Goal: Task Accomplishment & Management: Use online tool/utility

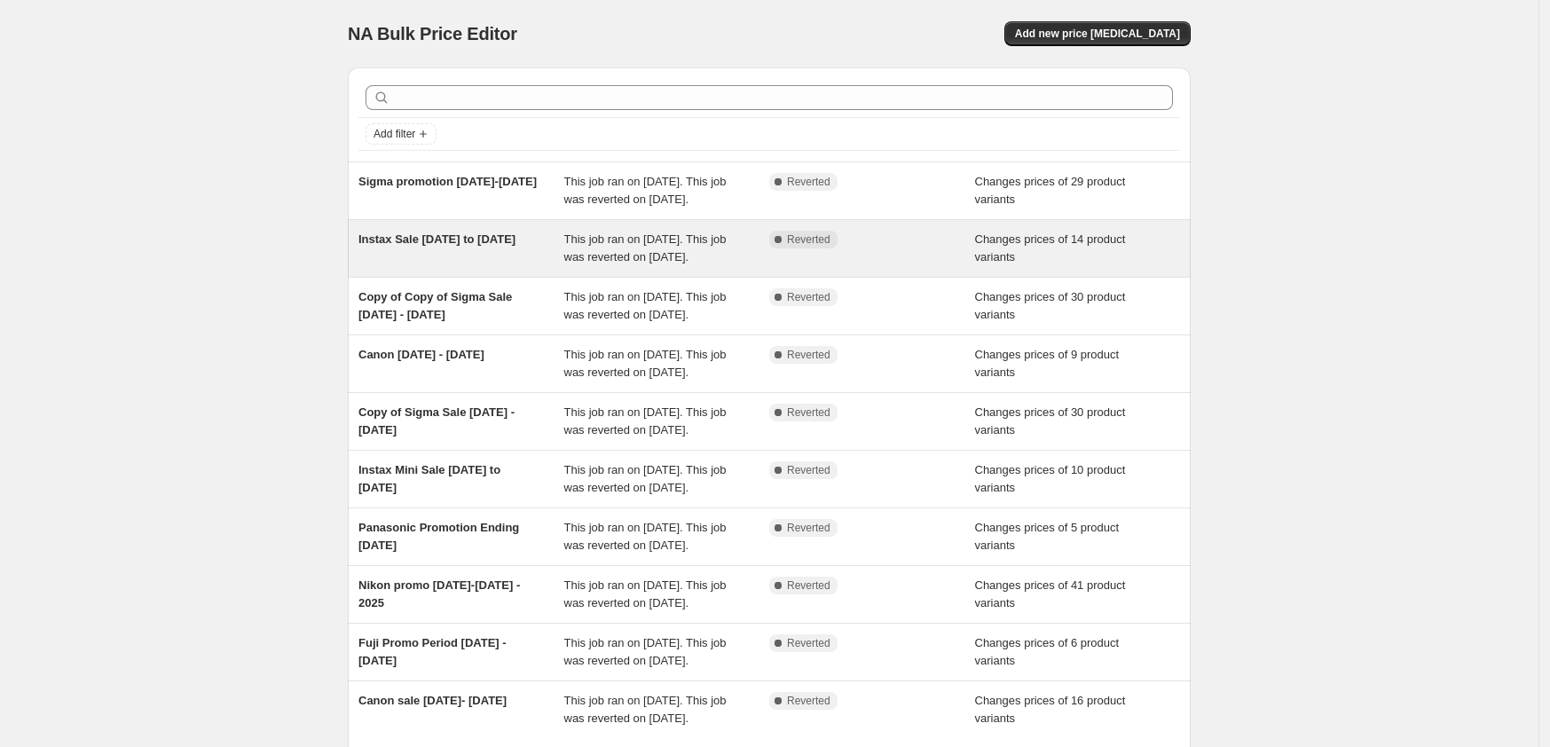
click at [450, 246] on span "Instax Sale [DATE] to [DATE]" at bounding box center [436, 238] width 157 height 13
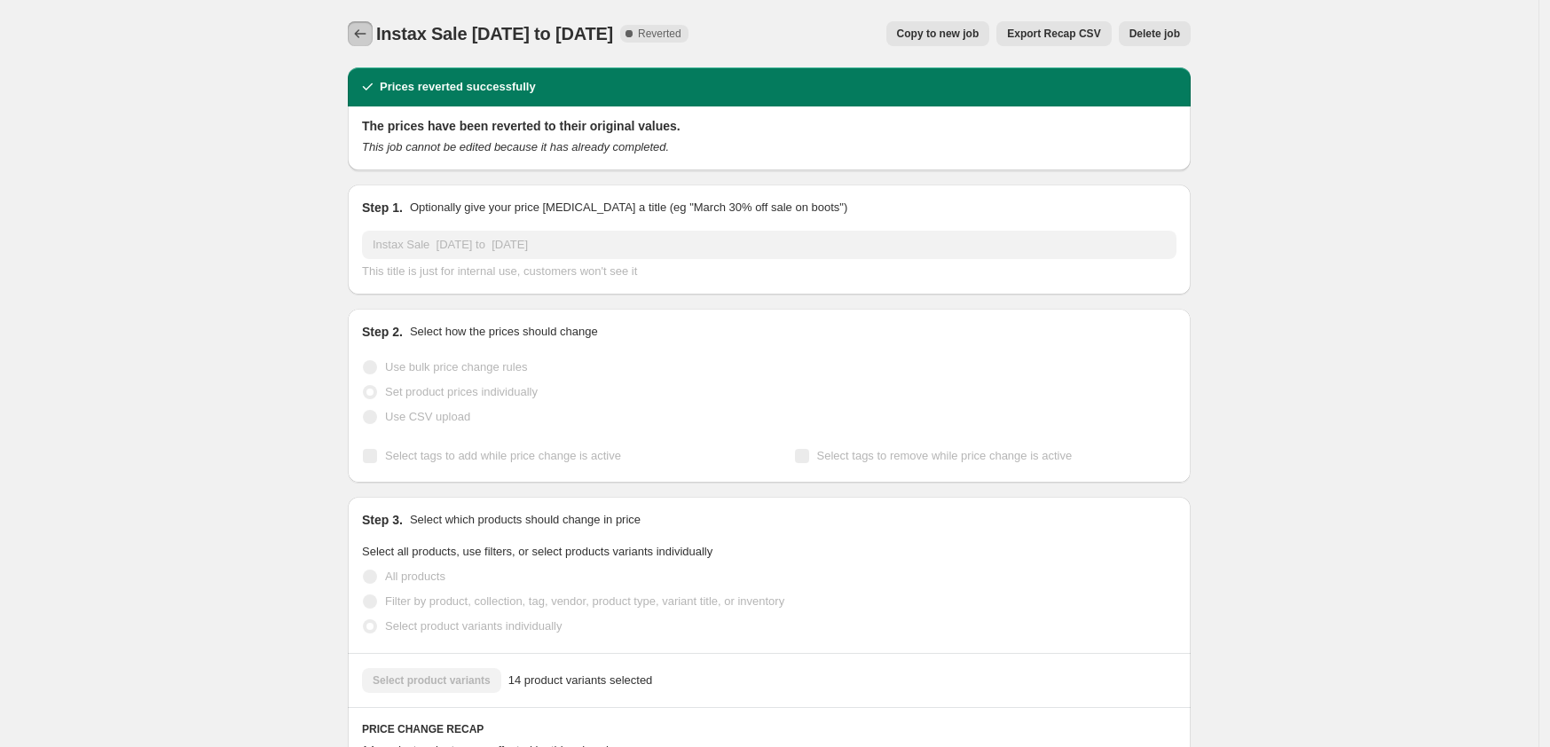
click at [361, 36] on icon "Price change jobs" at bounding box center [360, 34] width 18 height 18
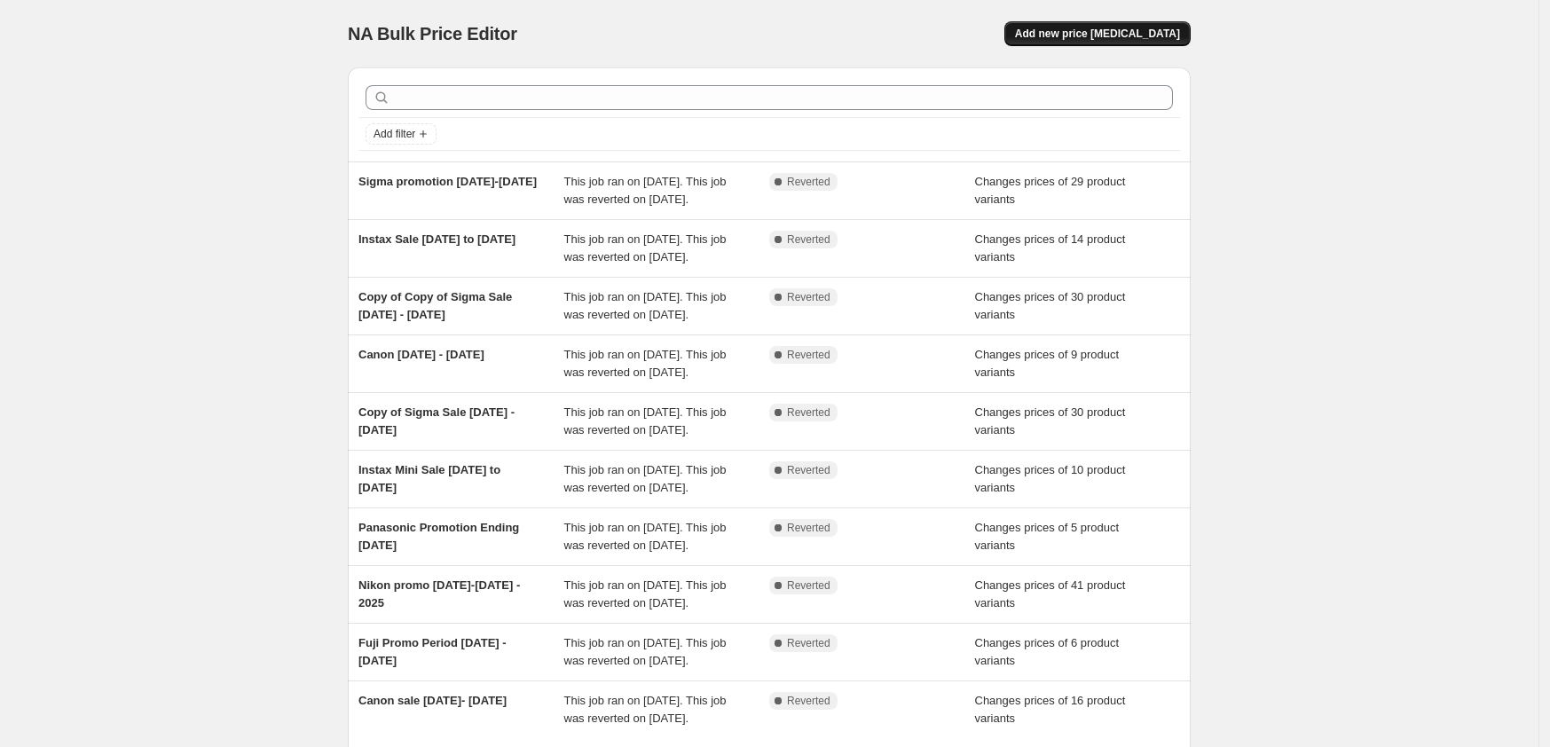
click at [1096, 38] on span "Add new price [MEDICAL_DATA]" at bounding box center [1097, 34] width 165 height 14
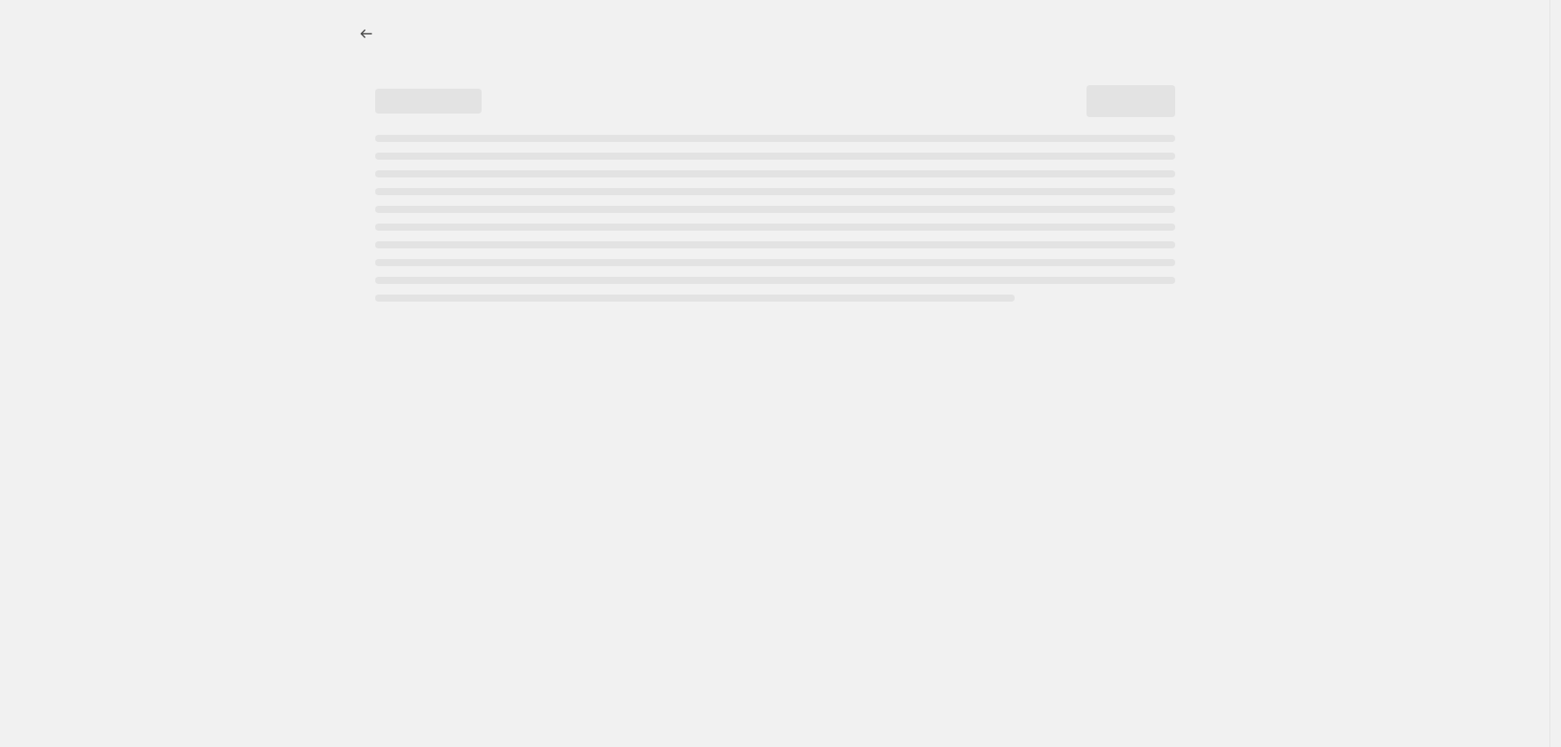
select select "percentage"
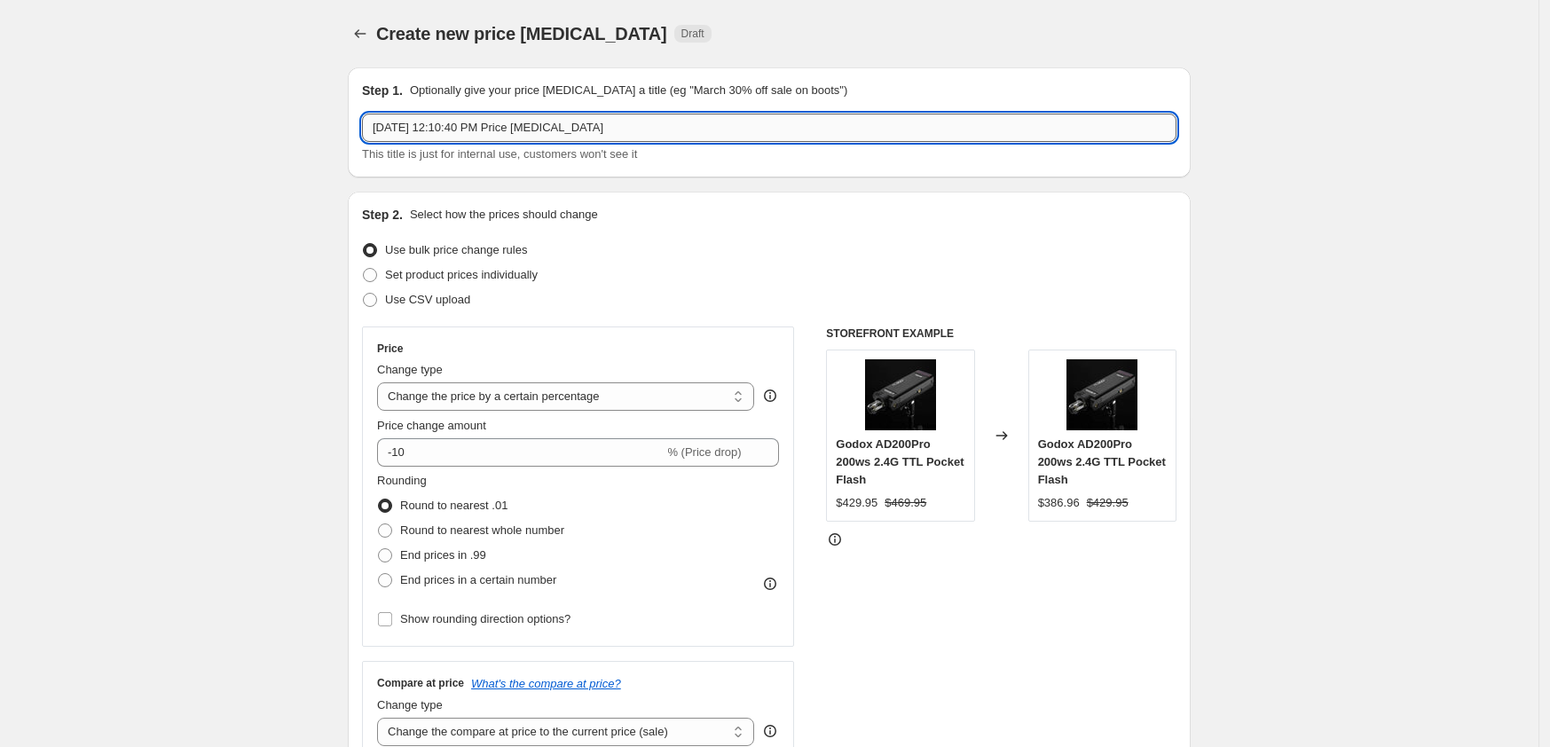
click at [616, 131] on input "[DATE] 12:10:40 PM Price [MEDICAL_DATA]" at bounding box center [769, 128] width 814 height 28
drag, startPoint x: 616, startPoint y: 131, endPoint x: 263, endPoint y: 124, distance: 354.0
type input "instax [DATE] to [DATE]"
click at [442, 391] on select "Change the price to a certain amount Change the price by a certain amount Chang…" at bounding box center [565, 396] width 377 height 28
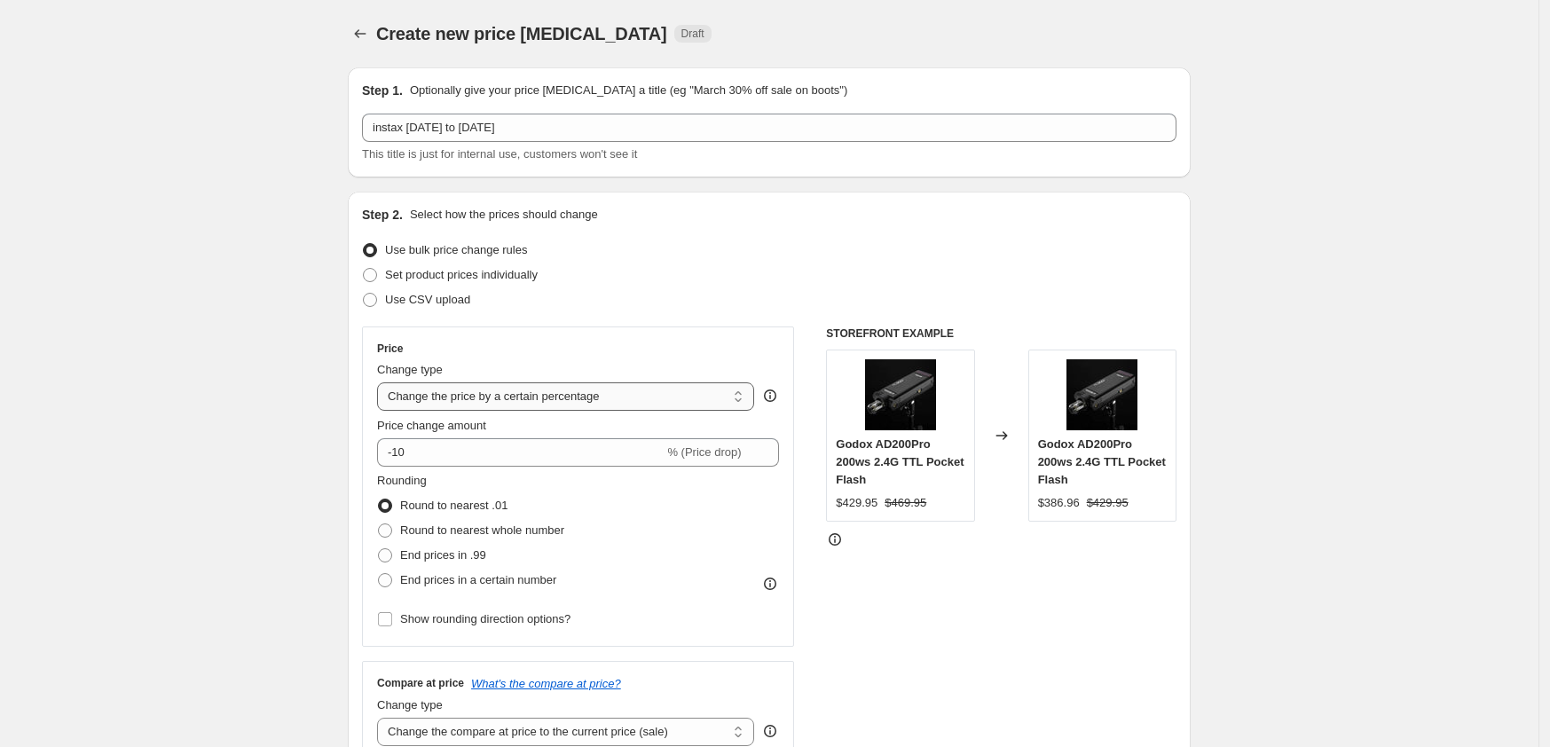
click at [442, 391] on select "Change the price to a certain amount Change the price by a certain amount Chang…" at bounding box center [565, 396] width 377 height 28
click at [373, 271] on span at bounding box center [370, 275] width 14 height 14
click at [364, 269] on input "Set product prices individually" at bounding box center [363, 268] width 1 height 1
radio input "true"
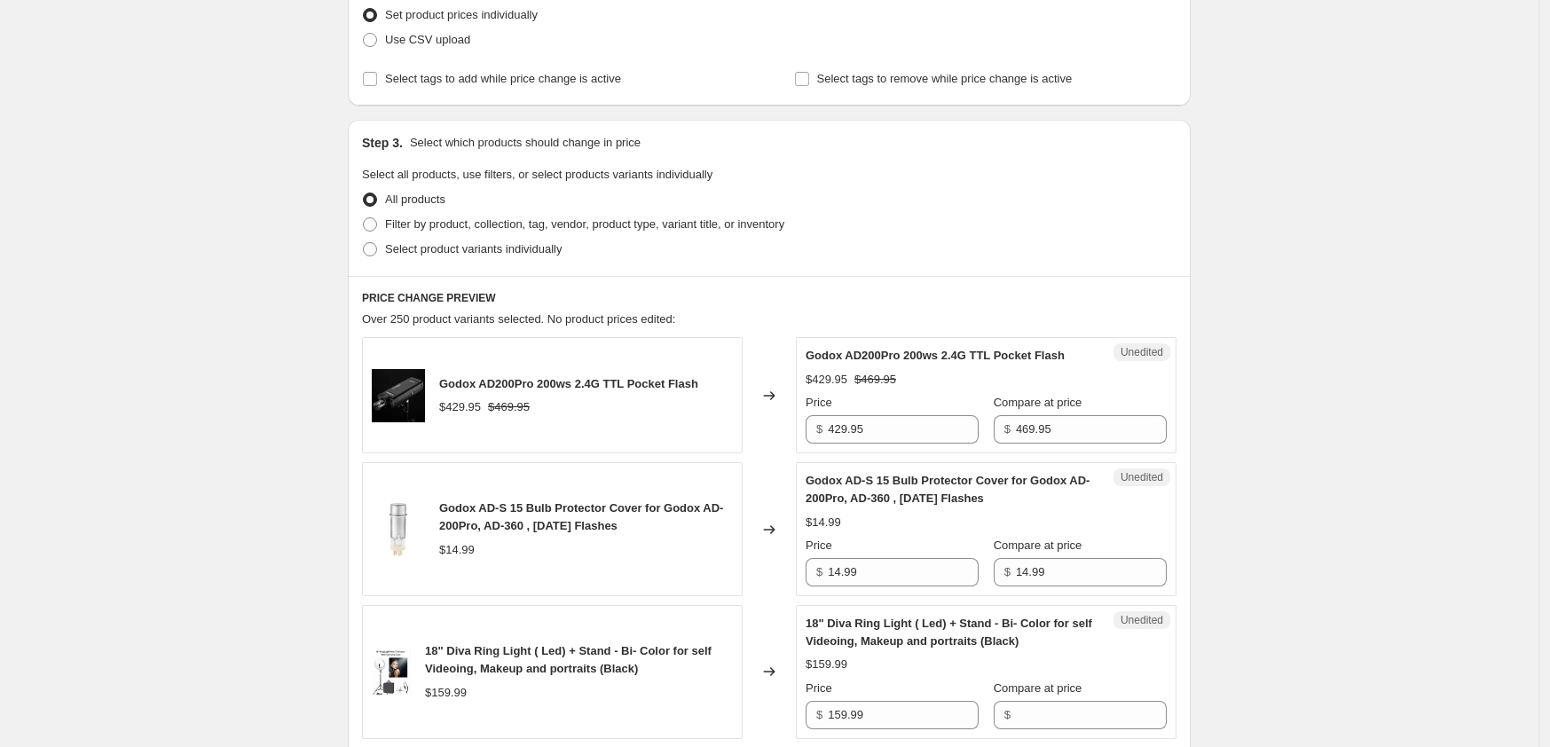
scroll to position [222, 0]
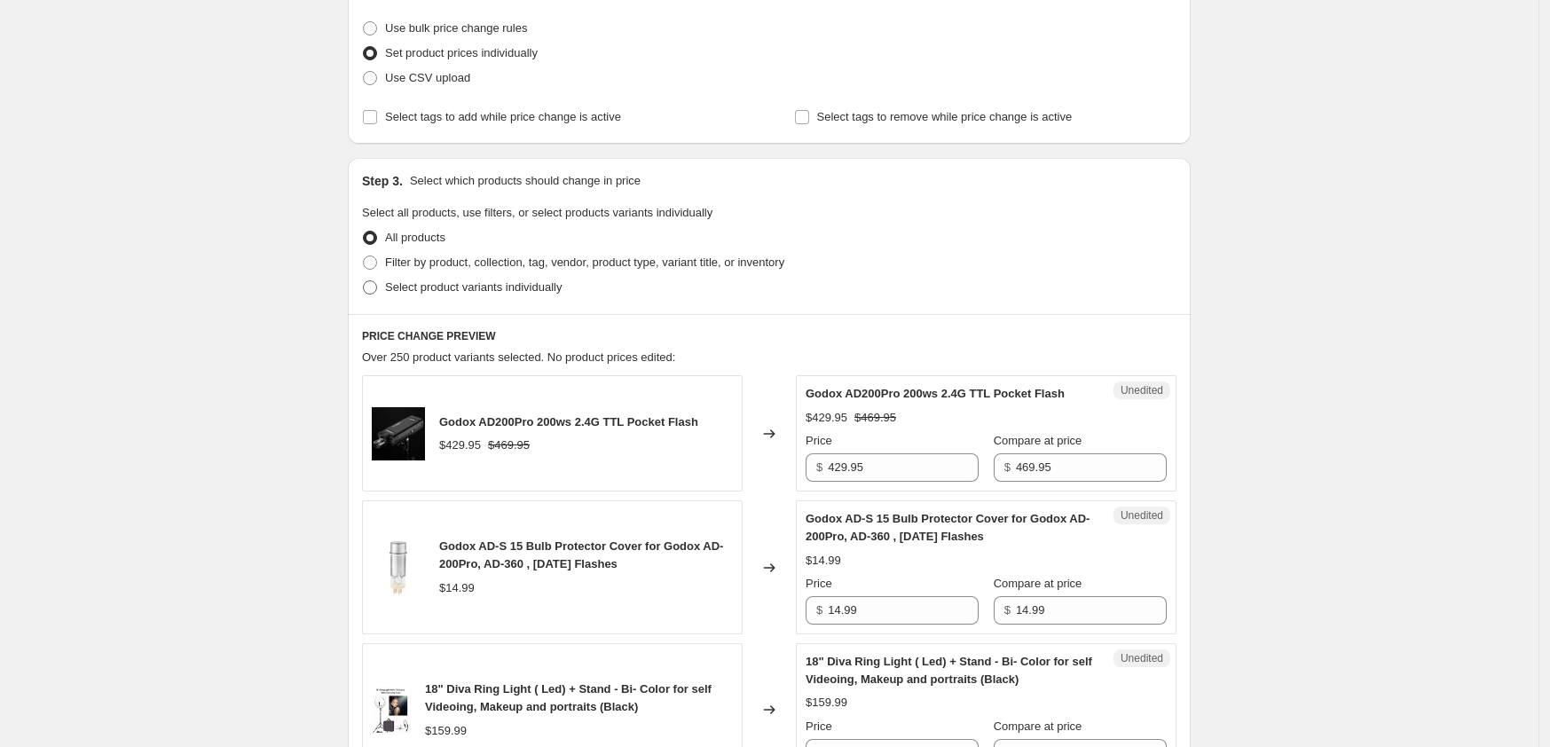
click at [370, 285] on span at bounding box center [370, 287] width 14 height 14
click at [364, 281] on input "Select product variants individually" at bounding box center [363, 280] width 1 height 1
radio input "true"
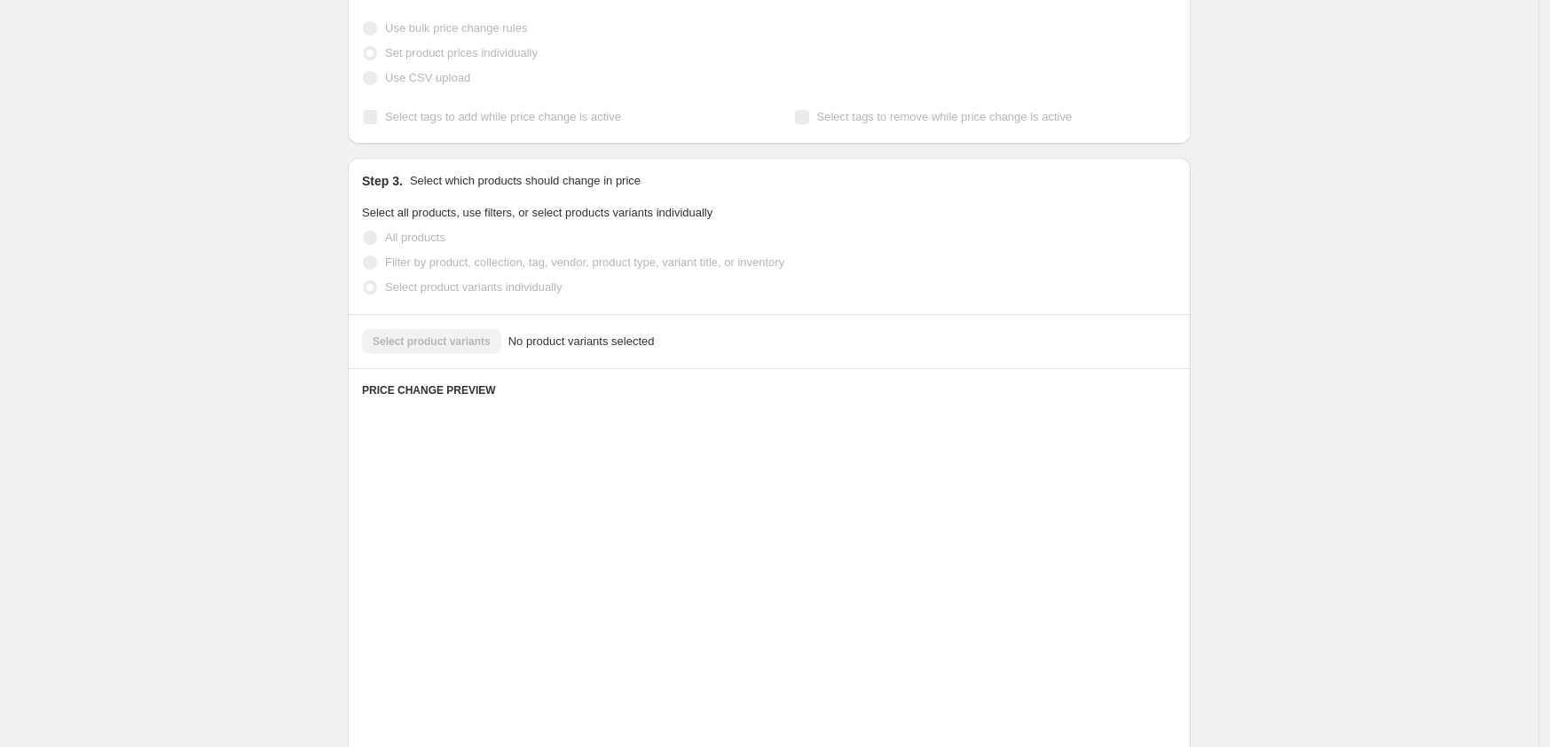
scroll to position [184, 0]
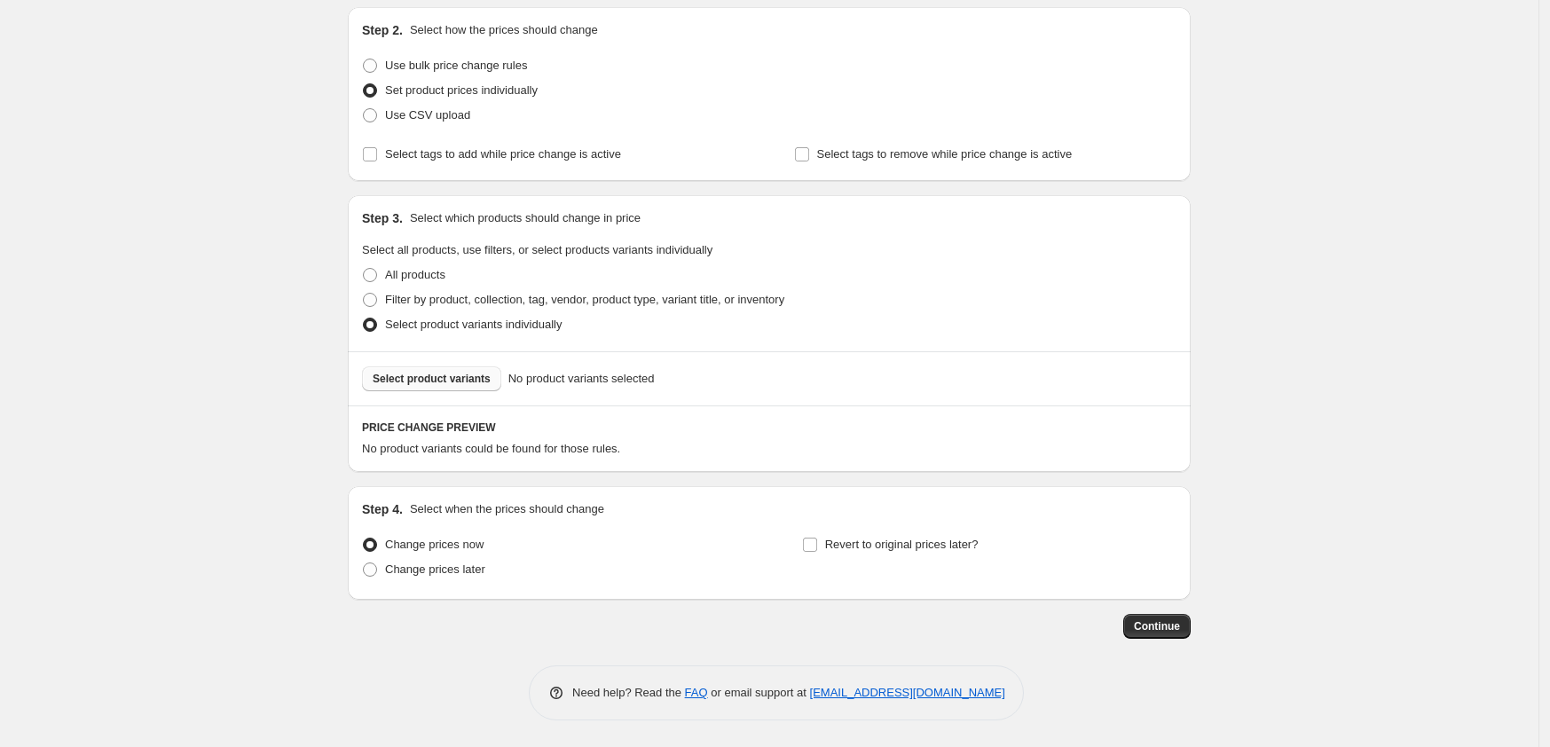
click at [421, 381] on span "Select product variants" at bounding box center [432, 379] width 118 height 14
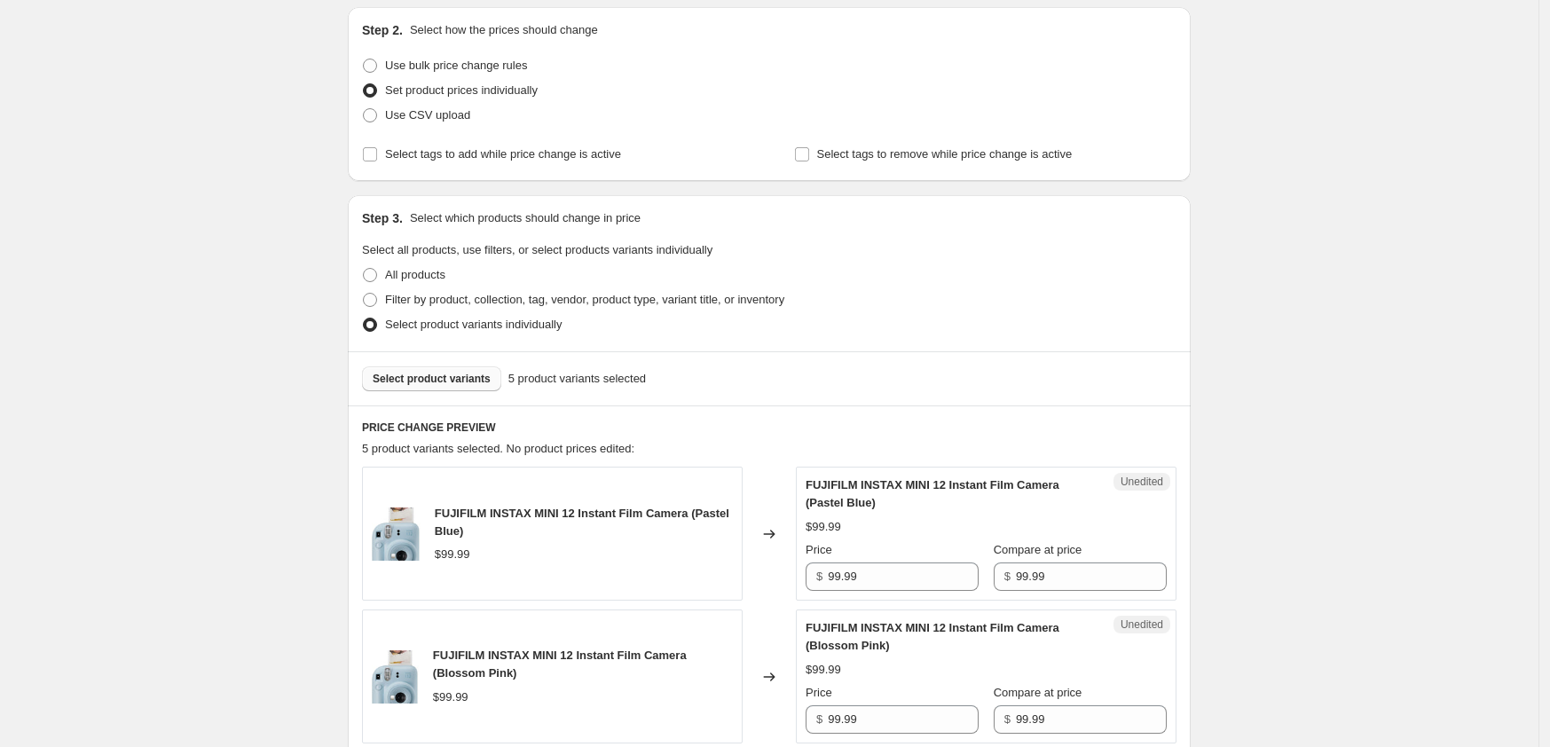
click at [453, 376] on span "Select product variants" at bounding box center [432, 379] width 118 height 14
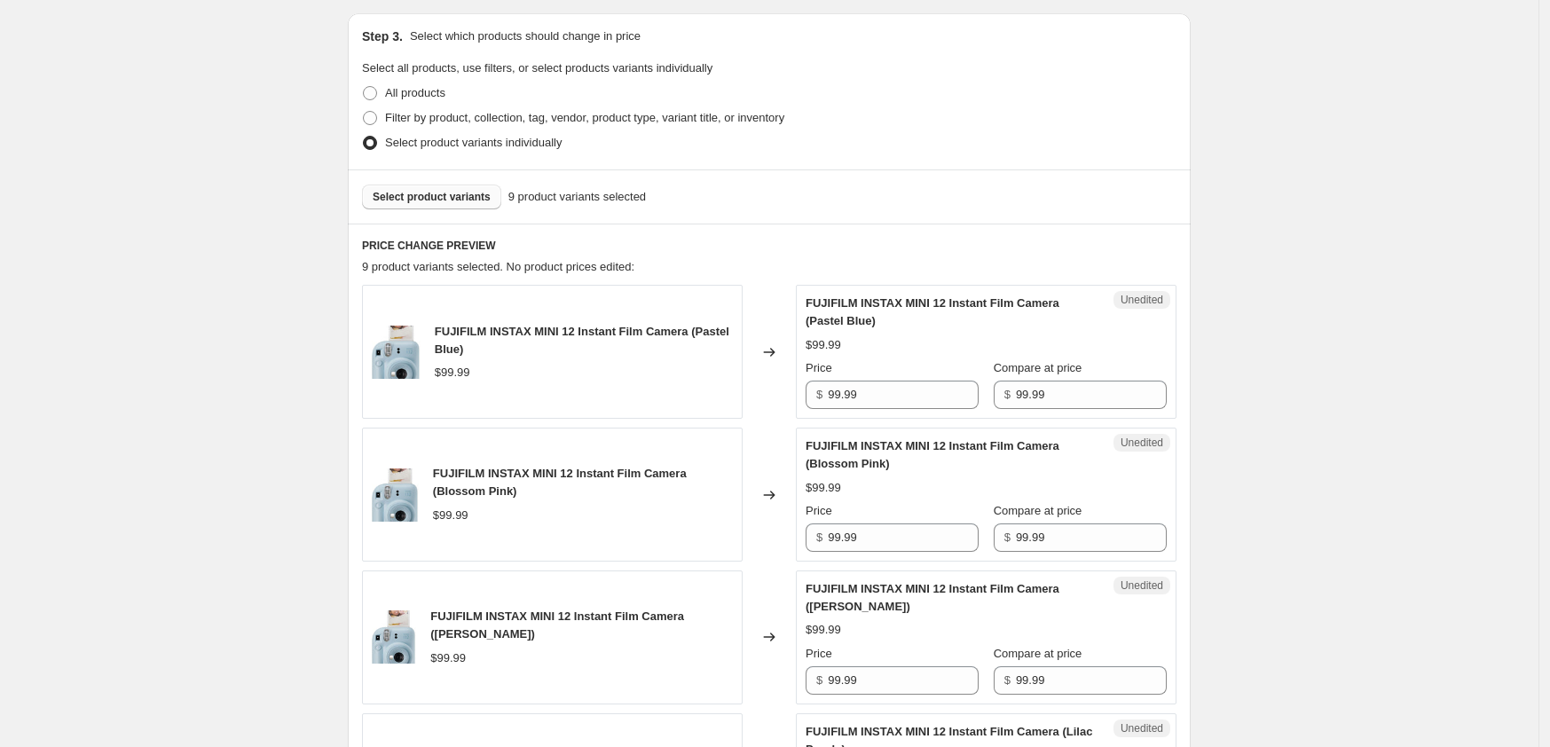
scroll to position [406, 0]
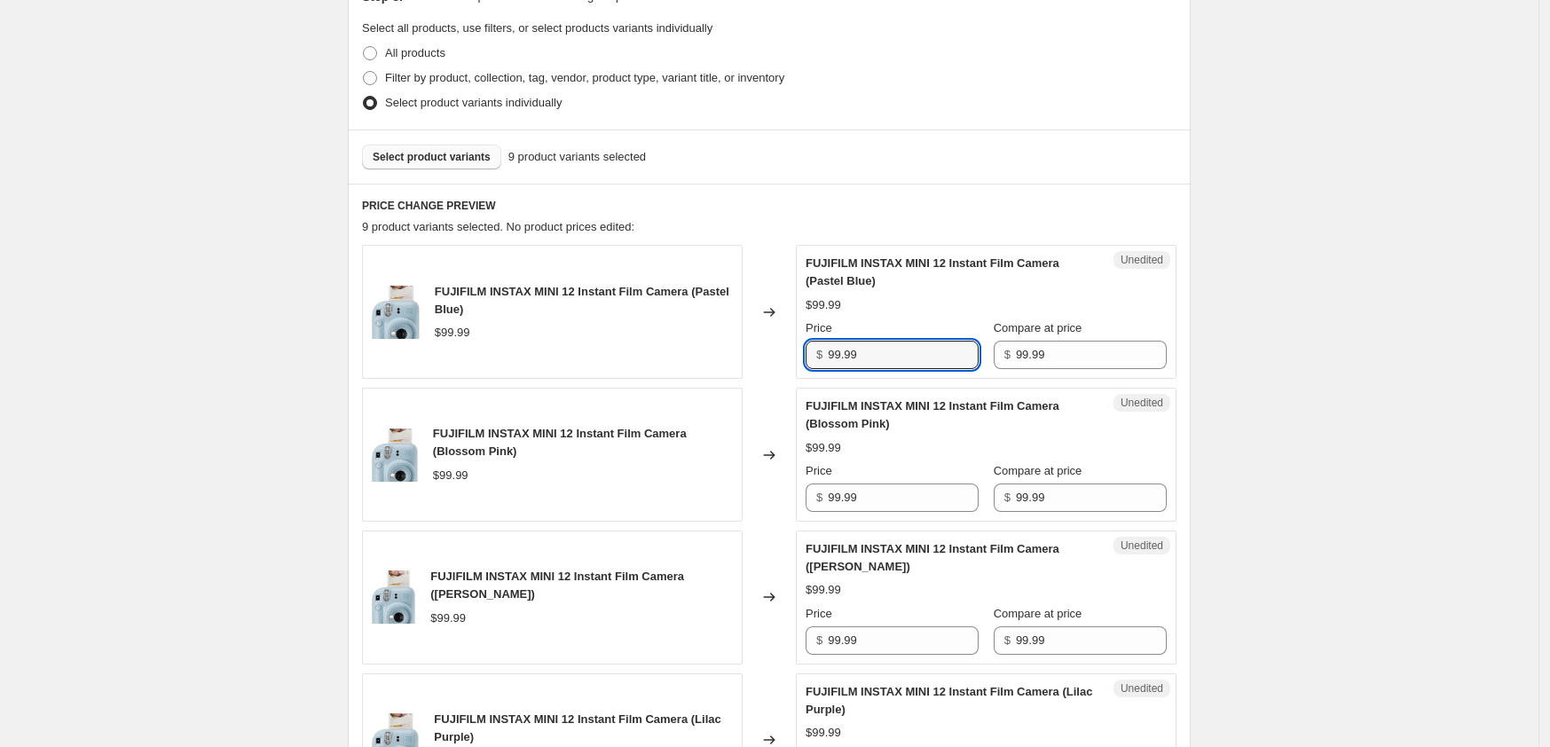
drag, startPoint x: 883, startPoint y: 350, endPoint x: 761, endPoint y: 348, distance: 122.4
click at [761, 348] on div "FUJIFILM INSTAX MINI 12 Instant Film Camera (Pastel Blue) $99.99 Changed to Une…" at bounding box center [769, 312] width 814 height 134
type input "89.99"
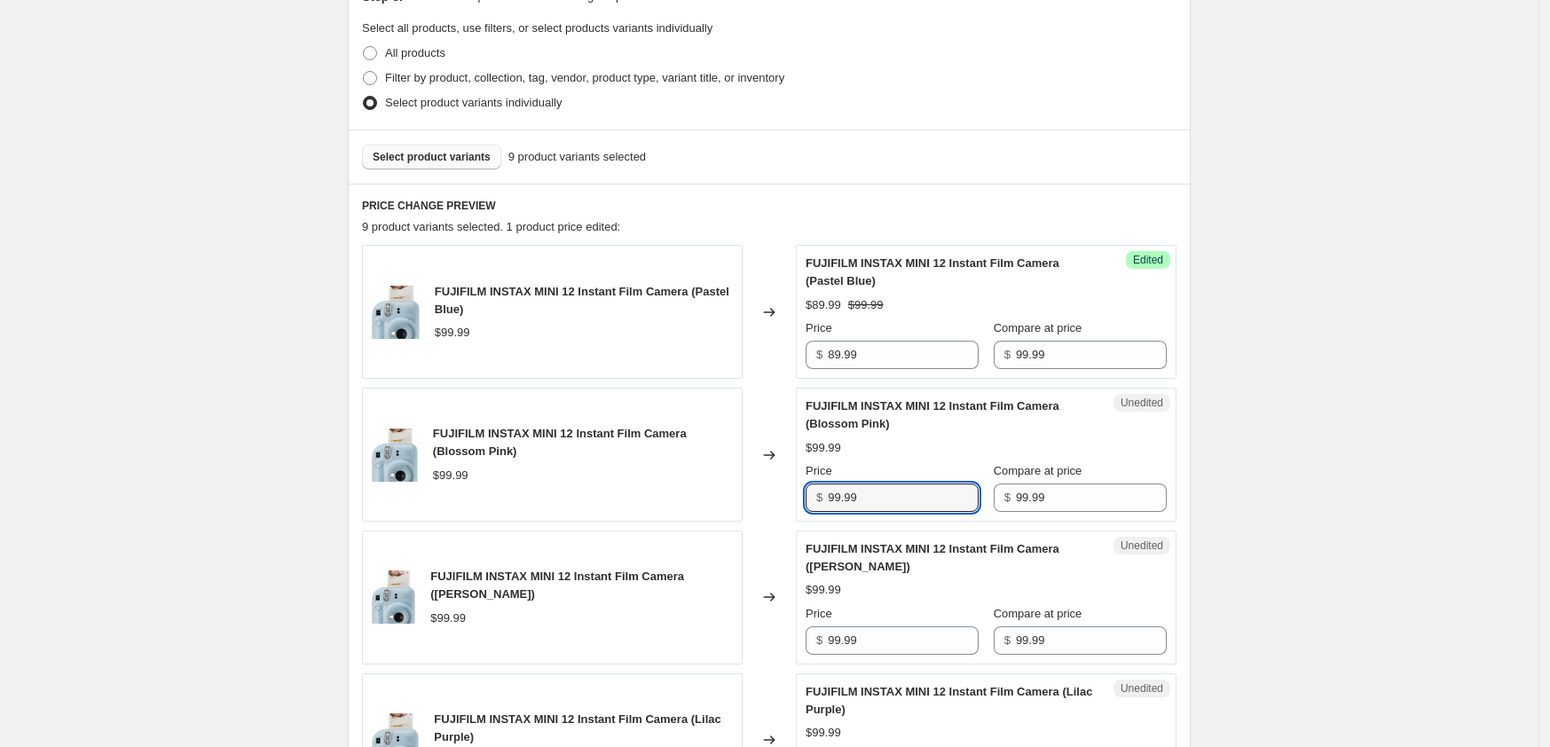
drag, startPoint x: 906, startPoint y: 505, endPoint x: 769, endPoint y: 511, distance: 136.7
click at [769, 511] on div "FUJIFILM INSTAX MINI 12 Instant Film Camera (Blossom Pink) $99.99 Changed to Un…" at bounding box center [769, 455] width 814 height 134
type input "89.99"
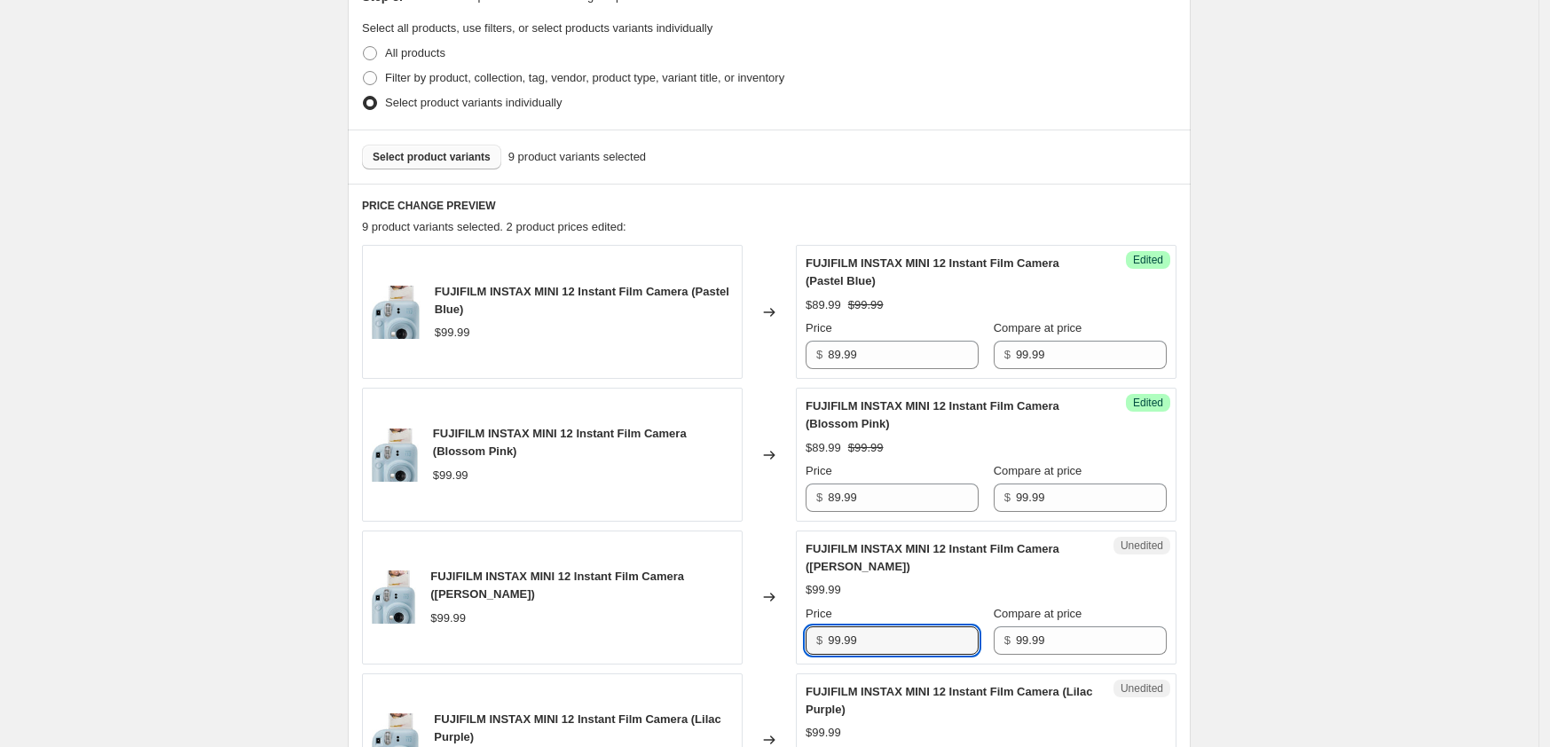
drag, startPoint x: 874, startPoint y: 639, endPoint x: 817, endPoint y: 650, distance: 57.9
click at [817, 650] on div "$ 99.99" at bounding box center [891, 640] width 173 height 28
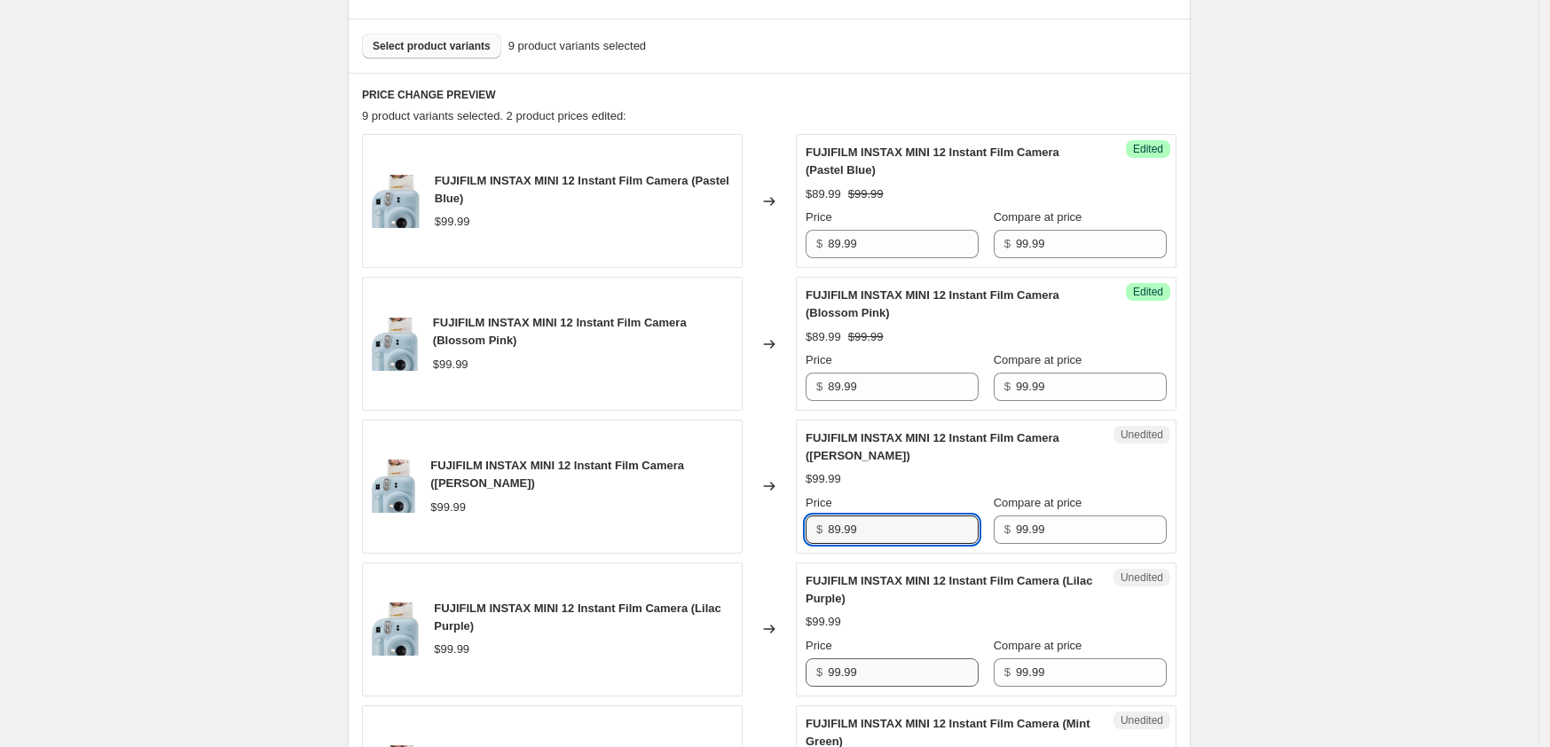
type input "89.99"
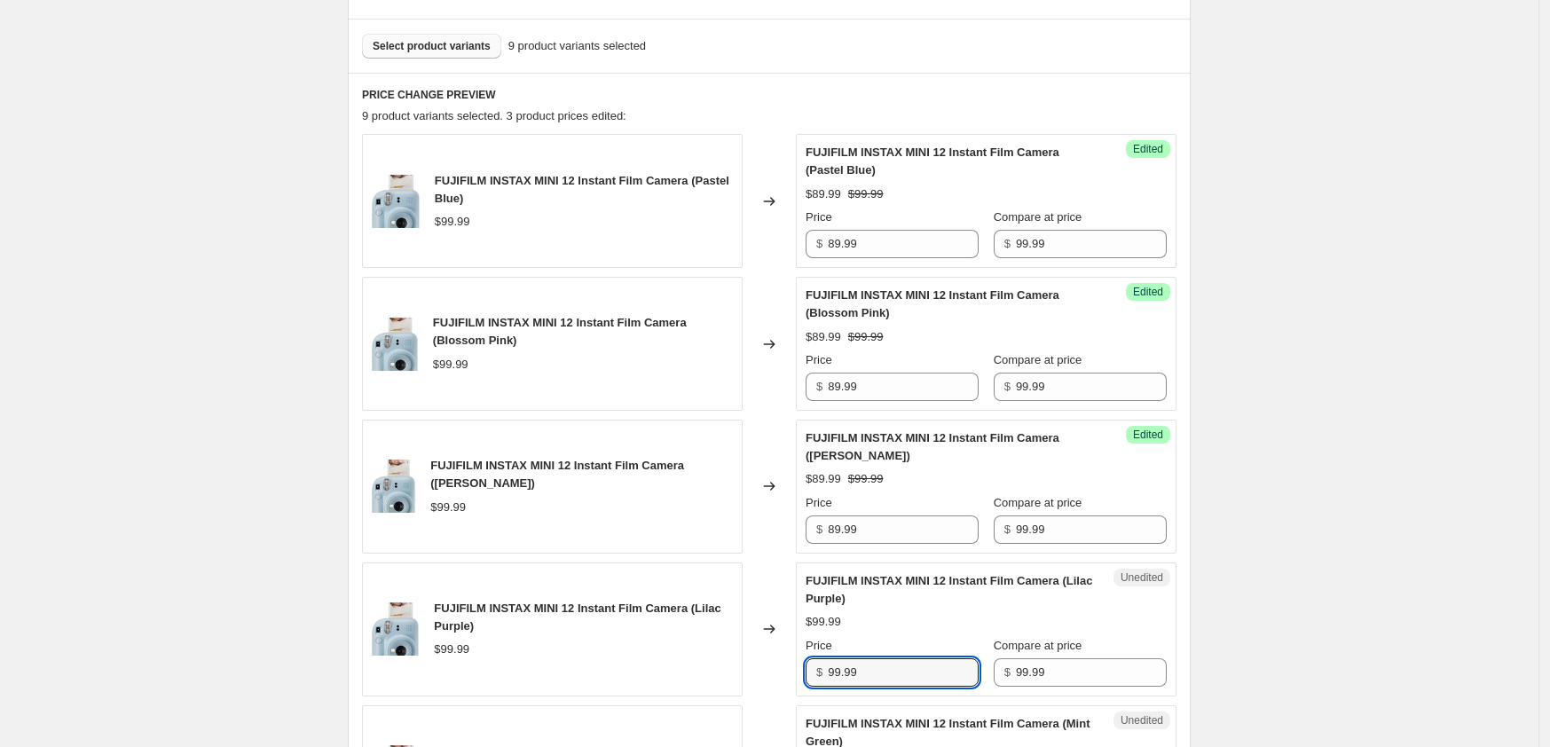
drag, startPoint x: 870, startPoint y: 679, endPoint x: 773, endPoint y: 684, distance: 97.7
click at [777, 684] on div "FUJIFILM INSTAX MINI 12 Instant Film Camera (Lilac Purple) $99.99 Changed to Un…" at bounding box center [769, 629] width 814 height 134
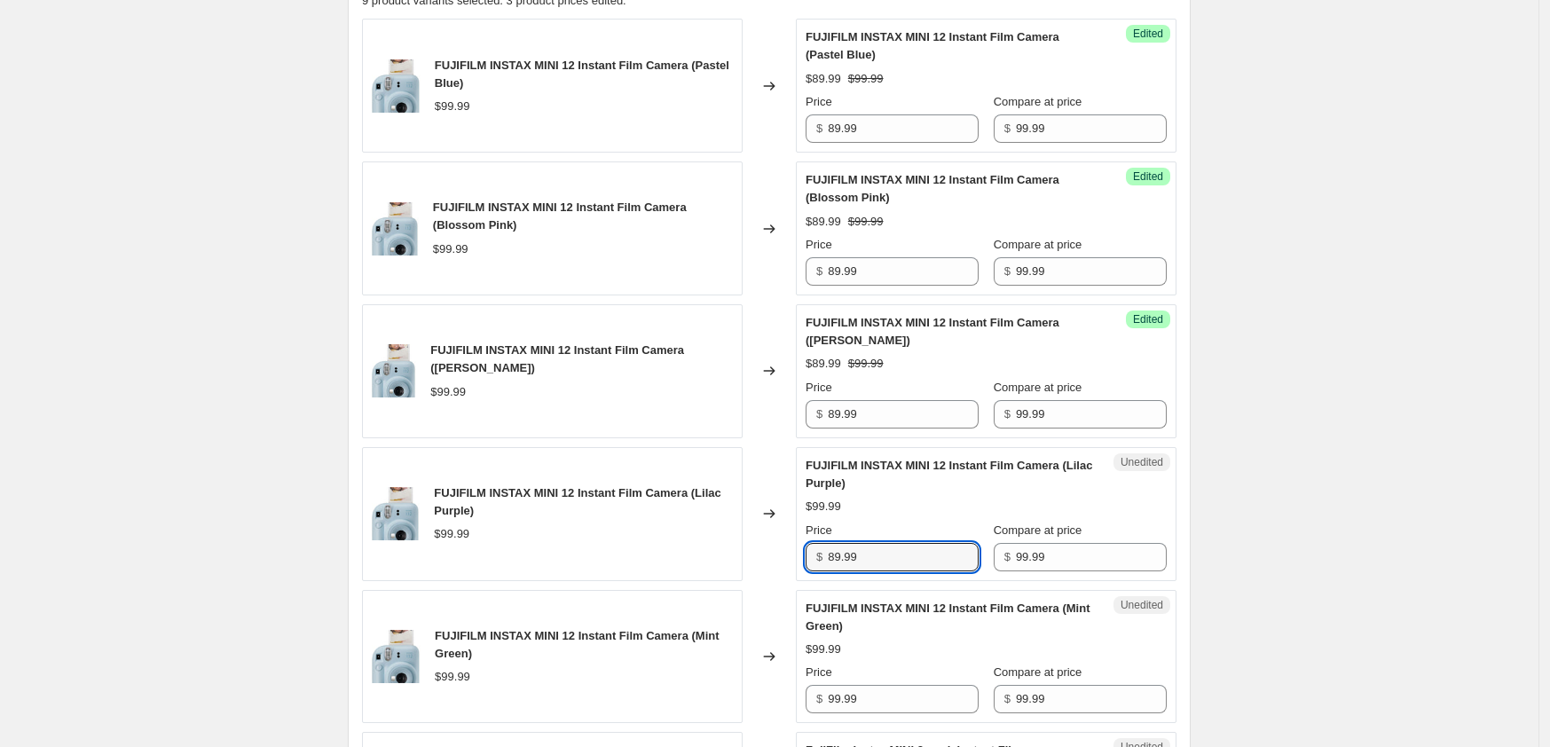
scroll to position [739, 0]
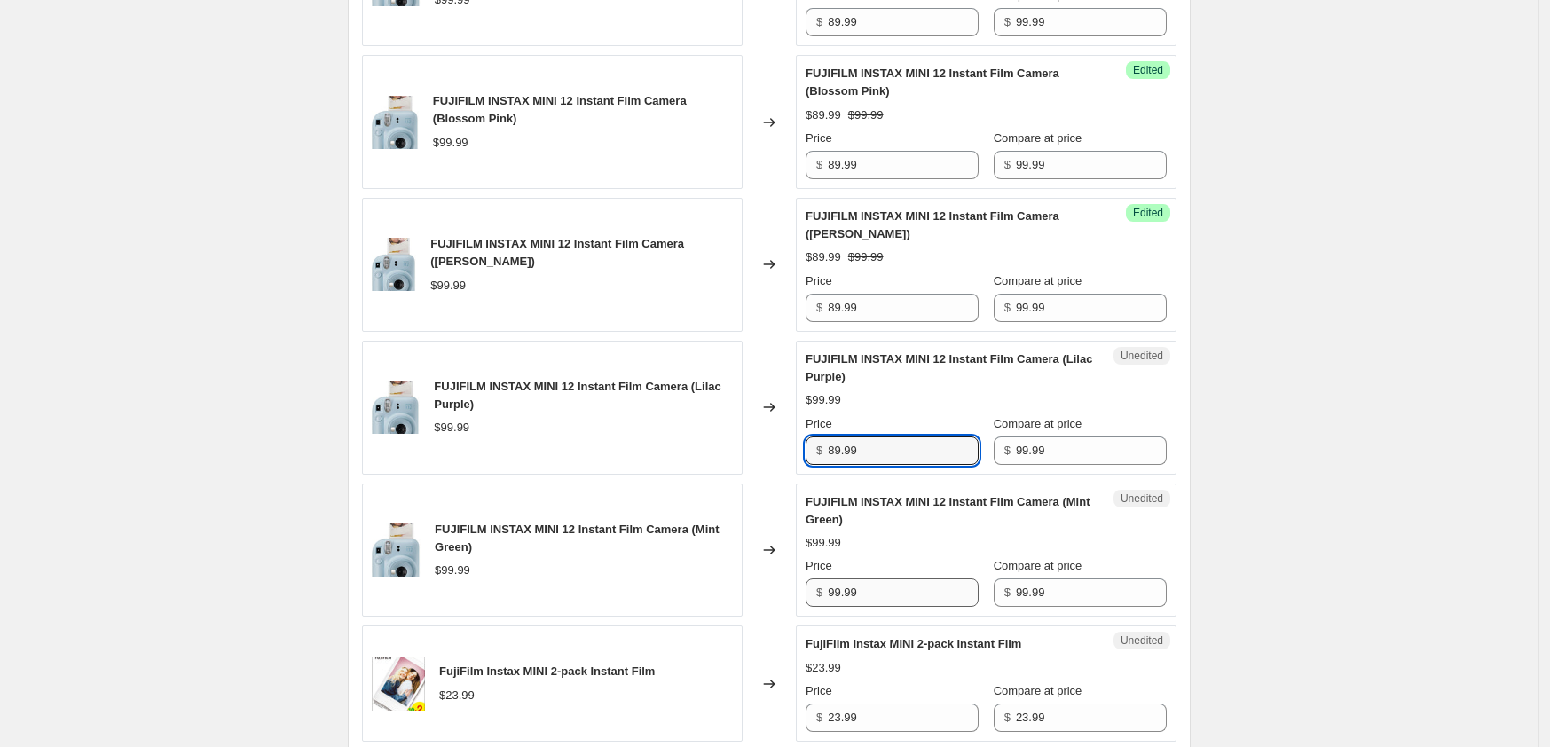
type input "89.99"
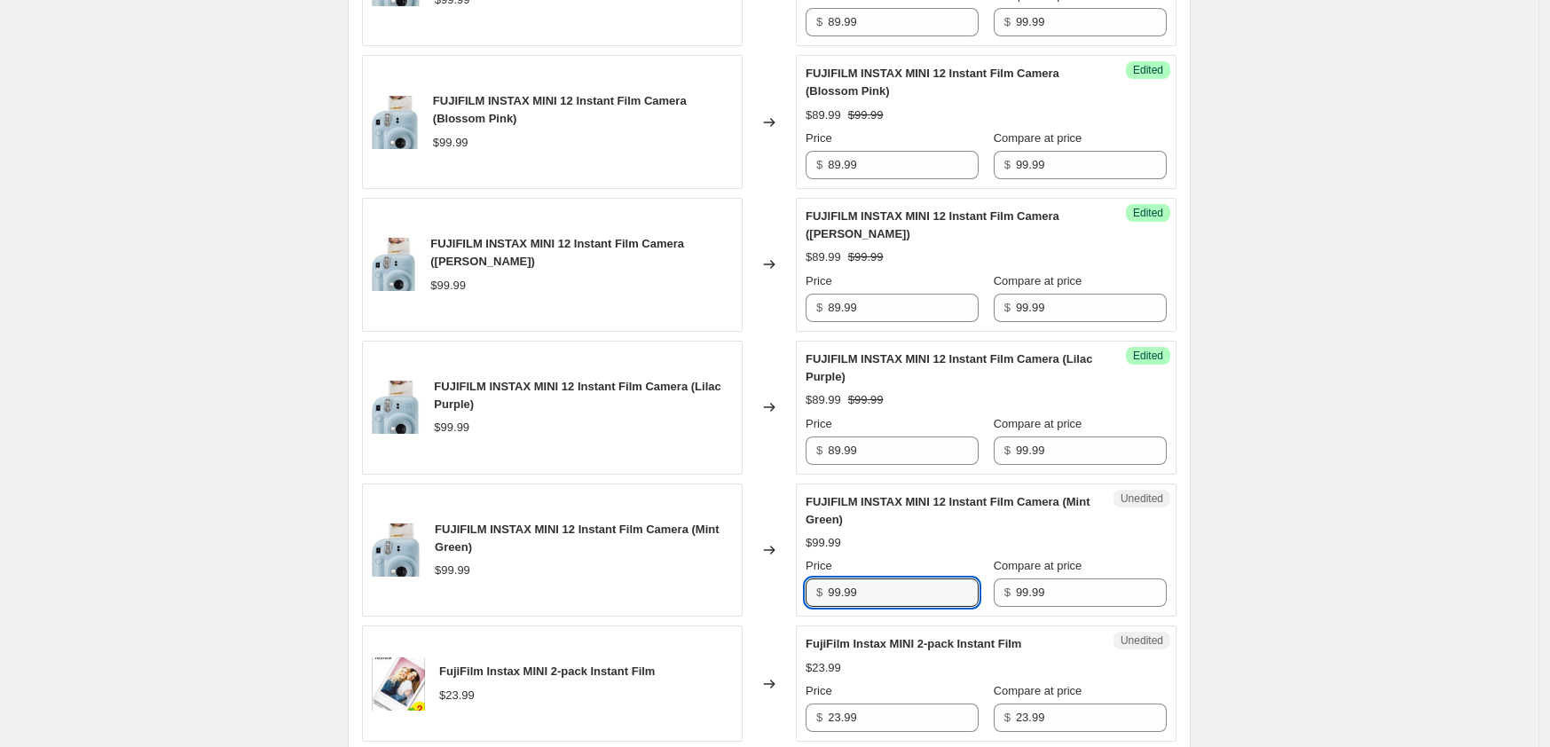
drag, startPoint x: 906, startPoint y: 593, endPoint x: 776, endPoint y: 611, distance: 130.8
click at [777, 608] on div "FUJIFILM INSTAX MINI 12 Instant Film Camera (Mint Green) $99.99 Changed to Uned…" at bounding box center [769, 550] width 814 height 134
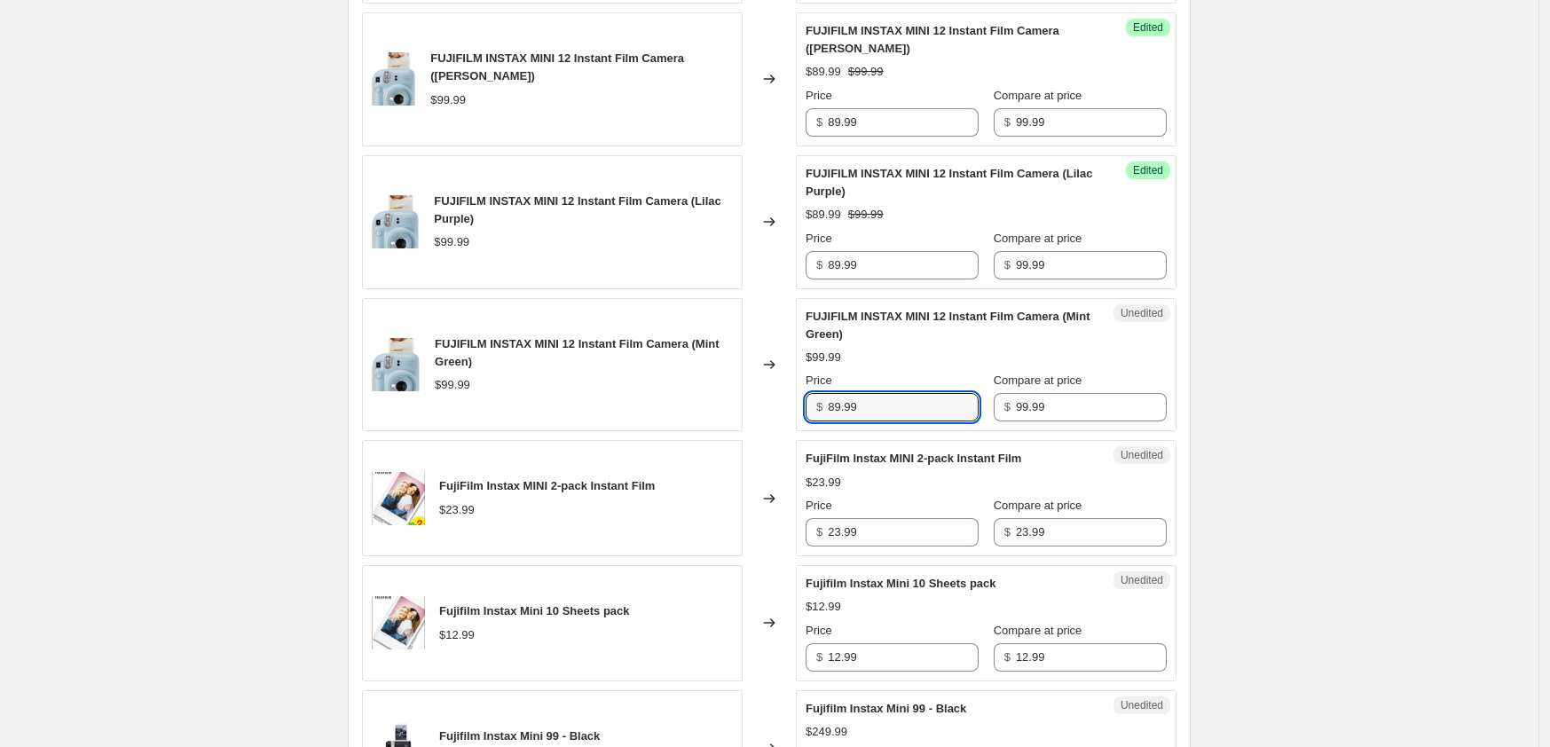
scroll to position [961, 0]
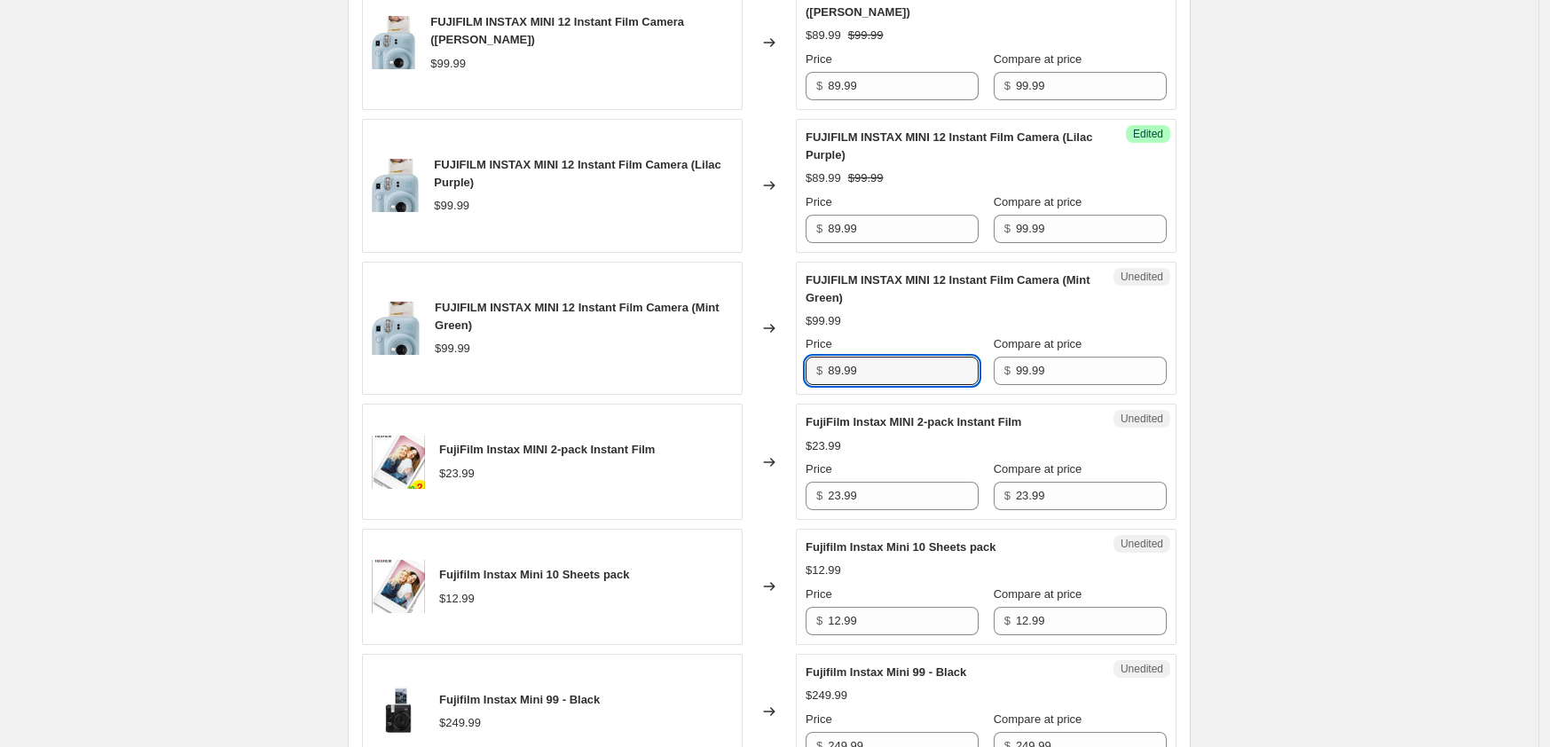
type input "89.99"
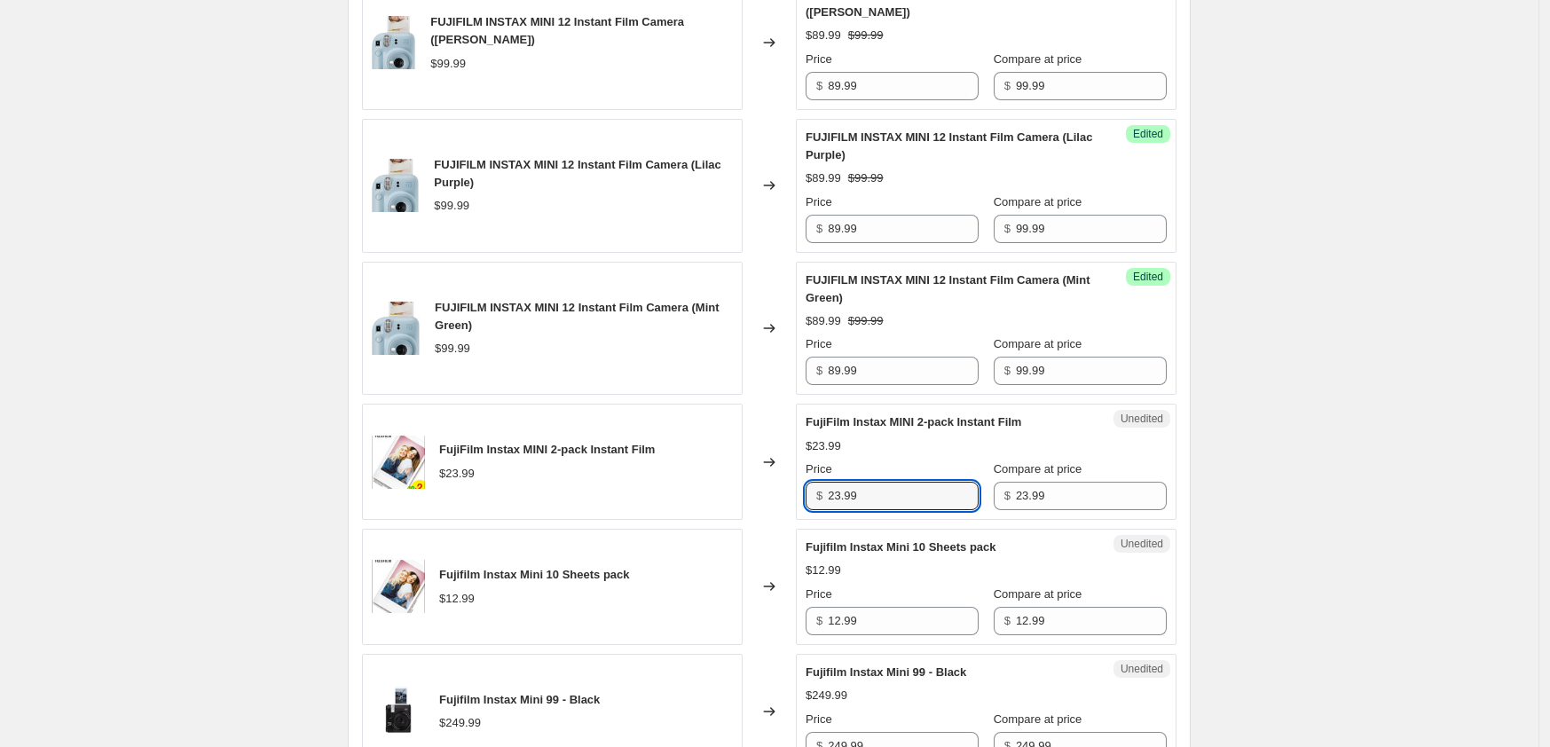
drag, startPoint x: 885, startPoint y: 496, endPoint x: 765, endPoint y: 513, distance: 121.8
click at [786, 495] on div "FujiFilm Instax MINI 2-pack Instant Film $23.99 Changed to Unedited FujiFilm In…" at bounding box center [769, 462] width 814 height 116
type input "20.99"
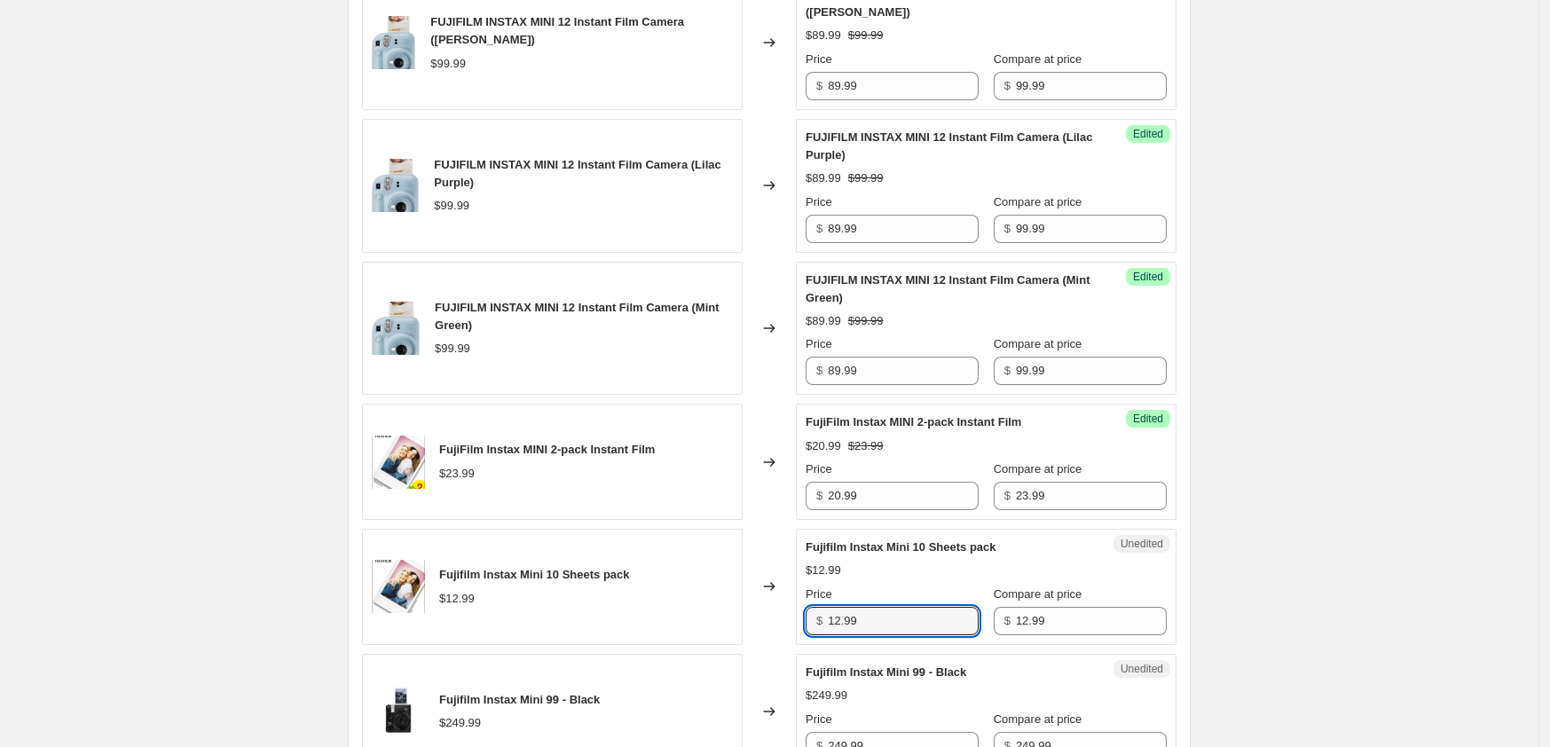
drag, startPoint x: 844, startPoint y: 630, endPoint x: 759, endPoint y: 632, distance: 84.3
click at [767, 631] on div "Fujifilm Instax Mini 10 Sheets pack $12.99 Changed to Unedited Fujifilm Instax …" at bounding box center [769, 587] width 814 height 116
type input "10.99"
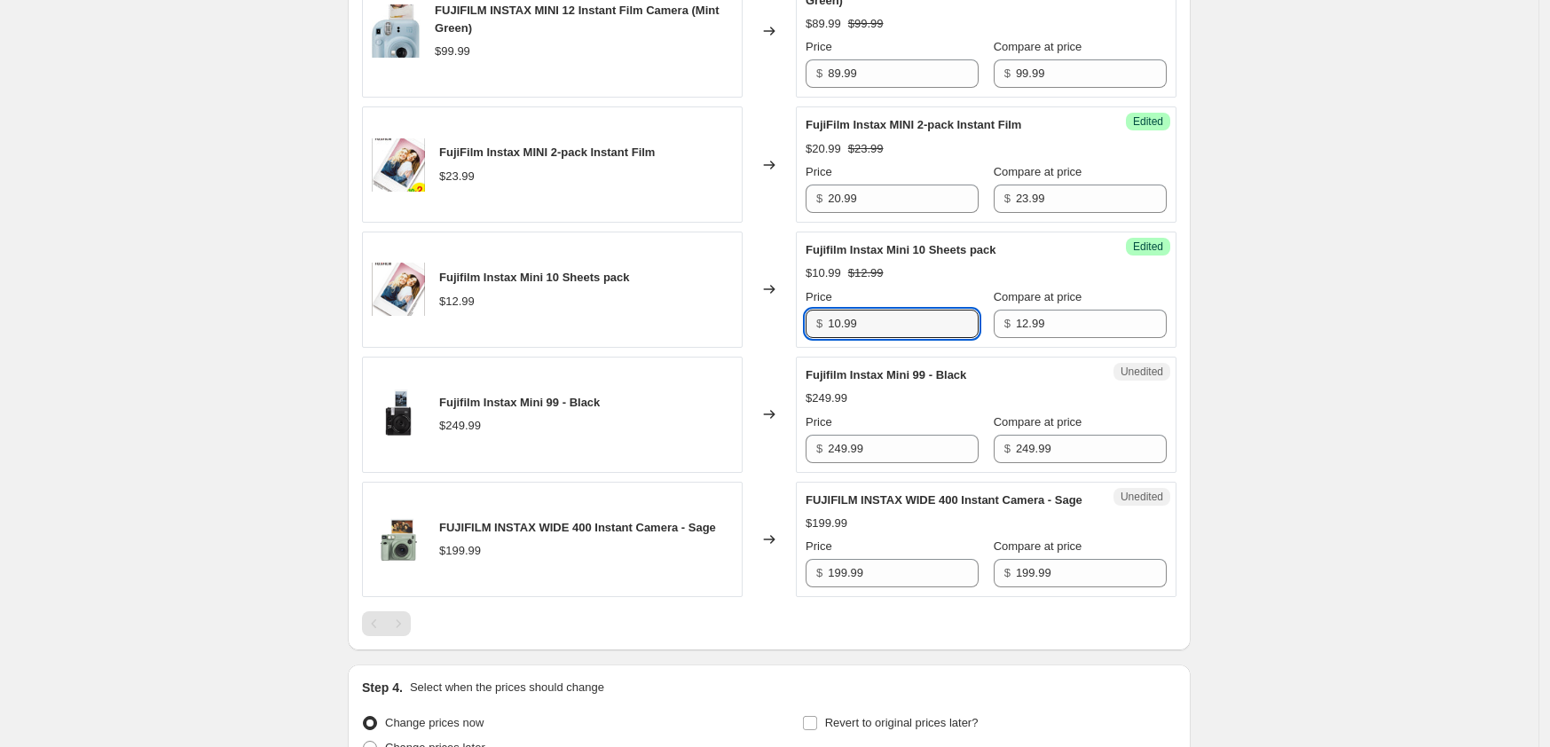
scroll to position [1293, 0]
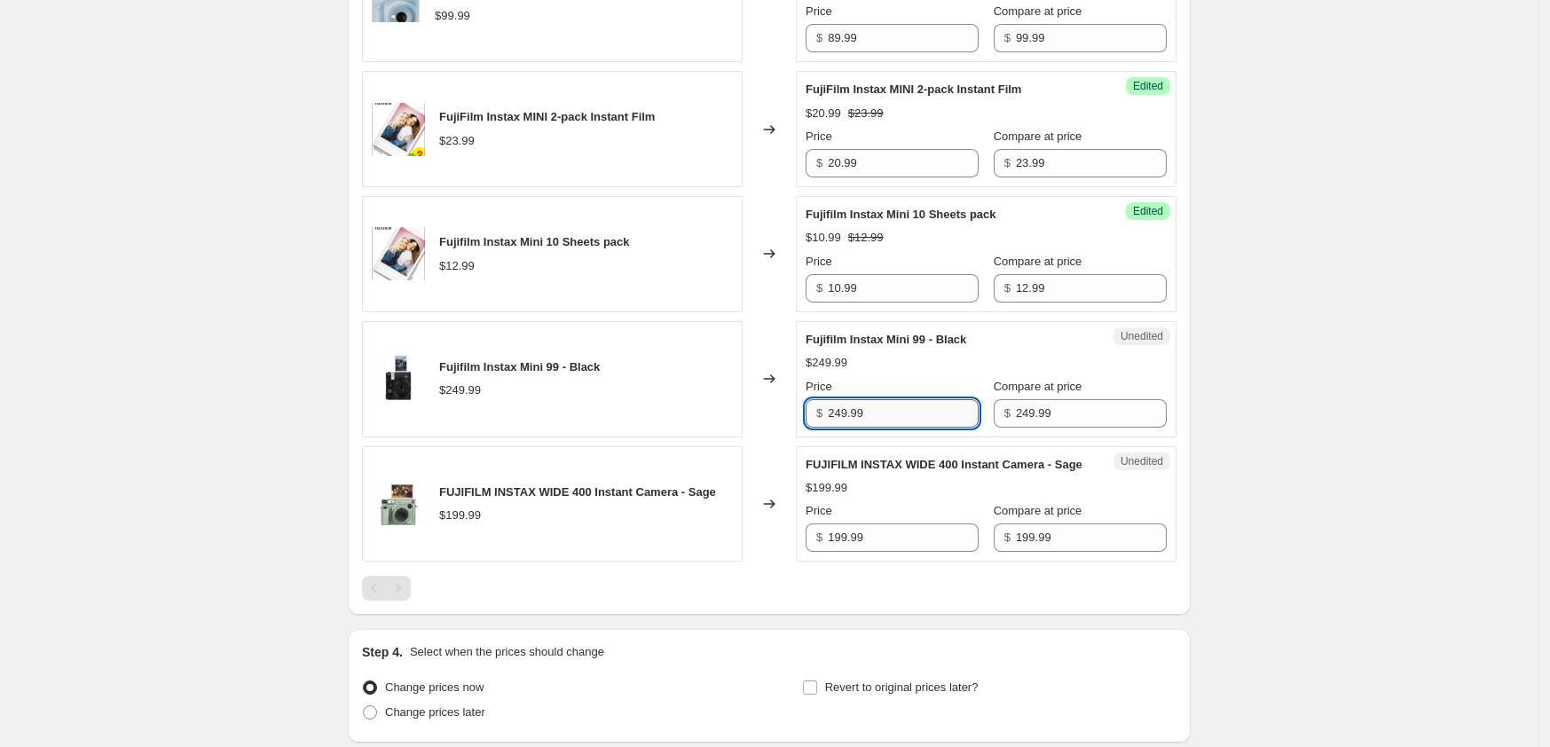
click at [897, 417] on input "249.99" at bounding box center [903, 413] width 151 height 28
type input "2"
type input "229.99"
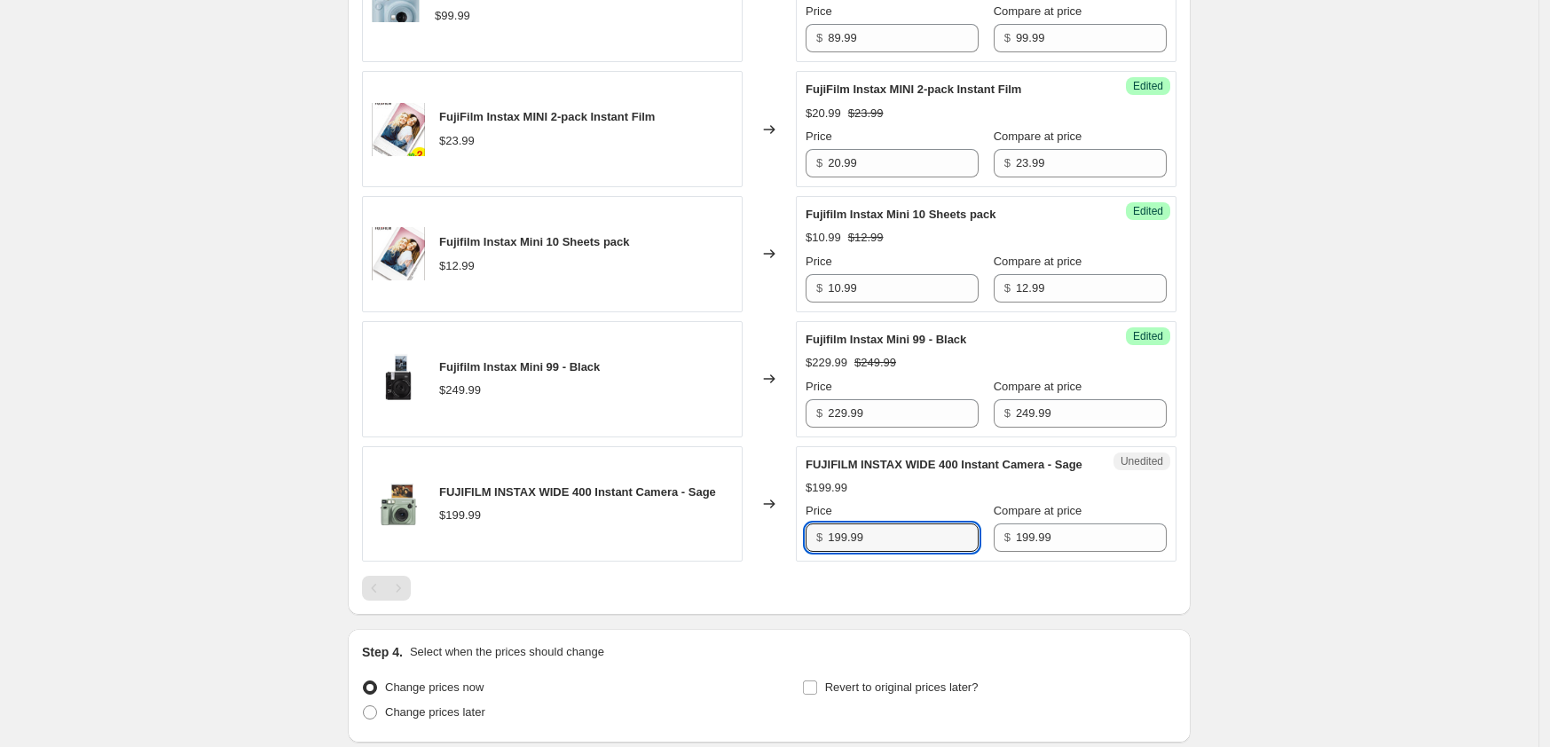
drag, startPoint x: 879, startPoint y: 553, endPoint x: 730, endPoint y: 559, distance: 149.1
click at [738, 555] on div "FUJIFILM INSTAX WIDE 400 Instant Camera - Sage $199.99 Changed to Unedited FUJI…" at bounding box center [769, 504] width 814 height 116
type input "179.99"
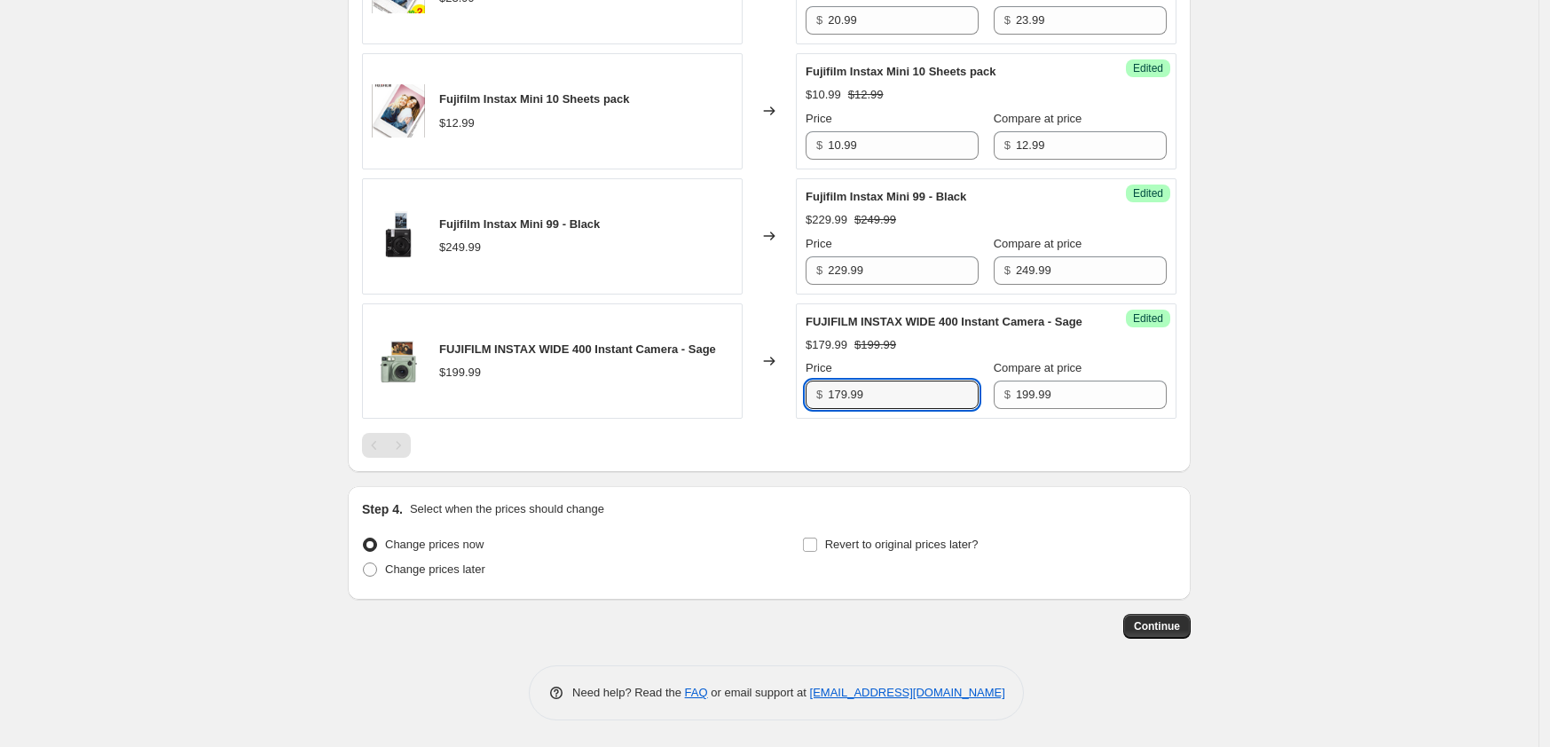
scroll to position [1457, 0]
click at [475, 457] on div at bounding box center [769, 445] width 814 height 25
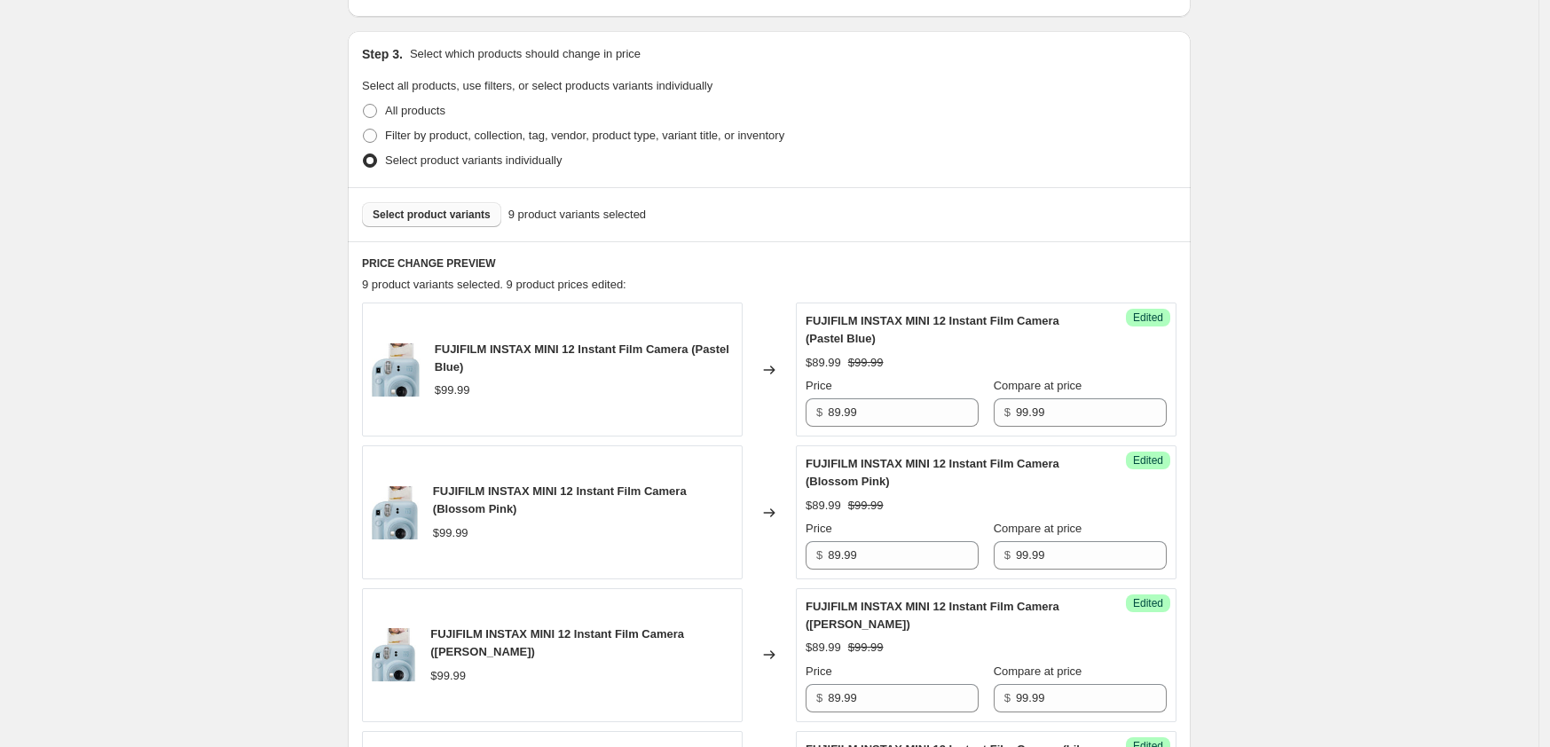
scroll to position [0, 0]
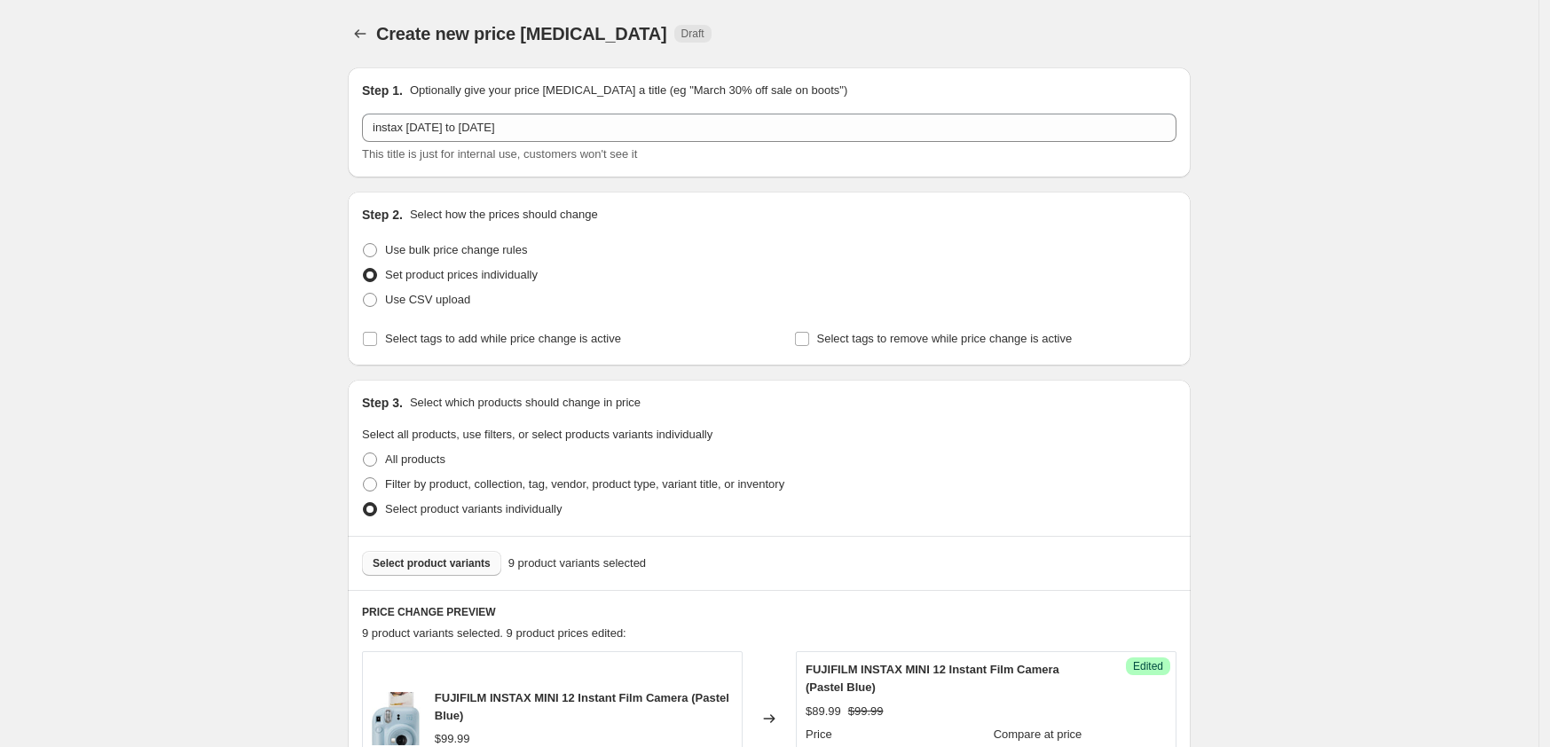
click at [455, 561] on span "Select product variants" at bounding box center [432, 563] width 118 height 14
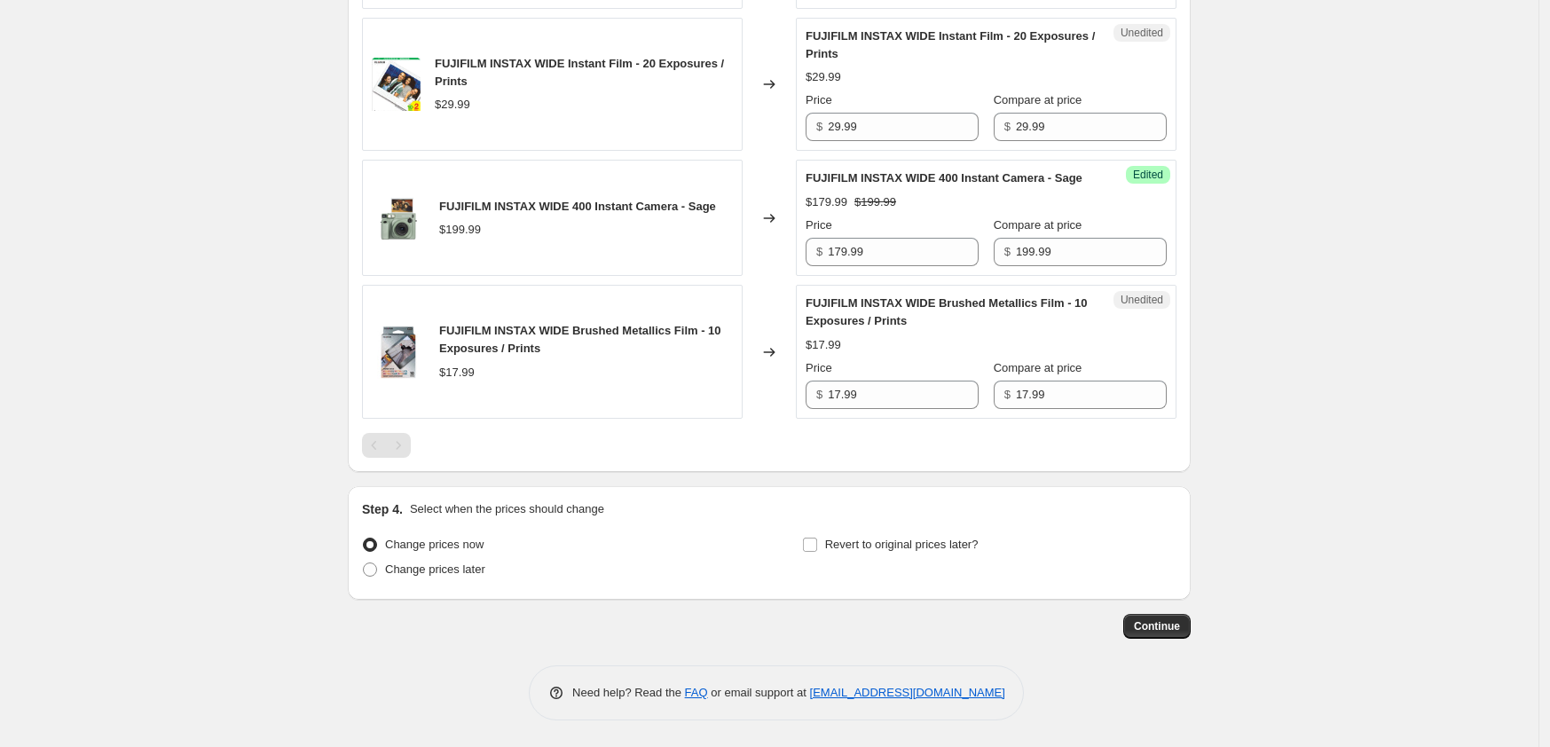
scroll to position [1744, 0]
drag, startPoint x: 876, startPoint y: 395, endPoint x: 795, endPoint y: 396, distance: 81.6
click at [797, 396] on div "FUJIFILM INSTAX WIDE Brushed Metallics Film - 10 Exposures / Prints $17.99 Chan…" at bounding box center [769, 352] width 814 height 134
type input "15.99"
drag, startPoint x: 929, startPoint y: 106, endPoint x: 726, endPoint y: 122, distance: 203.8
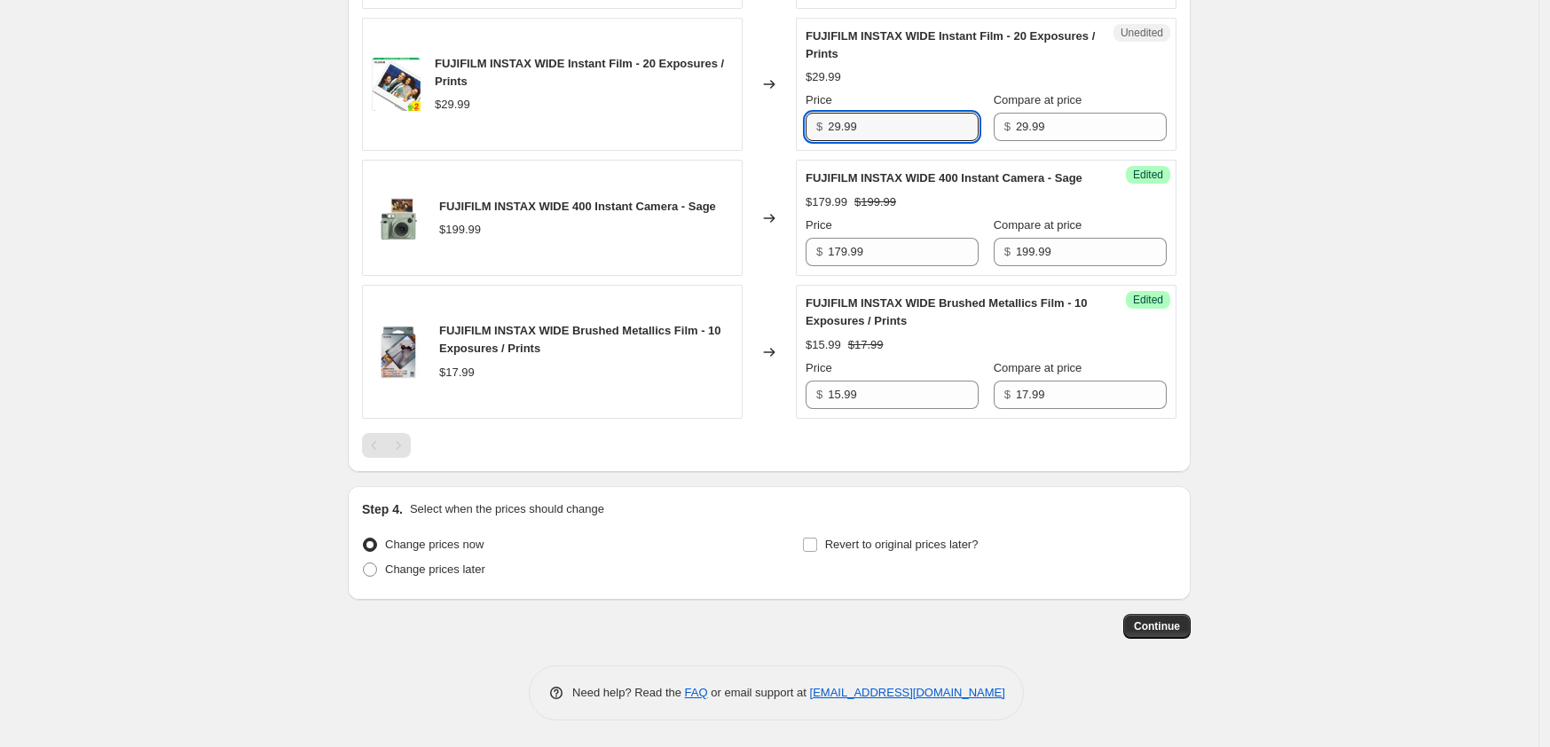
click at [728, 115] on div "FUJIFILM INSTAX WIDE Instant Film - 20 Exposures / Prints $29.99 Changed to Une…" at bounding box center [769, 85] width 814 height 134
type input "26.99"
click at [812, 543] on input "Revert to original prices later?" at bounding box center [810, 545] width 14 height 14
checkbox input "true"
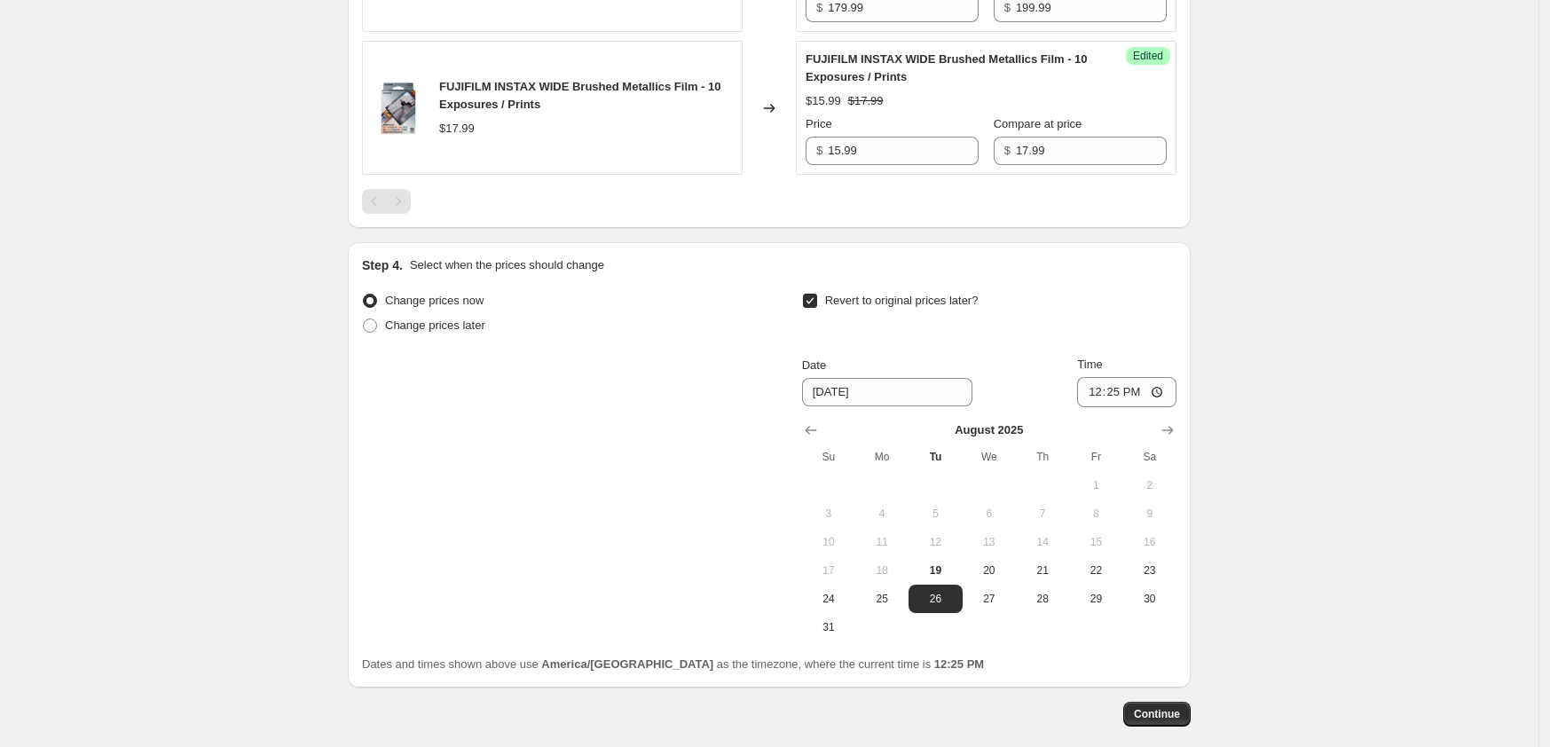
scroll to position [2076, 0]
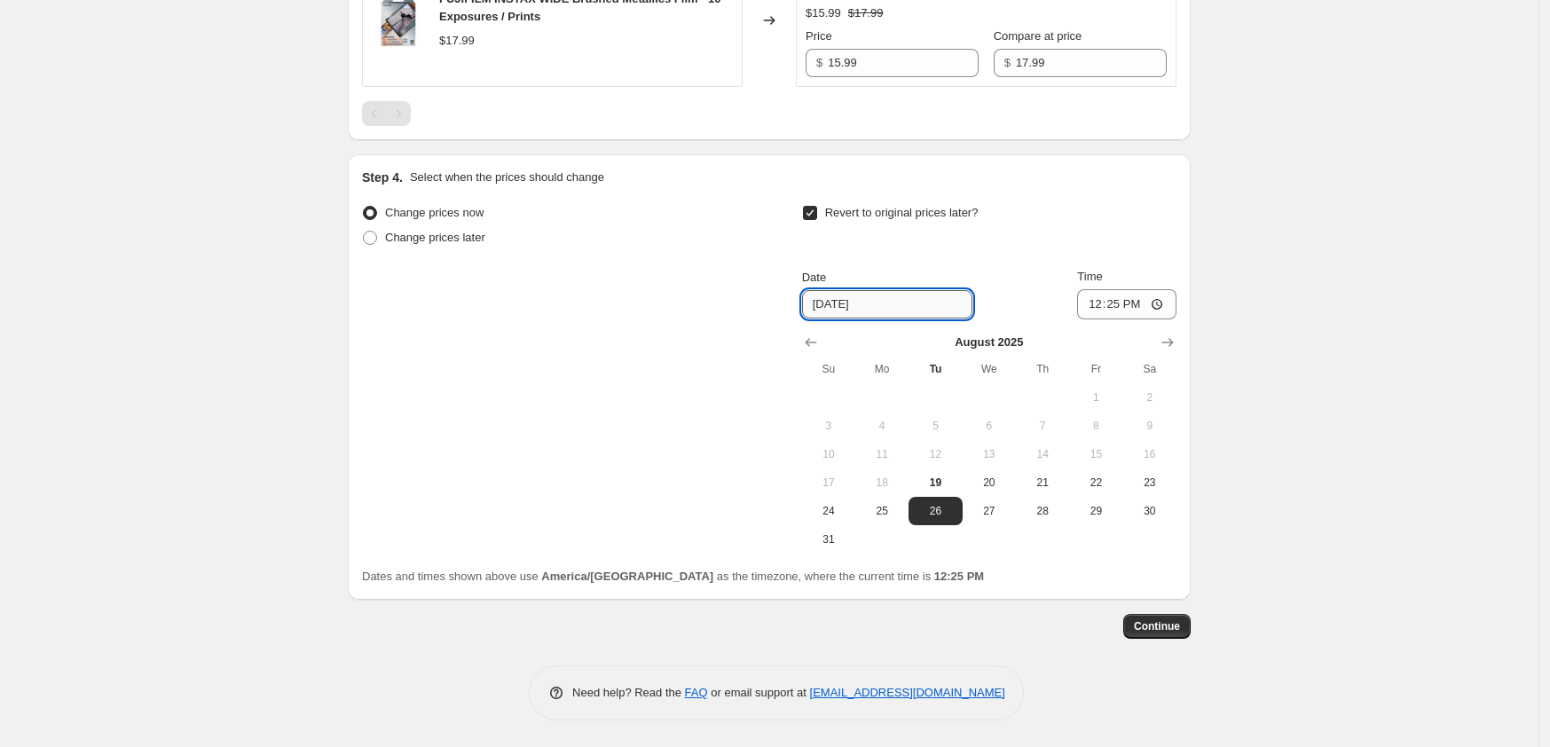
click at [839, 307] on input "[DATE]" at bounding box center [887, 304] width 170 height 28
type input "[DATE]"
click at [1094, 302] on input "12:25" at bounding box center [1126, 304] width 99 height 30
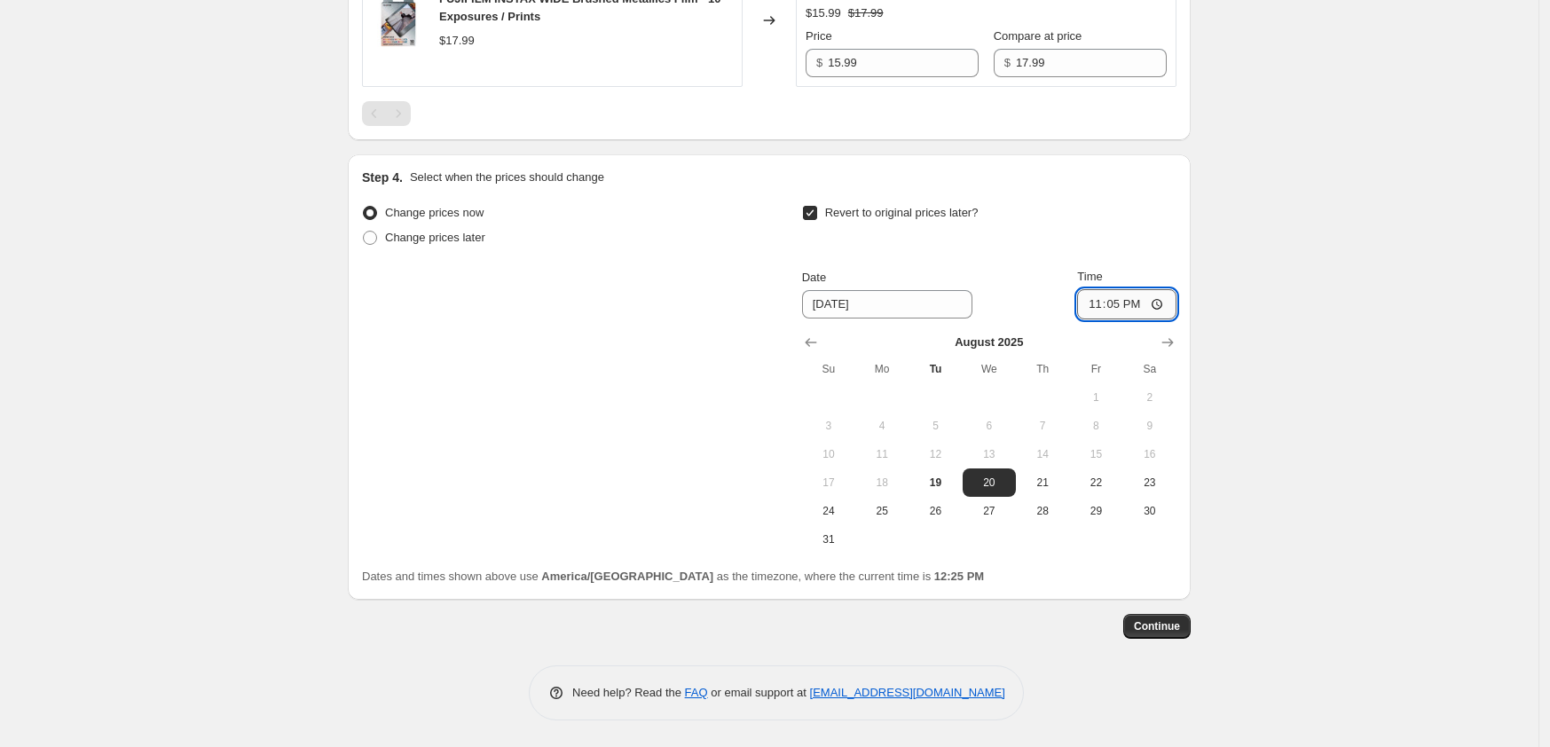
type input "23:58"
click at [1122, 307] on input "23:58" at bounding box center [1126, 304] width 99 height 30
click at [1160, 629] on span "Continue" at bounding box center [1157, 626] width 46 height 14
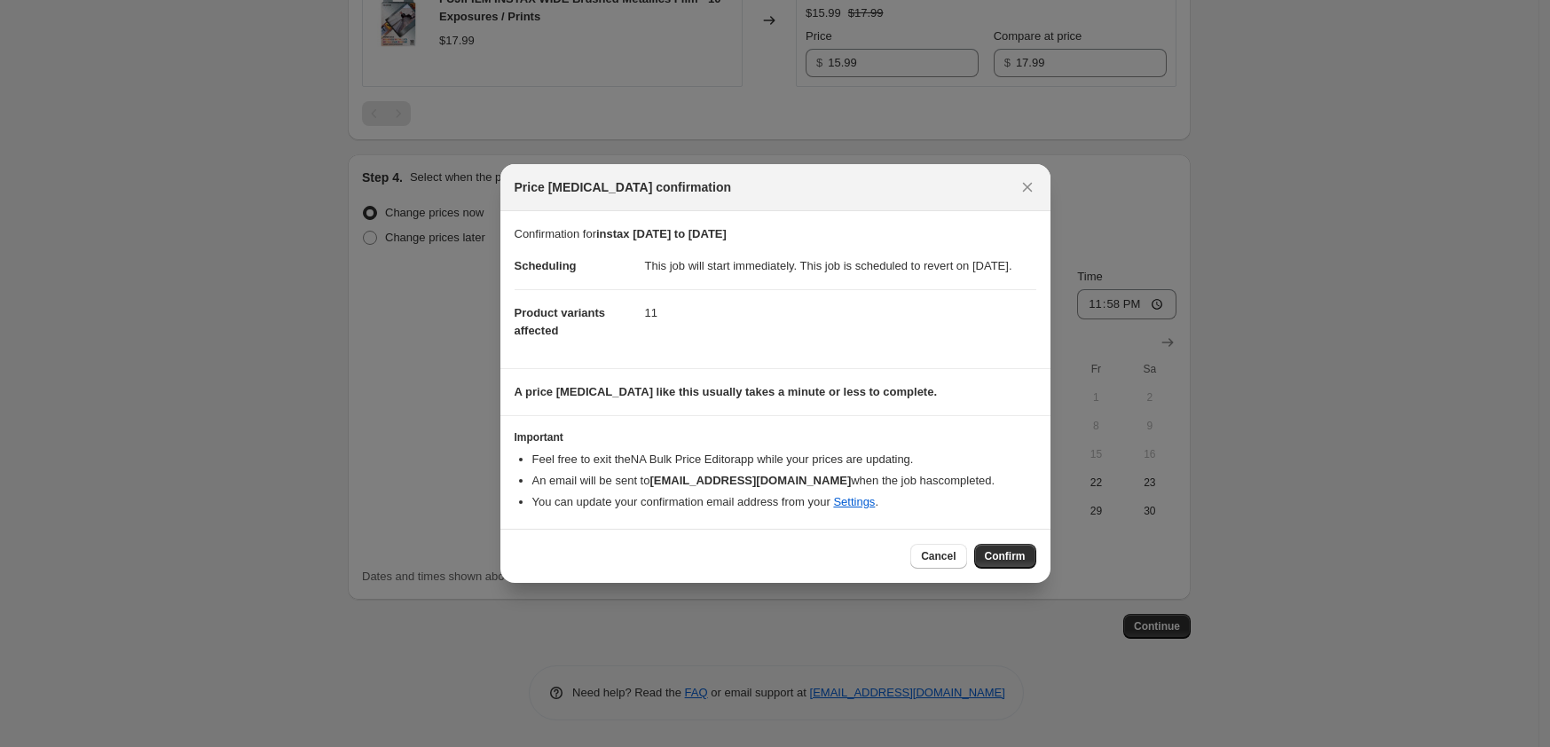
click at [1002, 563] on span "Confirm" at bounding box center [1005, 556] width 41 height 14
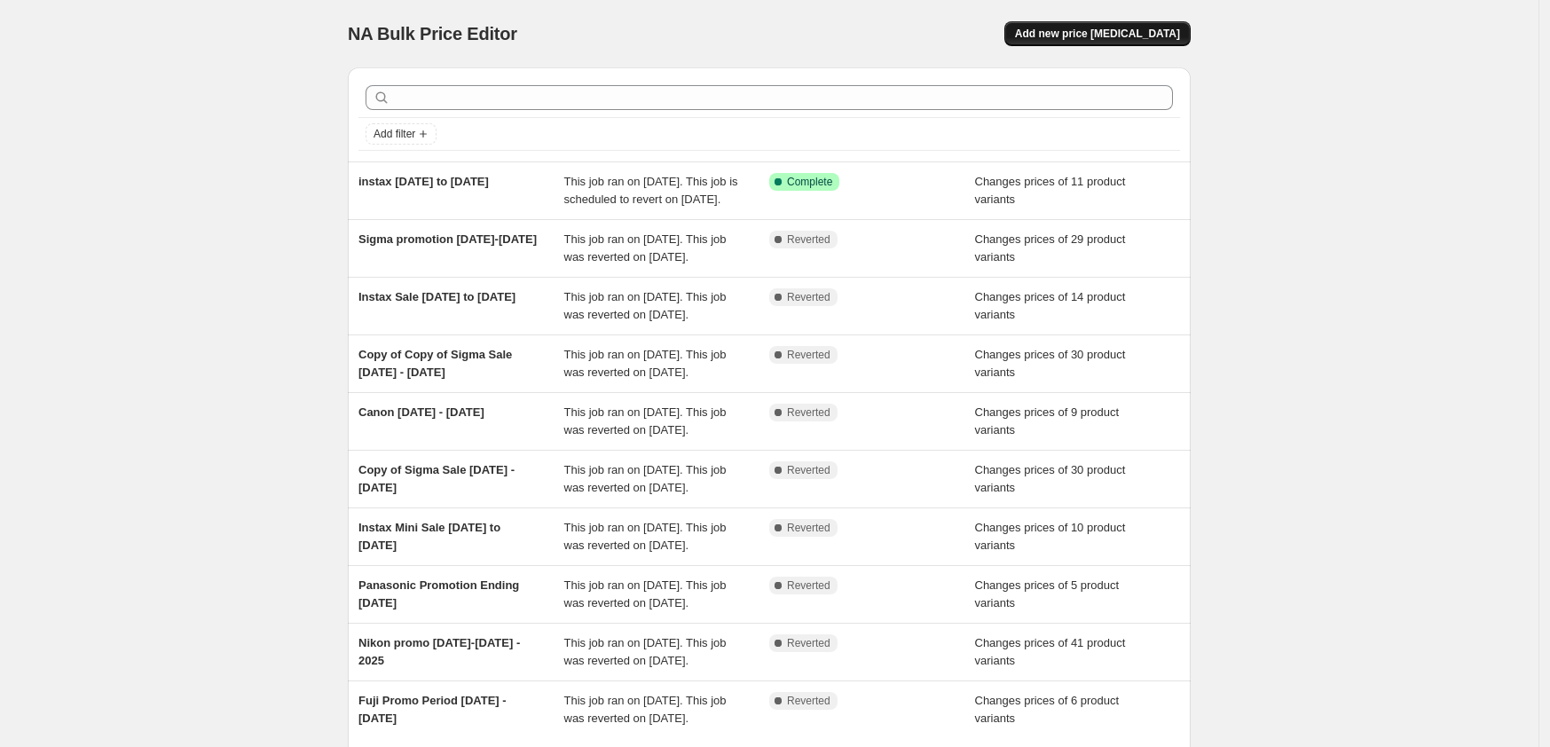
click at [1087, 25] on button "Add new price [MEDICAL_DATA]" at bounding box center [1097, 33] width 186 height 25
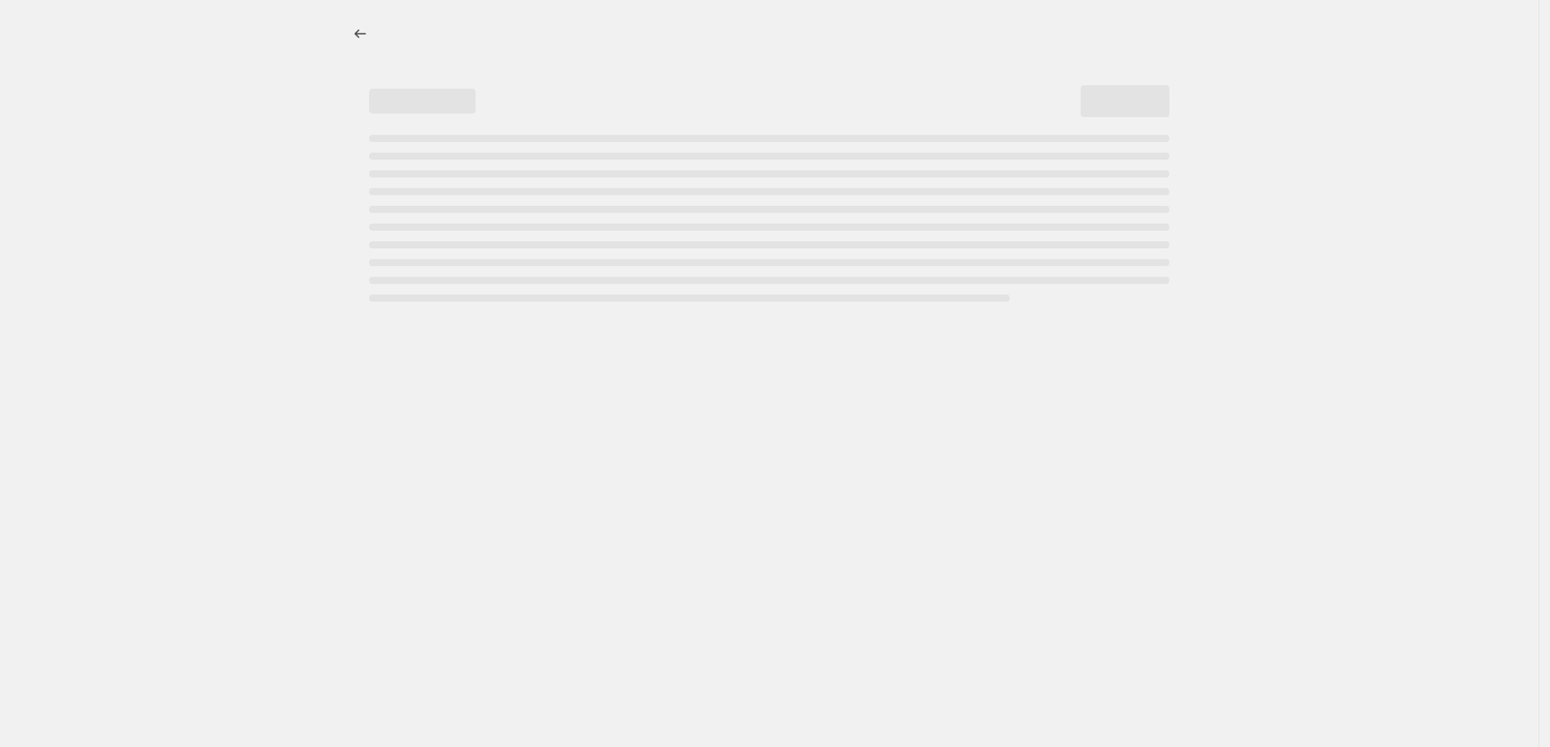
select select "percentage"
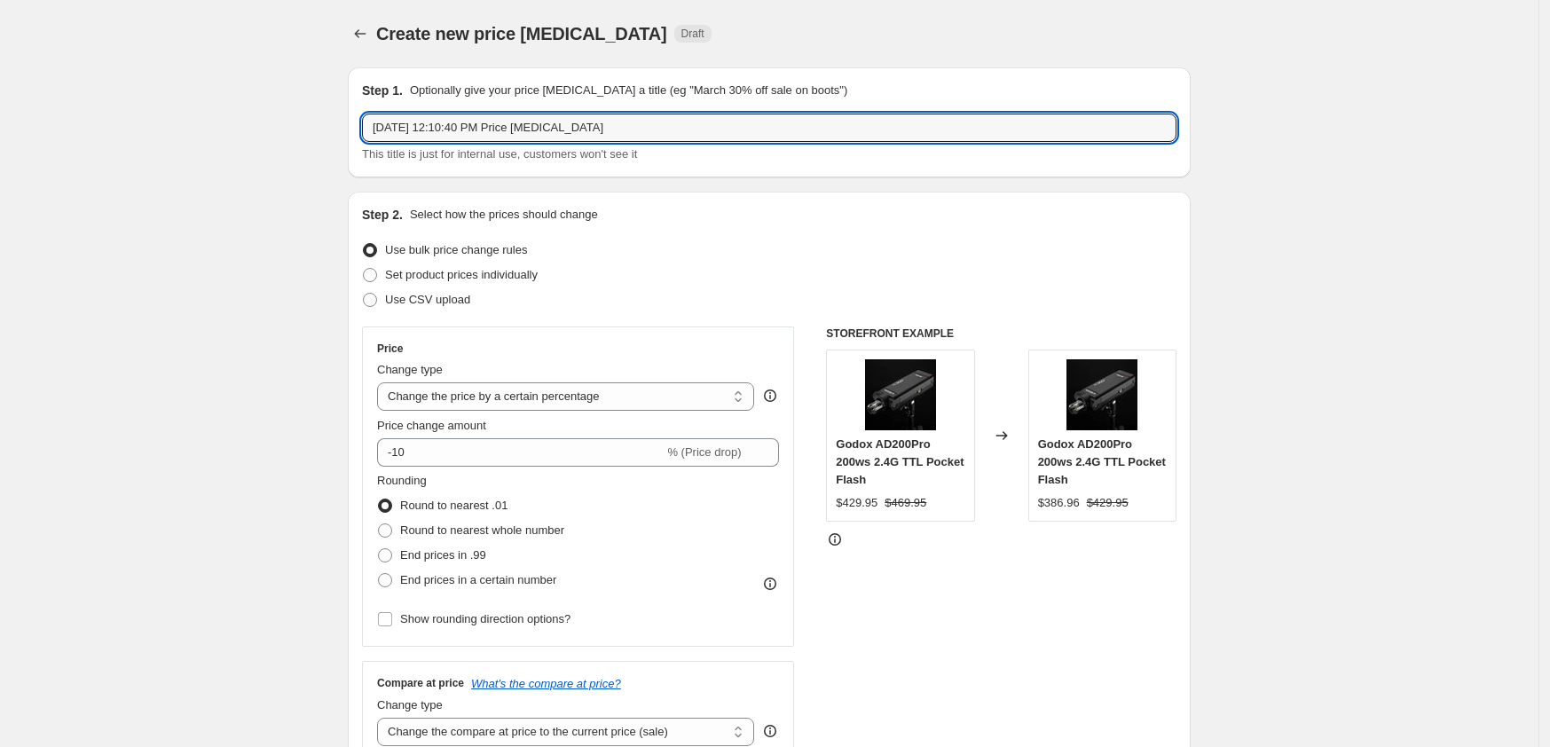
drag, startPoint x: 626, startPoint y: 131, endPoint x: 263, endPoint y: 133, distance: 363.7
click at [415, 125] on input "Instax [DATE] to [DATE]" at bounding box center [769, 128] width 814 height 28
type input "Instax [DATE] to [DATE]"
click at [377, 274] on span at bounding box center [370, 275] width 14 height 14
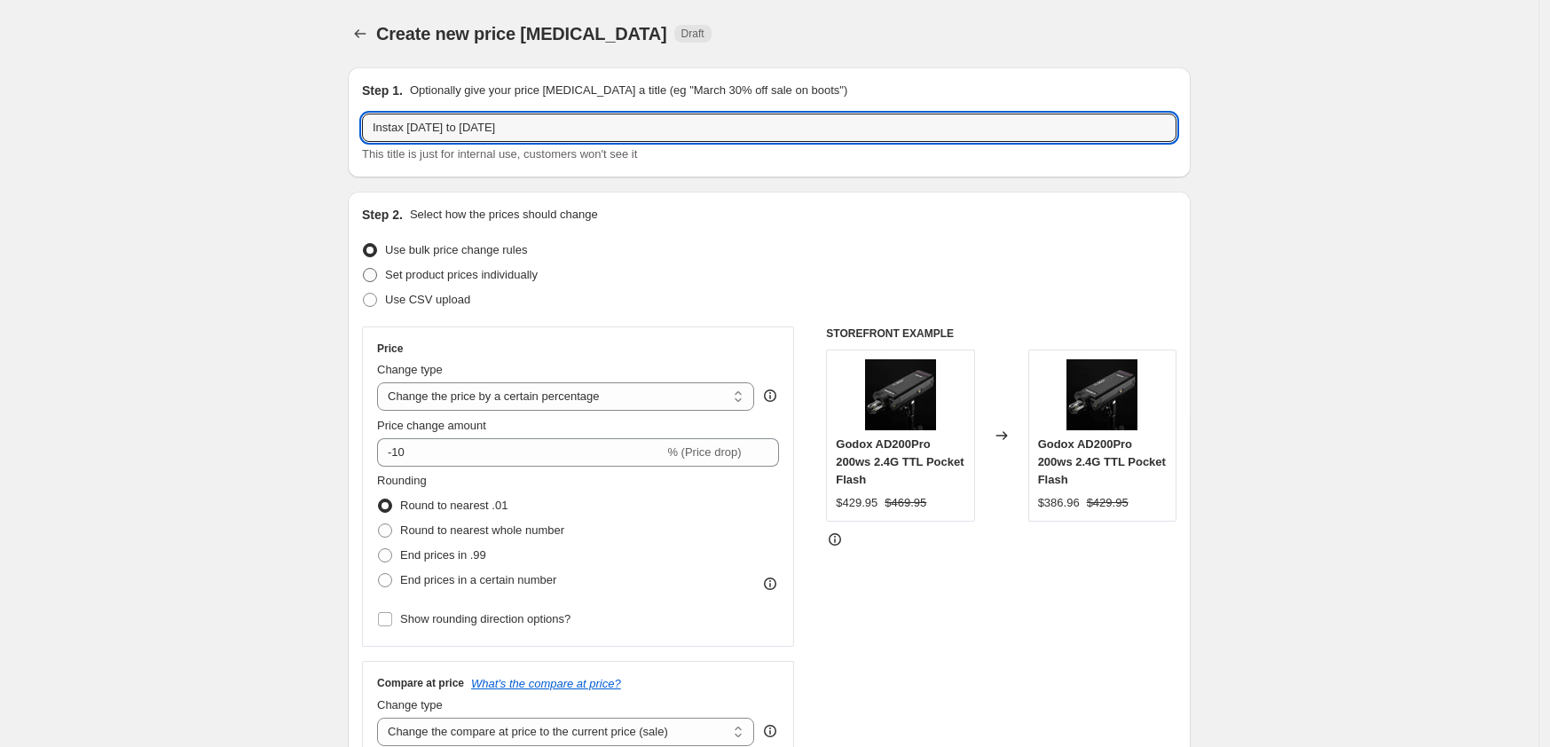
click at [364, 269] on input "Set product prices individually" at bounding box center [363, 268] width 1 height 1
radio input "true"
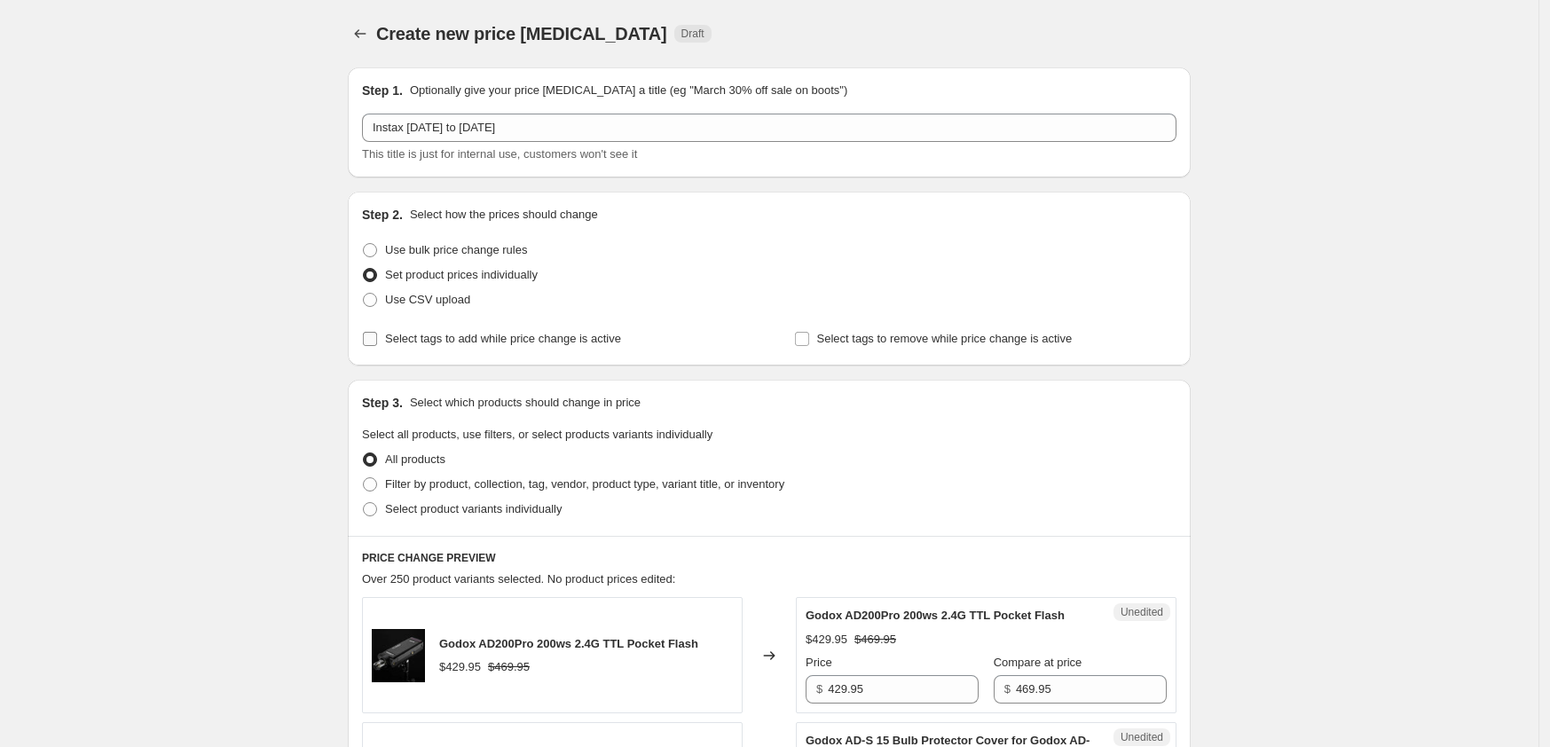
click at [374, 345] on input "Select tags to add while price change is active" at bounding box center [370, 339] width 14 height 14
checkbox input "true"
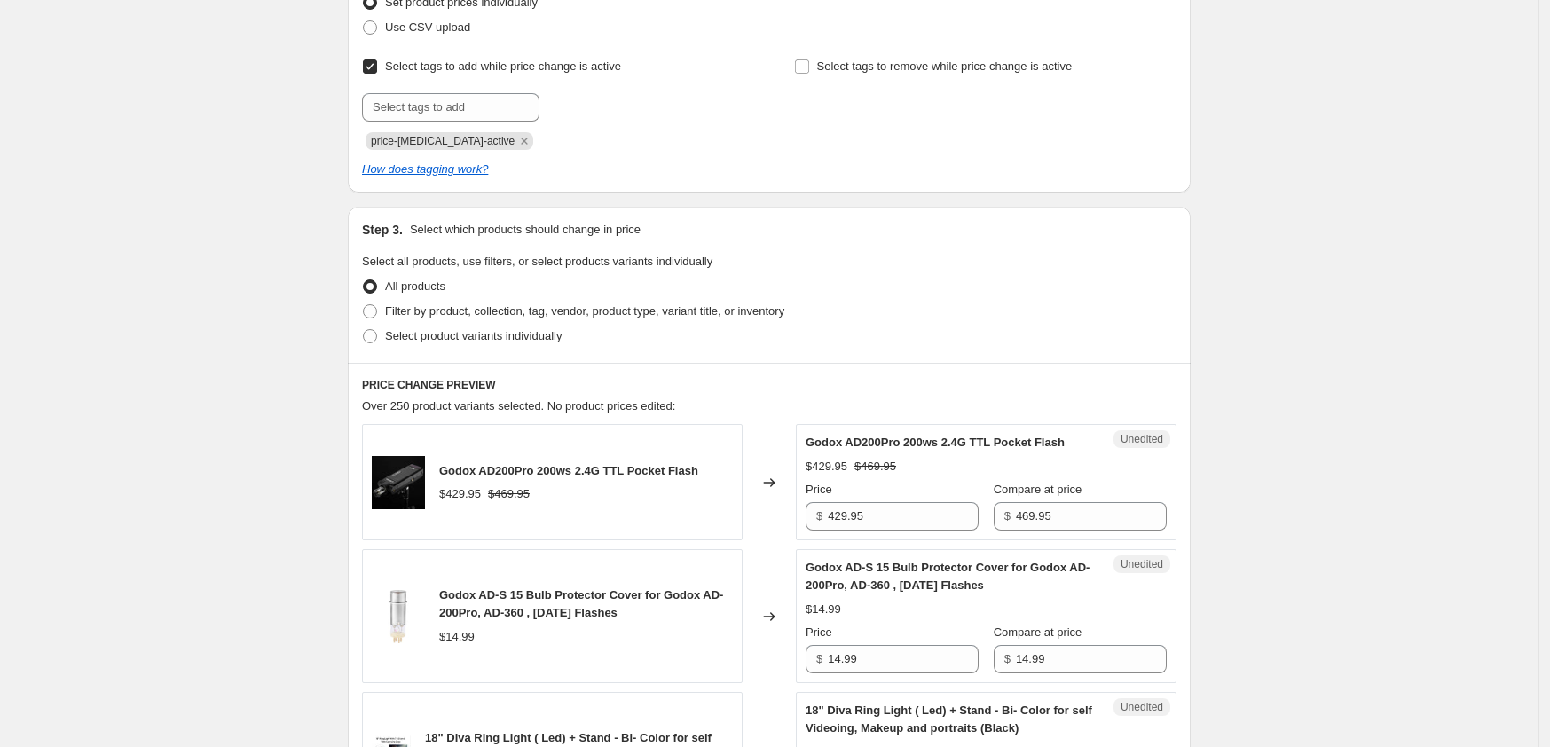
scroll to position [333, 0]
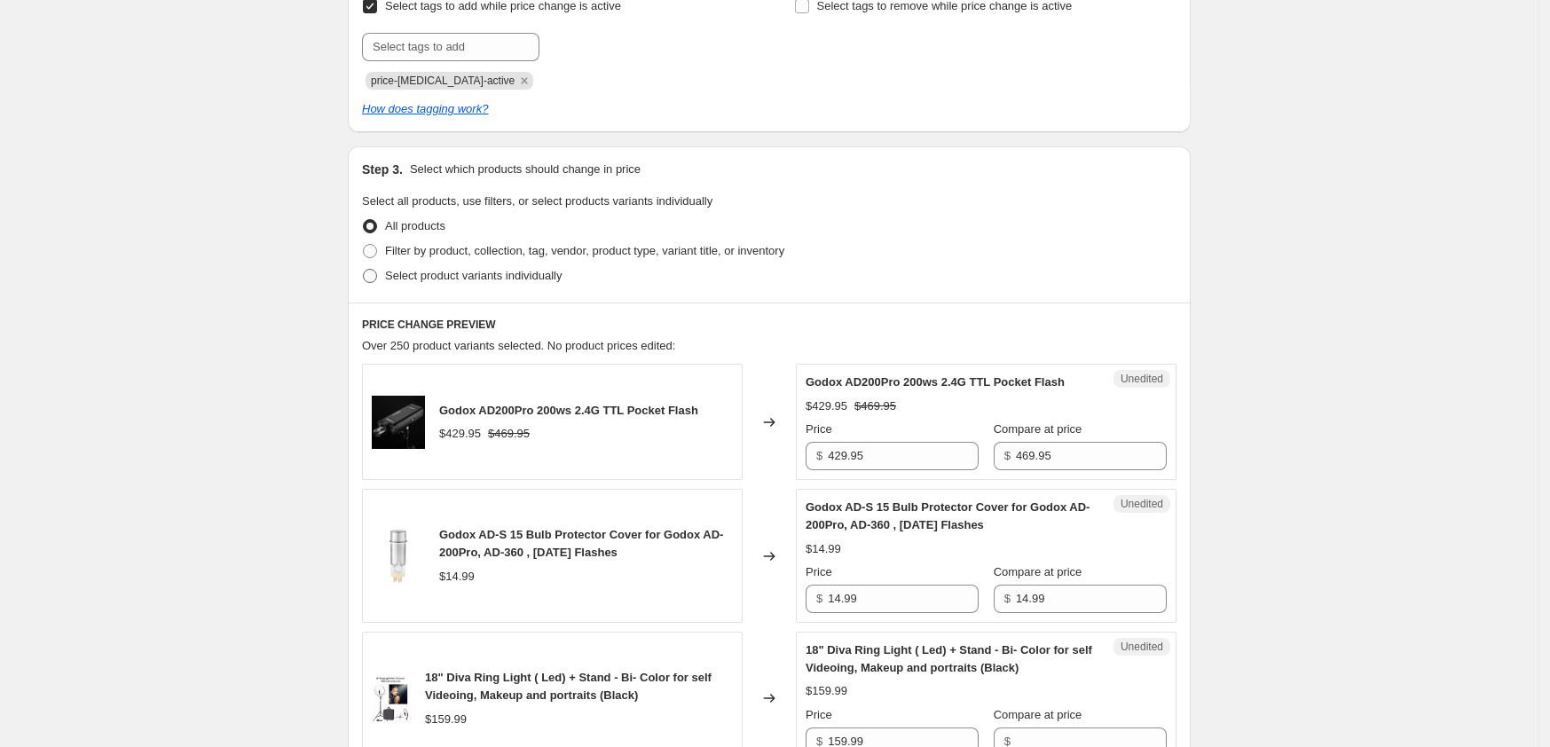
click at [377, 276] on span at bounding box center [370, 276] width 14 height 14
click at [364, 270] on input "Select product variants individually" at bounding box center [363, 269] width 1 height 1
radio input "true"
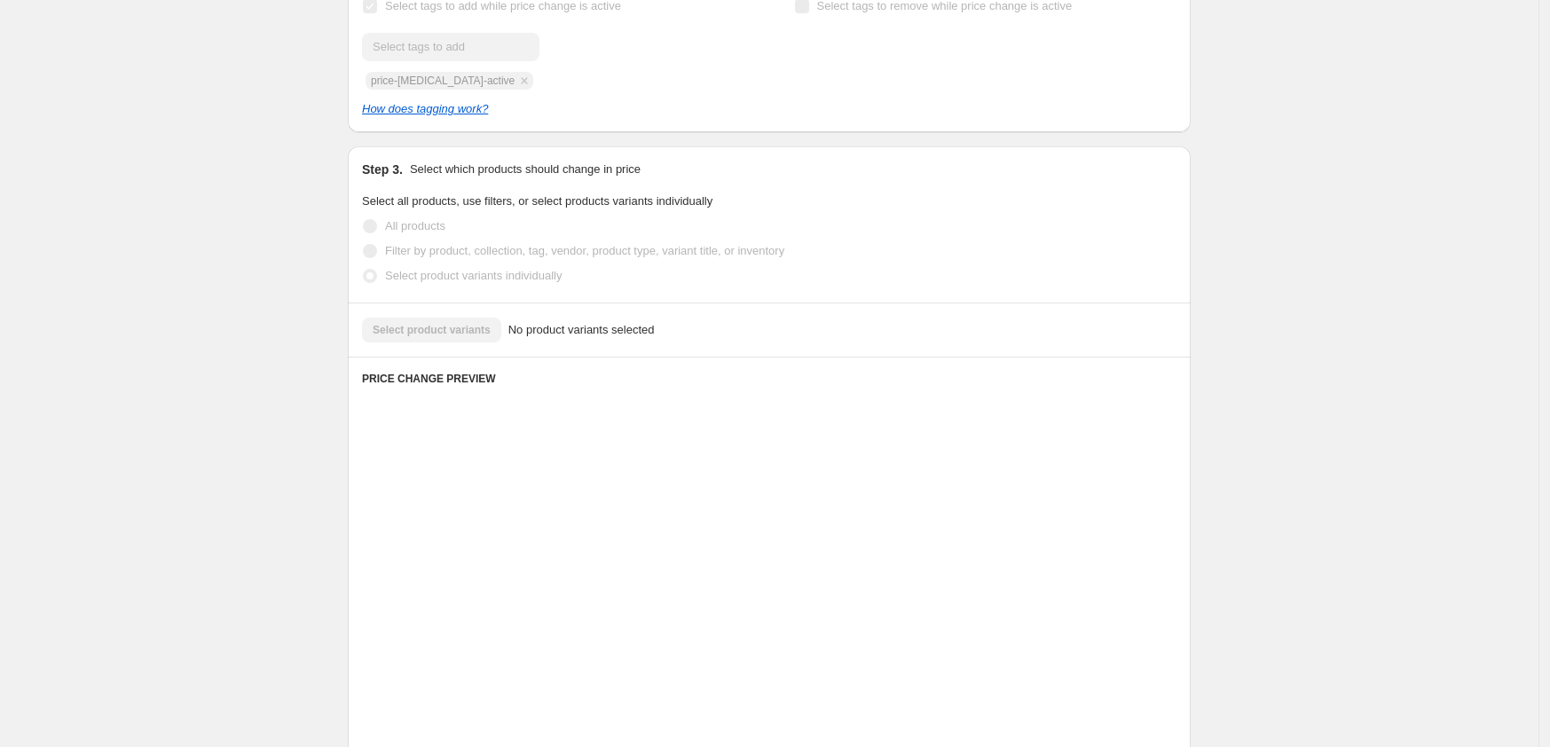
scroll to position [284, 0]
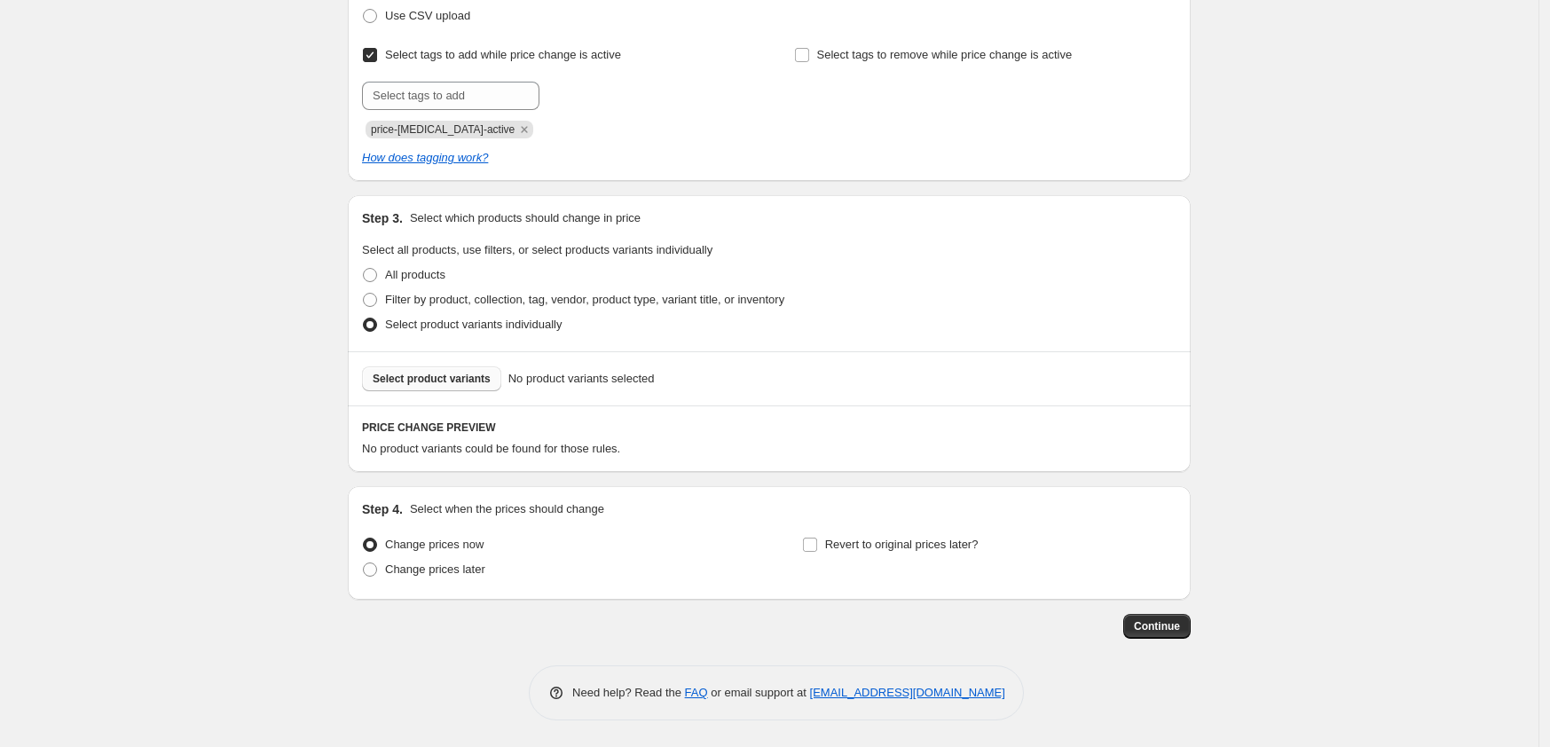
click at [405, 380] on span "Select product variants" at bounding box center [432, 379] width 118 height 14
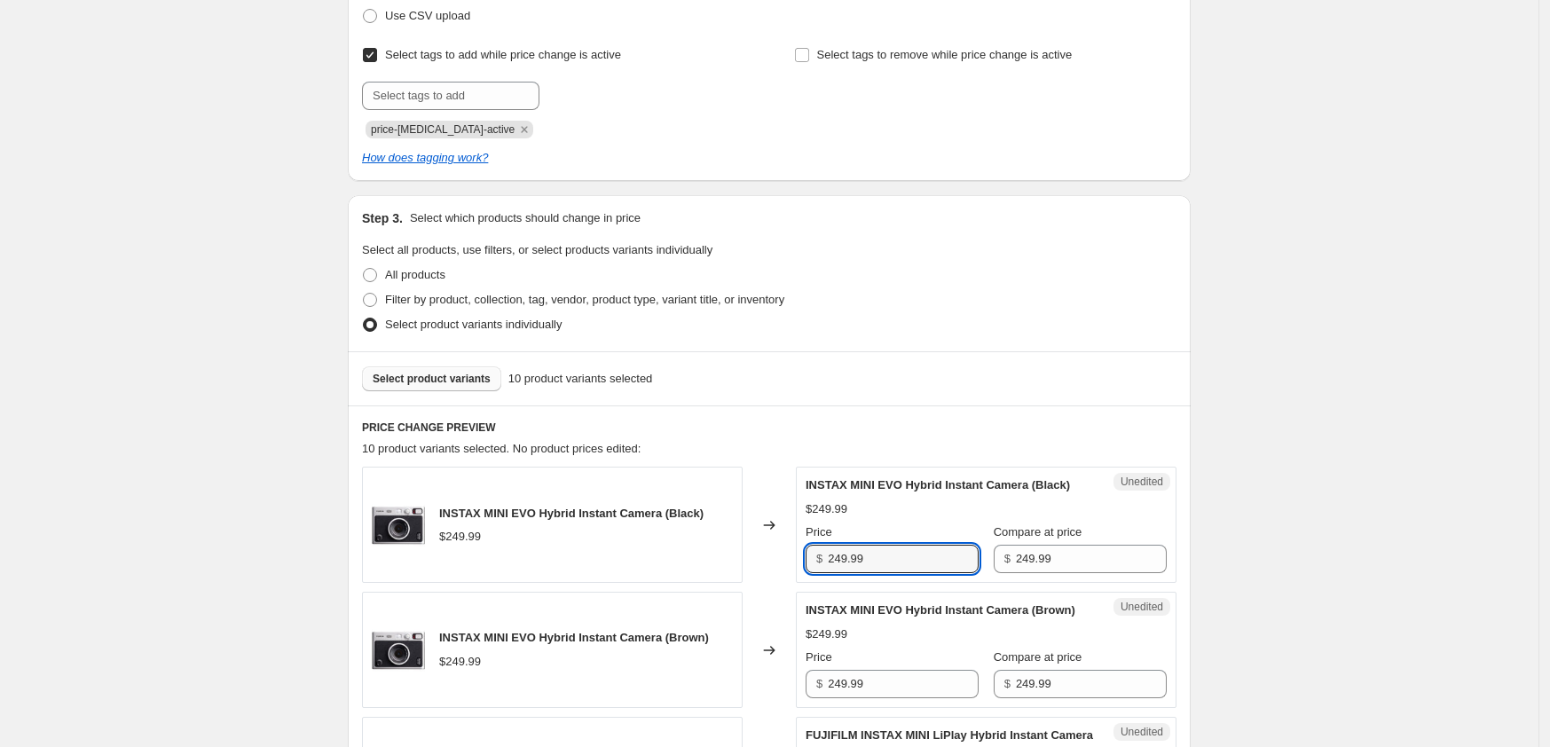
drag, startPoint x: 867, startPoint y: 552, endPoint x: 789, endPoint y: 554, distance: 78.1
click at [789, 554] on div "INSTAX MINI EVO Hybrid Instant Camera (Black) $249.99 Changed to Unedited INSTA…" at bounding box center [769, 525] width 814 height 116
type input "239.99"
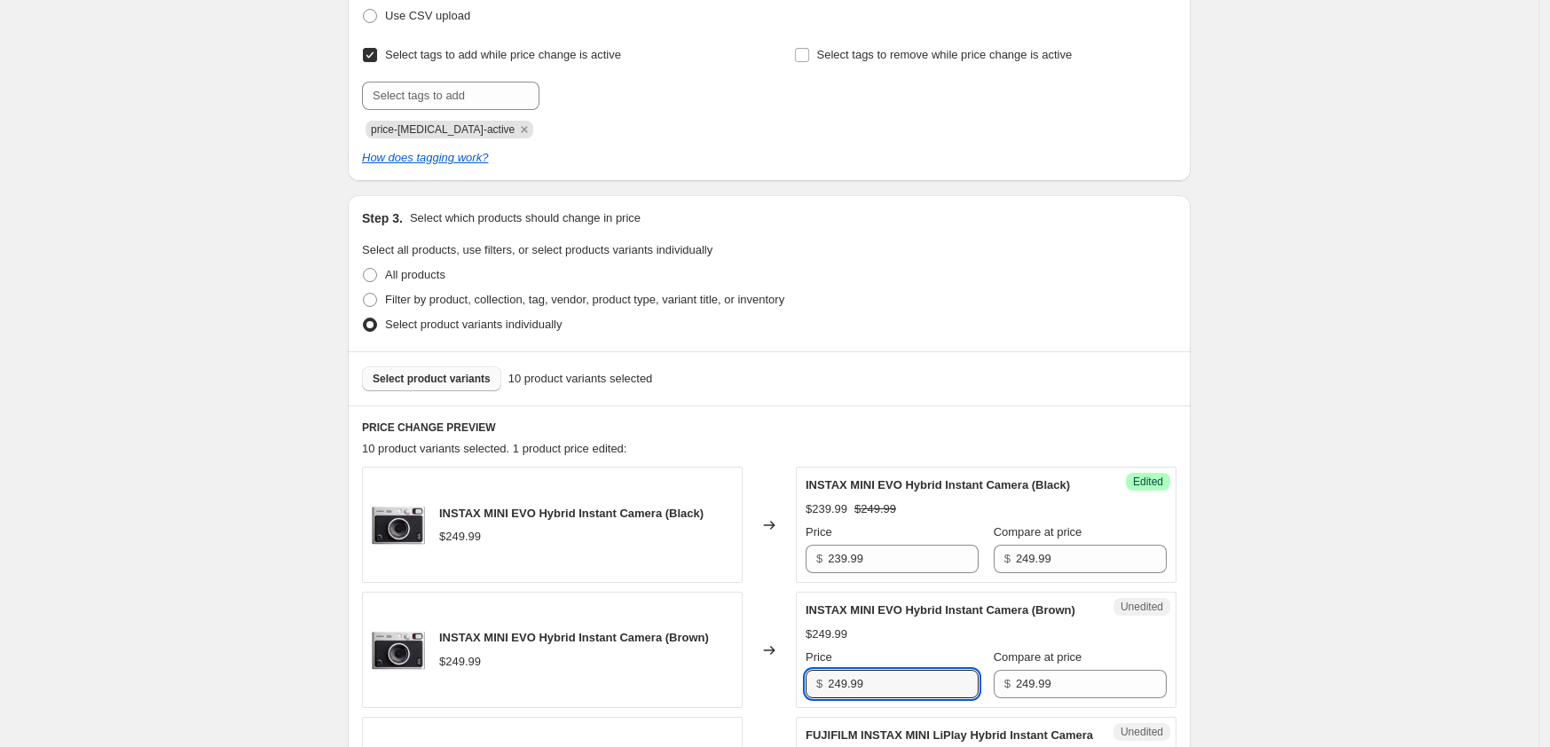
drag, startPoint x: 897, startPoint y: 697, endPoint x: 788, endPoint y: 710, distance: 109.8
click at [787, 708] on div "INSTAX MINI EVO Hybrid Instant Camera (Brown) $249.99 Changed to Unedited INSTA…" at bounding box center [769, 650] width 814 height 116
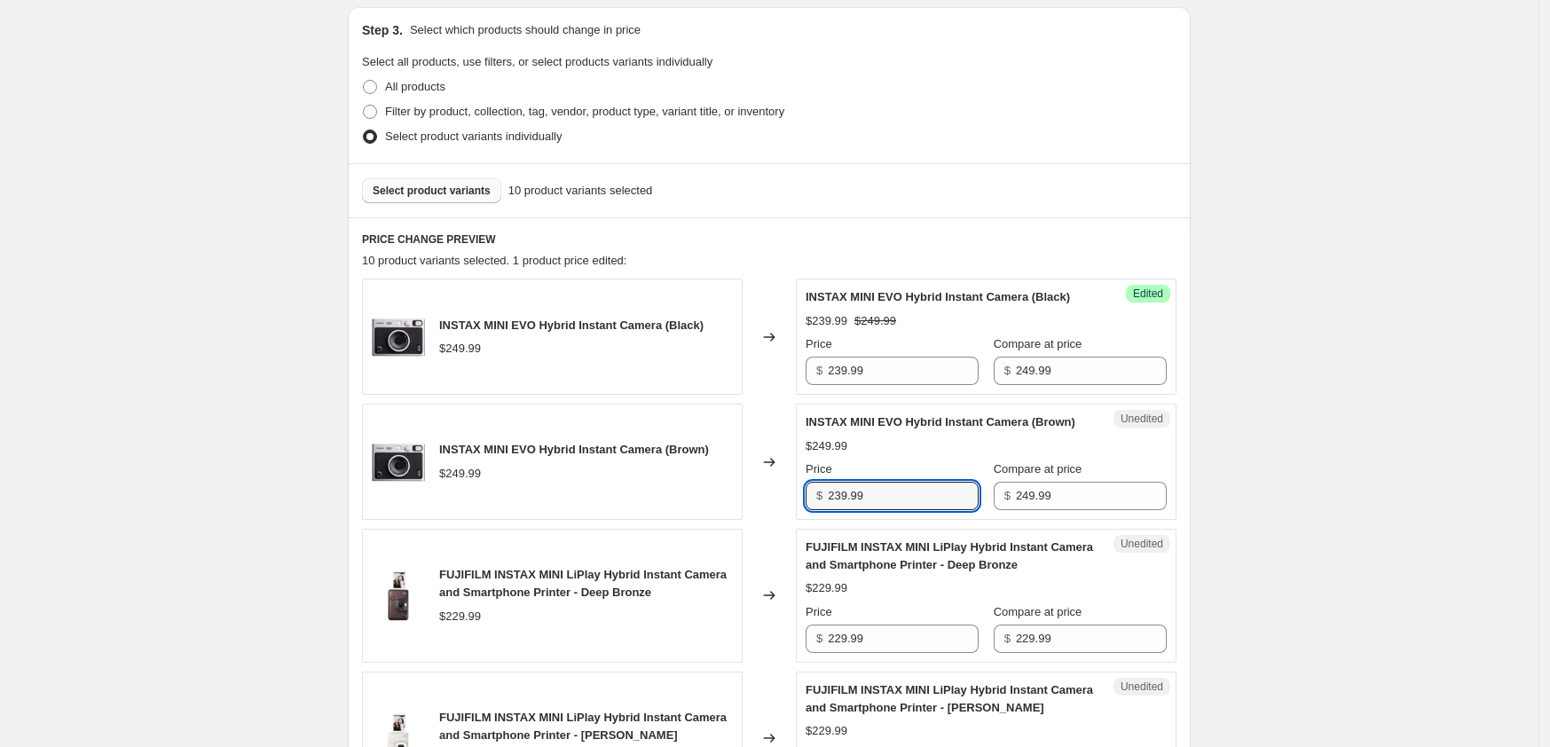
scroll to position [506, 0]
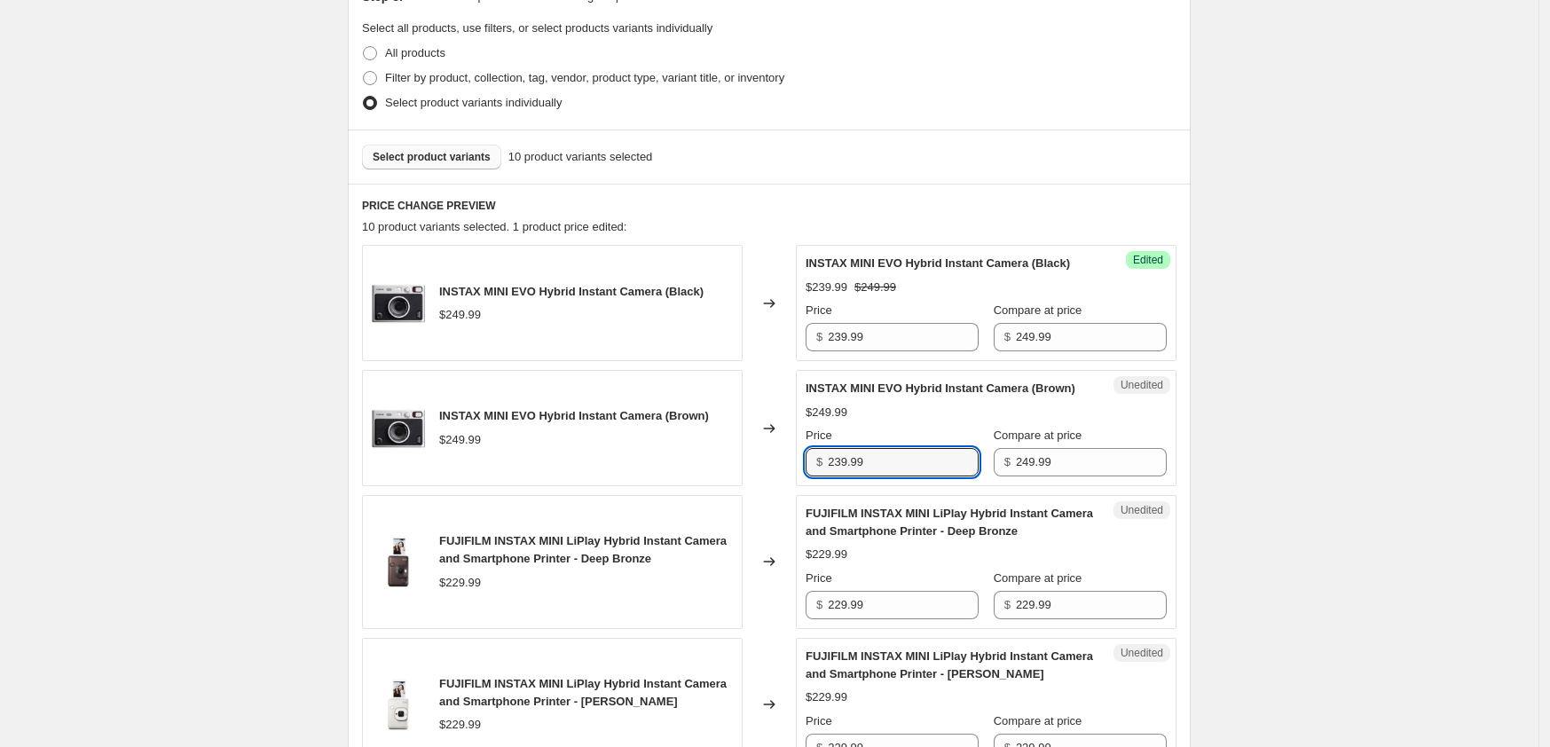
type input "239.99"
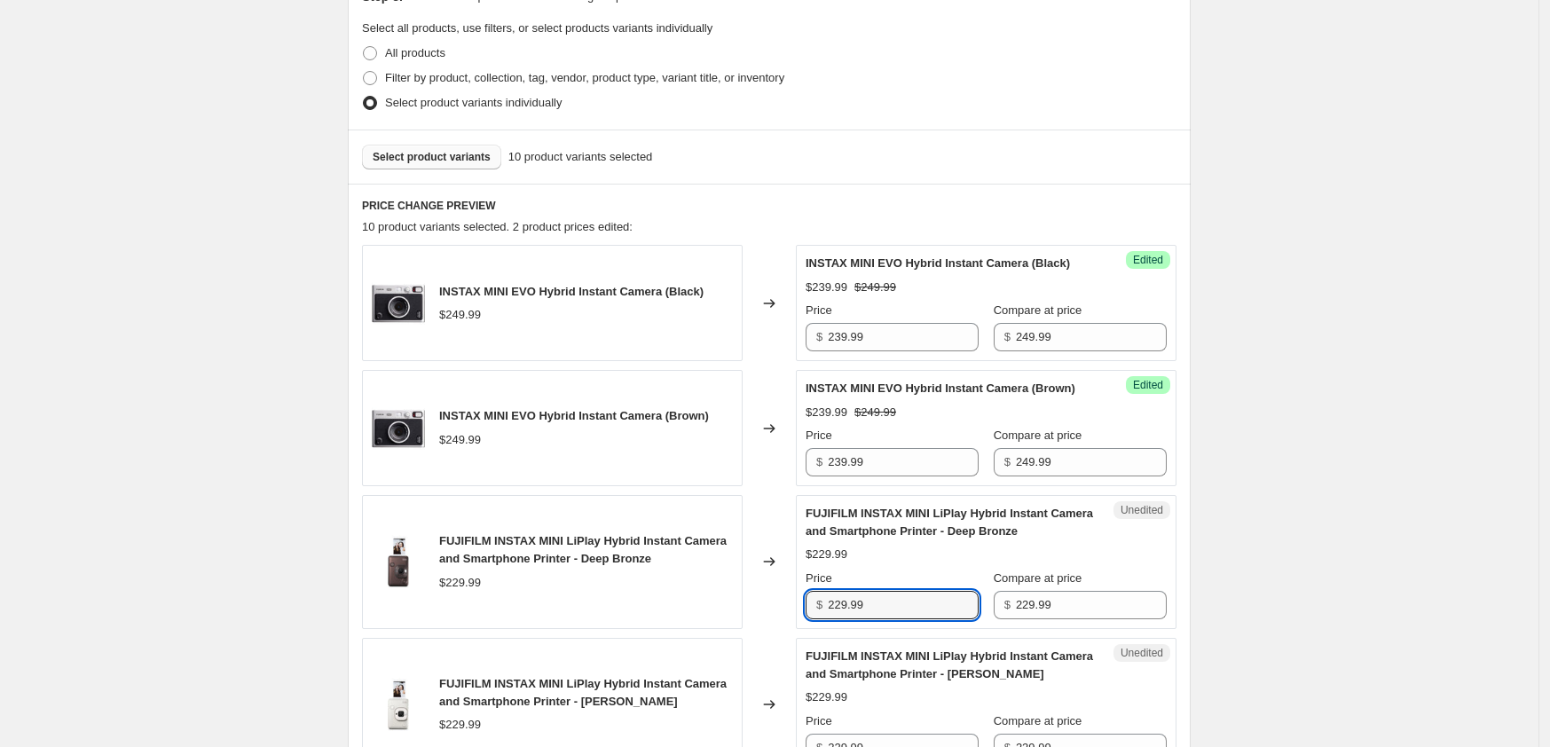
drag, startPoint x: 902, startPoint y: 621, endPoint x: 803, endPoint y: 618, distance: 99.4
click at [803, 618] on div "Unedited FUJIFILM INSTAX MINI LiPlay Hybrid Instant Camera and Smartphone Print…" at bounding box center [986, 562] width 381 height 134
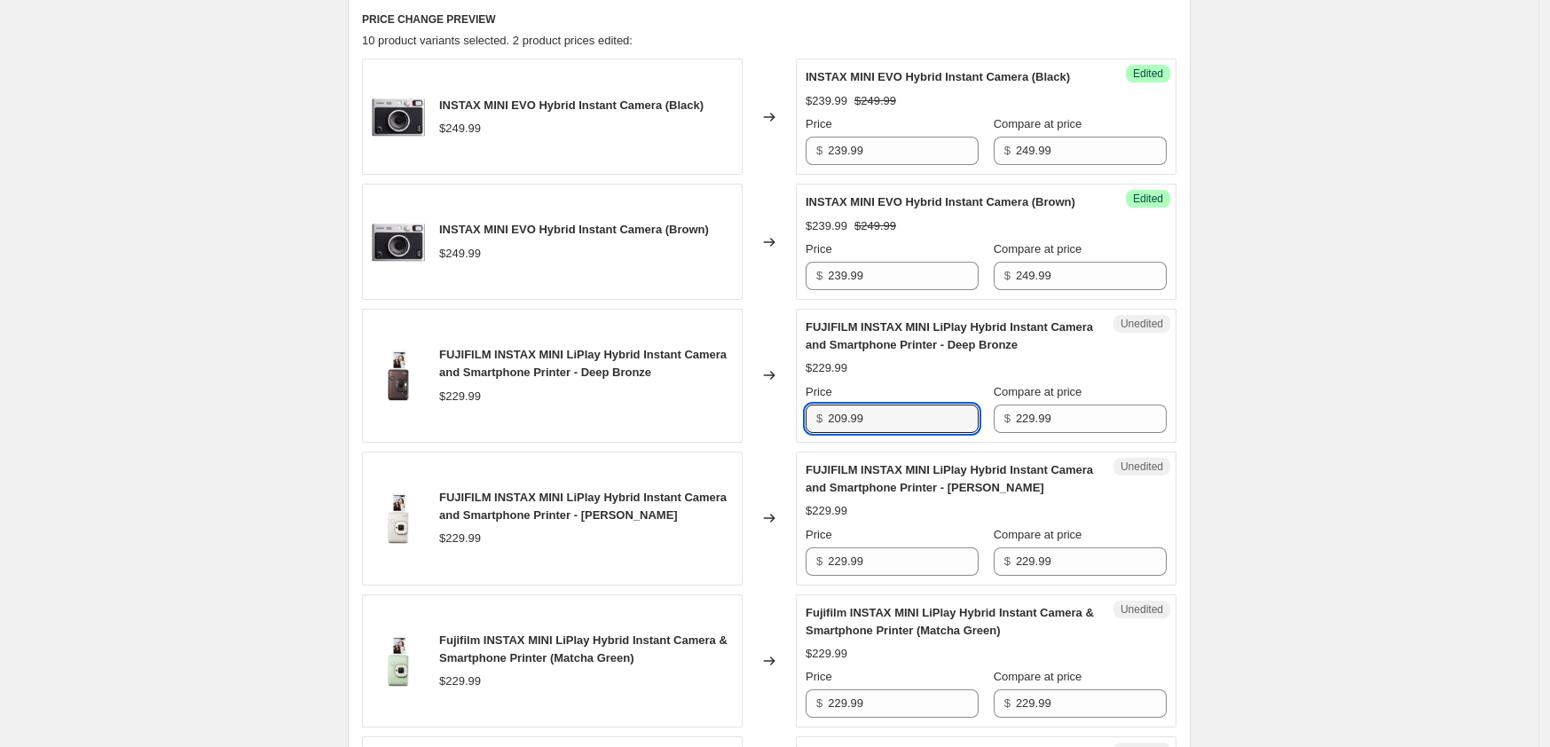
scroll to position [727, 0]
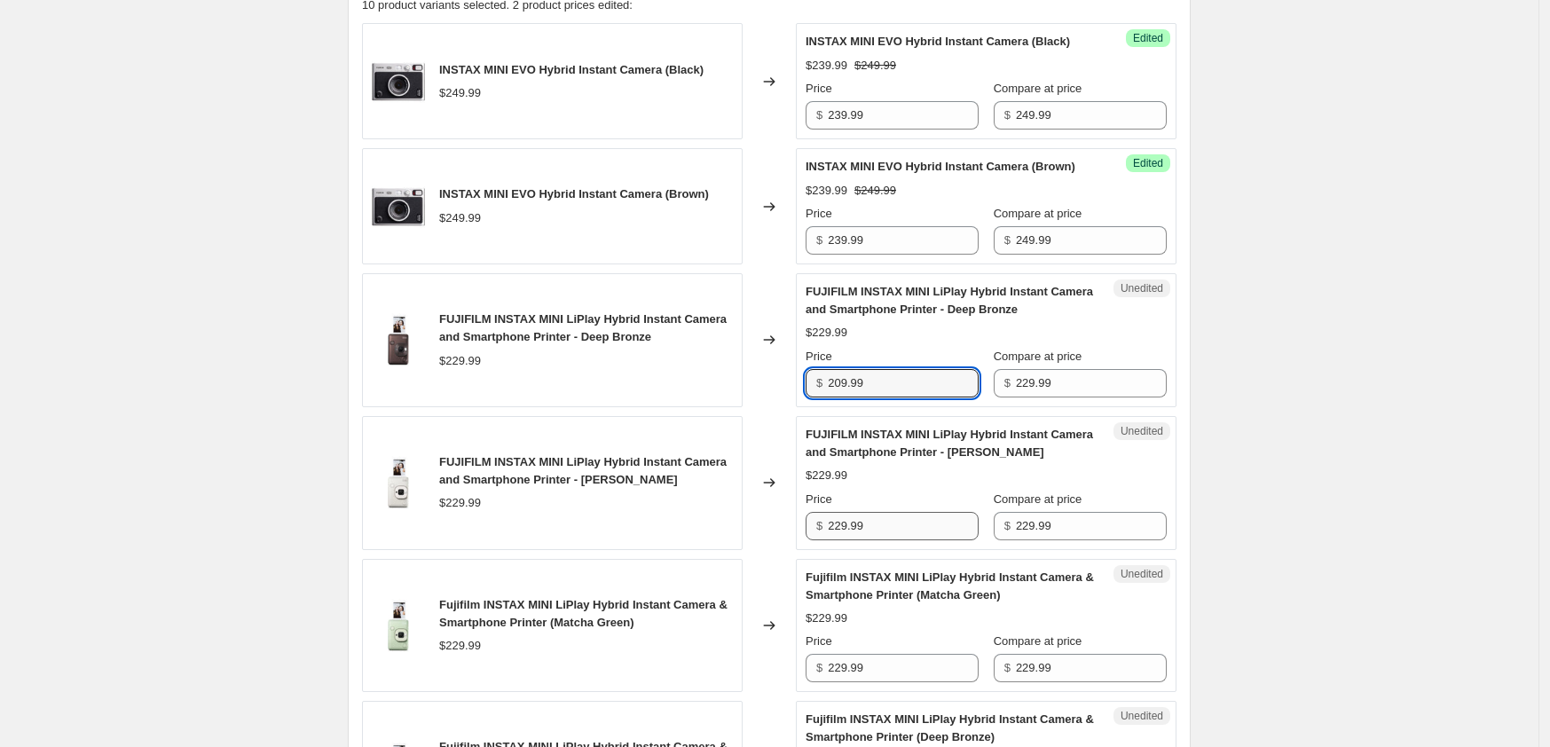
type input "209.99"
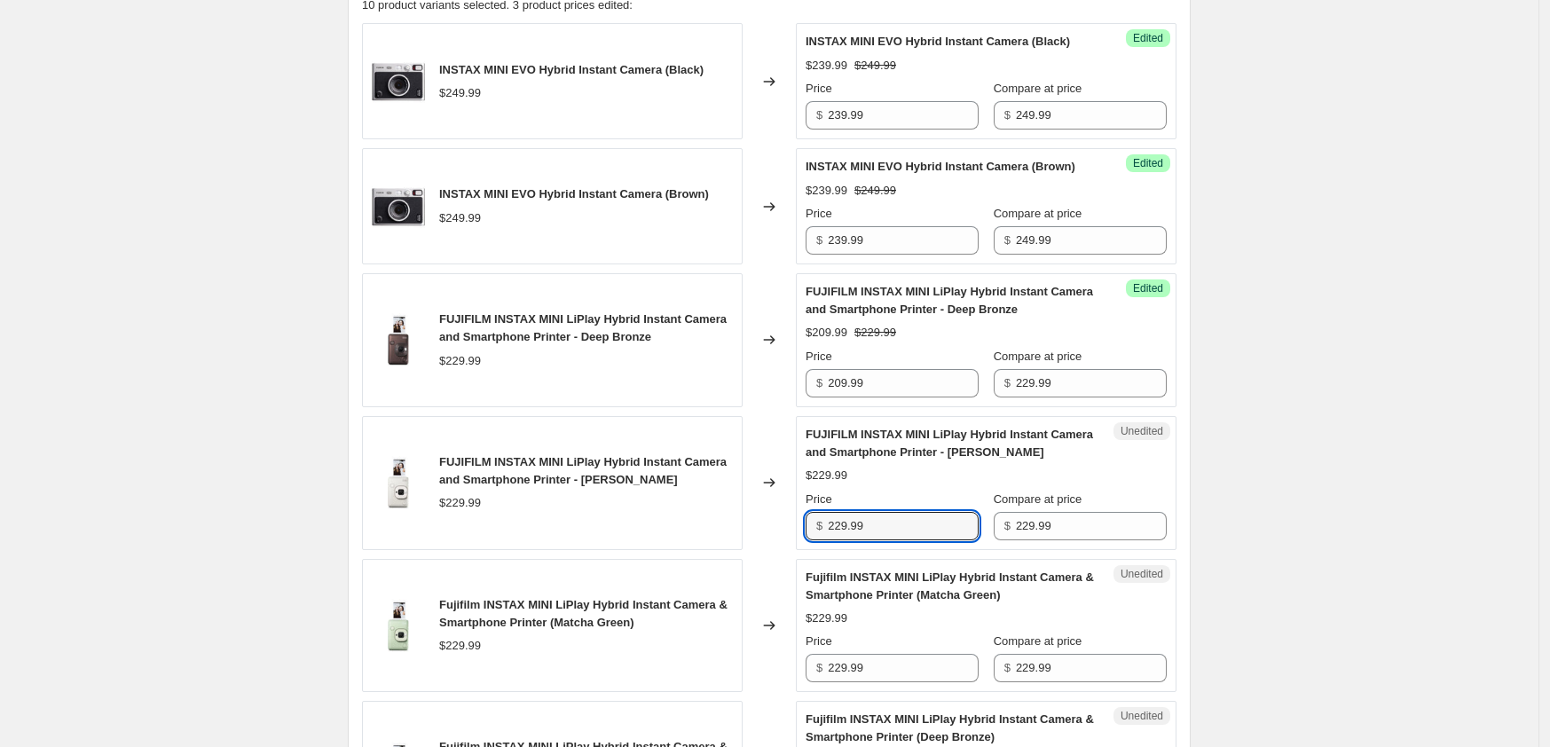
drag, startPoint x: 881, startPoint y: 542, endPoint x: 774, endPoint y: 546, distance: 106.5
click at [774, 546] on div "FUJIFILM INSTAX MINI LiPlay Hybrid Instant Camera and Smartphone Printer - [PER…" at bounding box center [769, 483] width 814 height 134
type input "209.99"
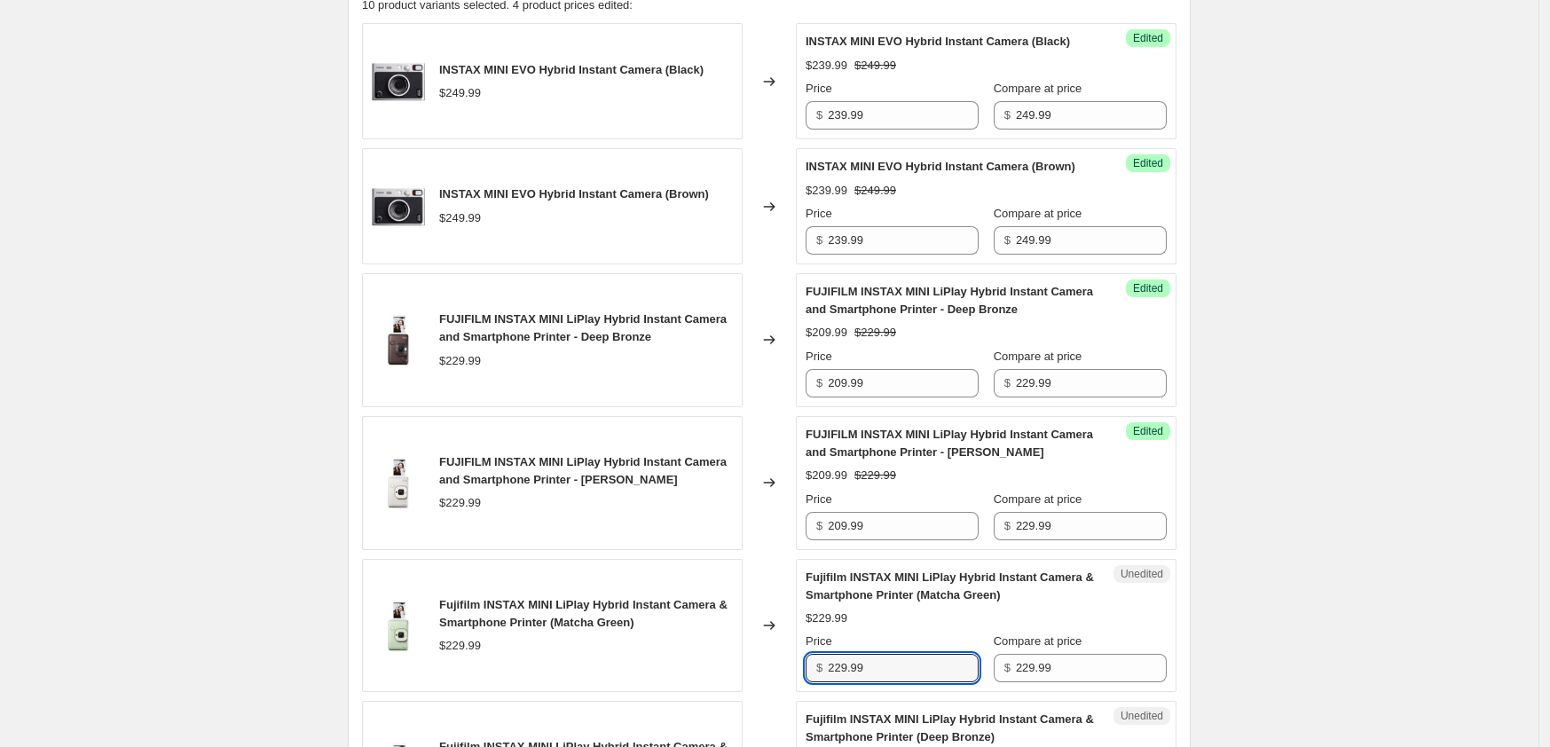
drag, startPoint x: 897, startPoint y: 684, endPoint x: 768, endPoint y: 690, distance: 128.8
click at [774, 689] on div "Fujifilm INSTAX MINI LiPlay Hybrid Instant Camera & Smartphone Printer (Matcha …" at bounding box center [769, 626] width 814 height 134
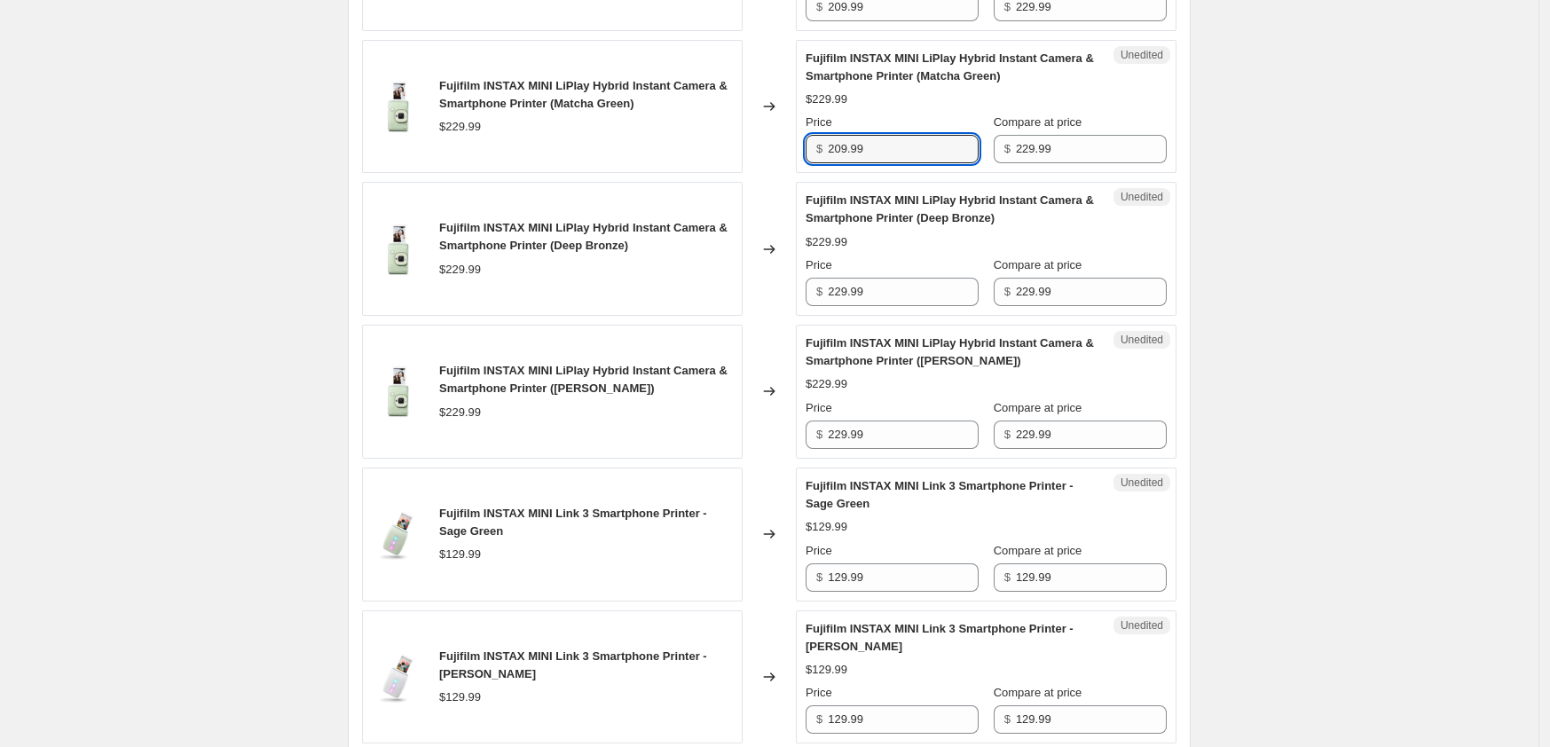
scroll to position [1282, 0]
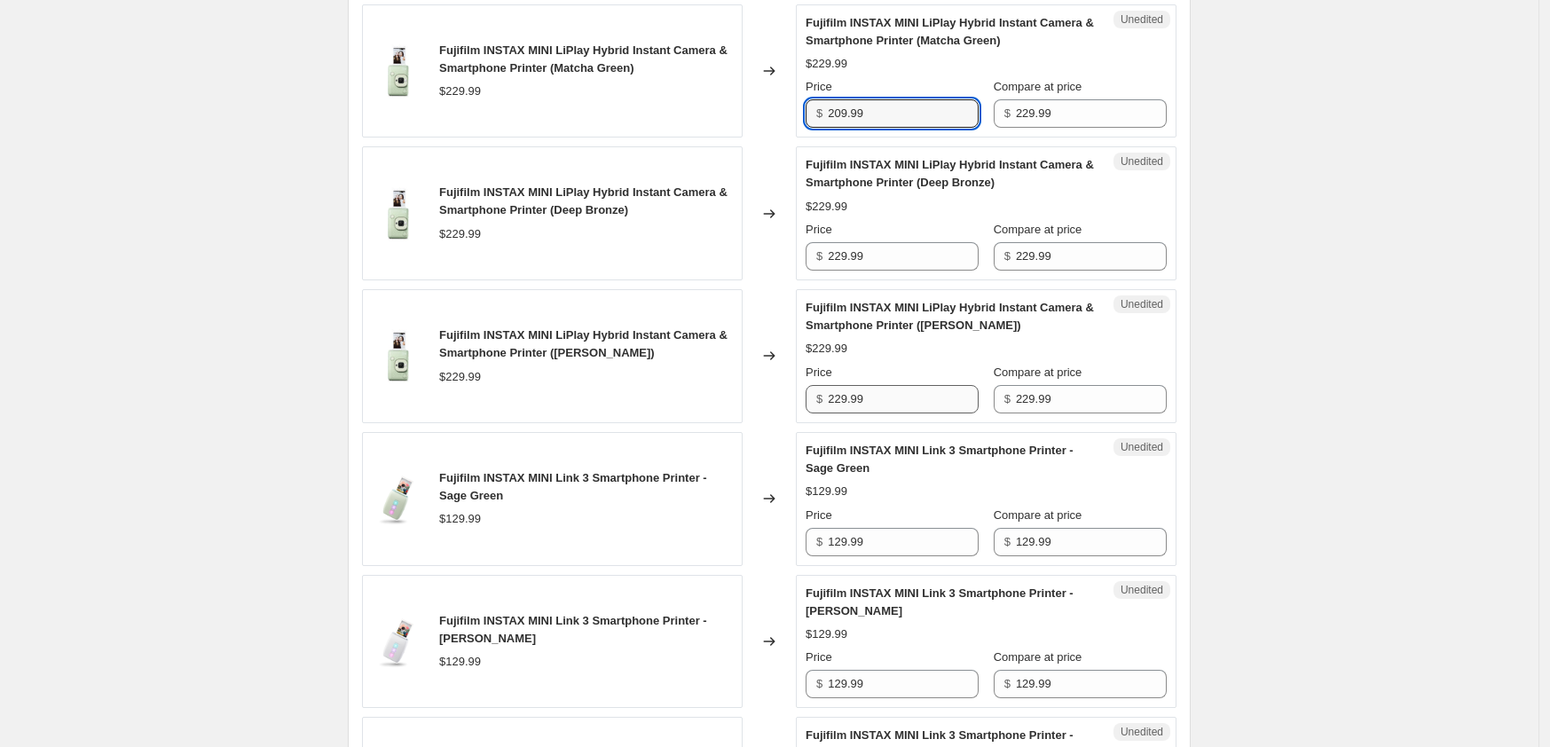
type input "209.99"
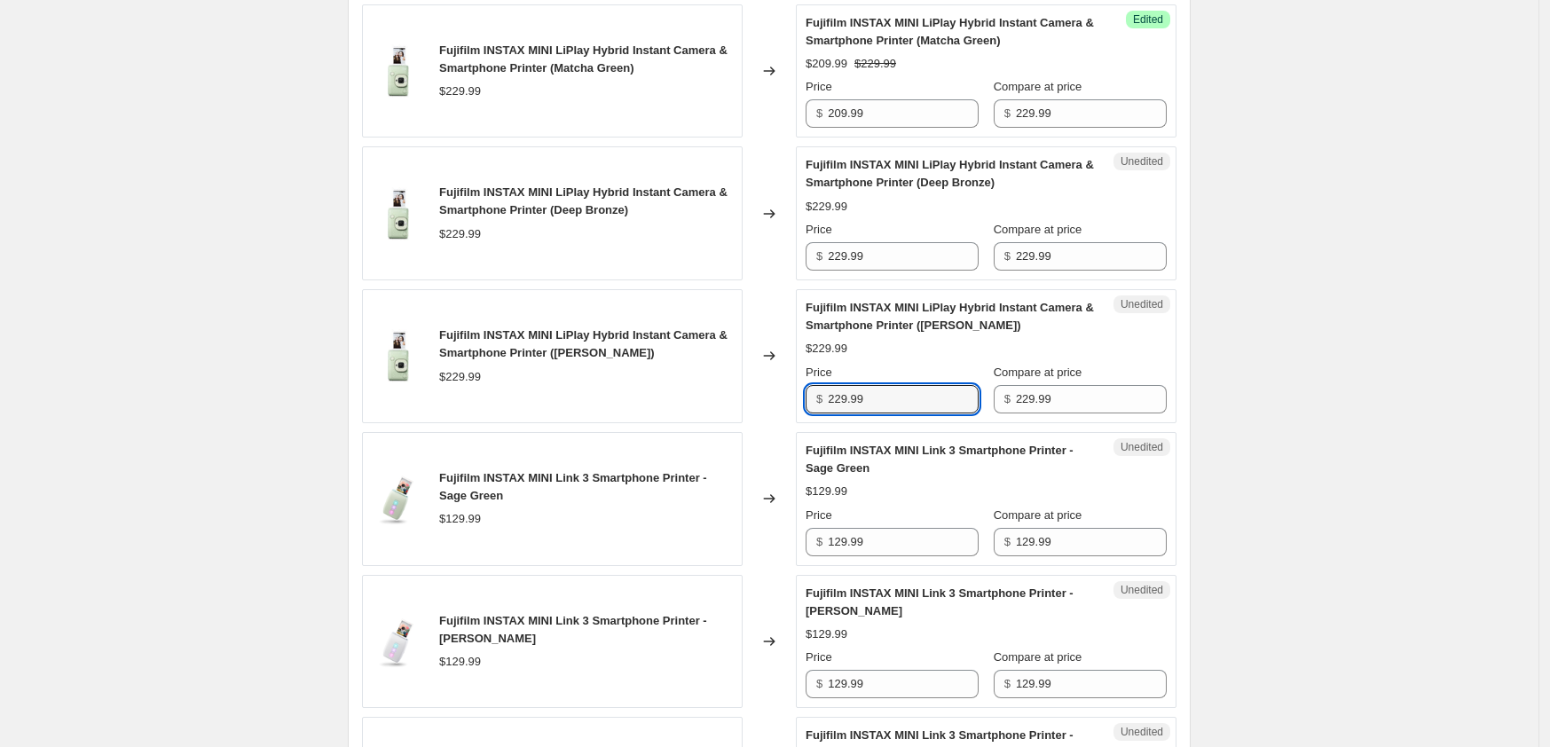
drag, startPoint x: 878, startPoint y: 420, endPoint x: 759, endPoint y: 418, distance: 118.9
click at [759, 418] on div "Fujifilm INSTAX MINI LiPlay Hybrid Instant Camera & Smartphone Printer ([PERSON…" at bounding box center [769, 356] width 814 height 134
type input "209.99"
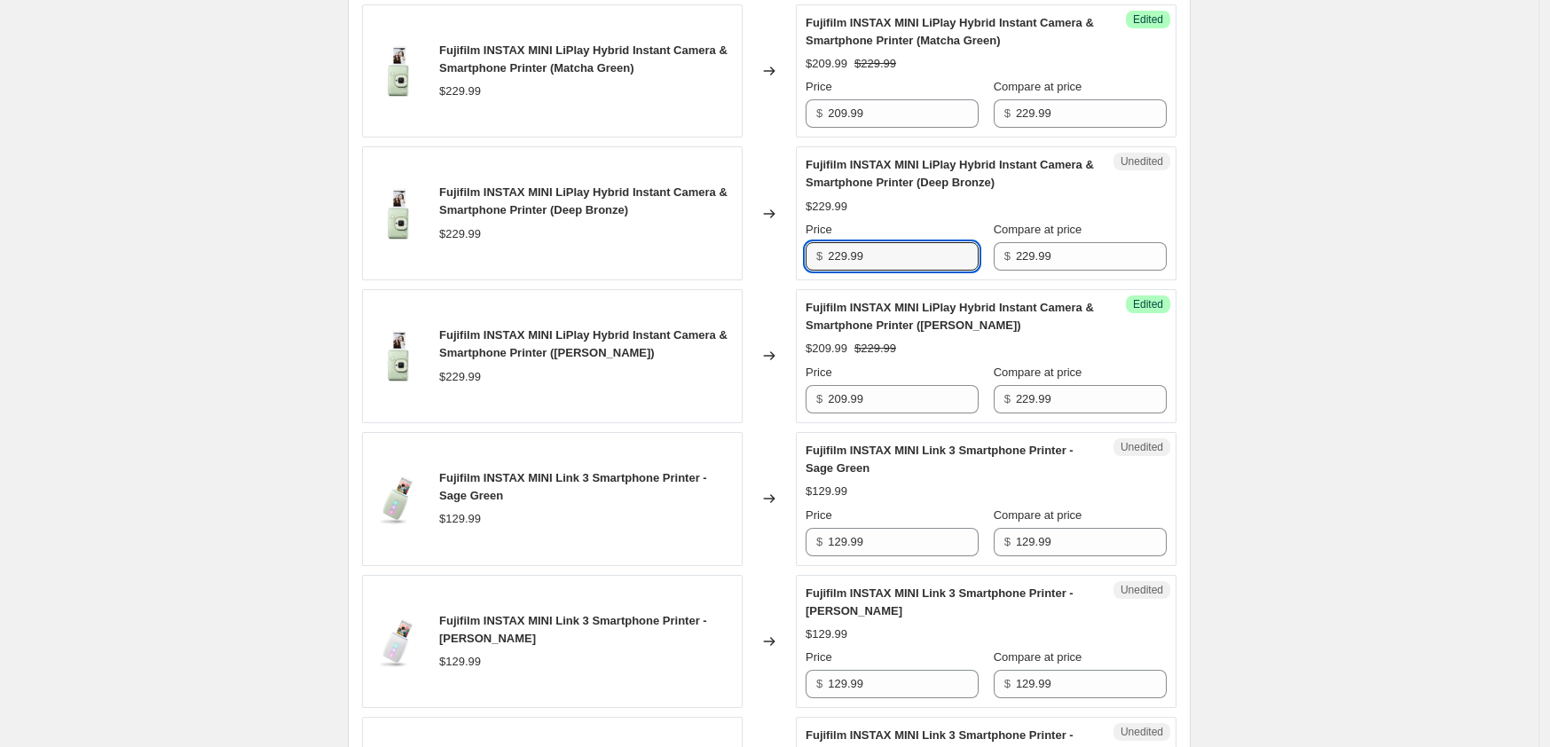
drag, startPoint x: 878, startPoint y: 274, endPoint x: 774, endPoint y: 279, distance: 103.9
click at [776, 276] on div "Fujifilm INSTAX MINI LiPlay Hybrid Instant Camera & Smartphone Printer (Deep Br…" at bounding box center [769, 213] width 814 height 134
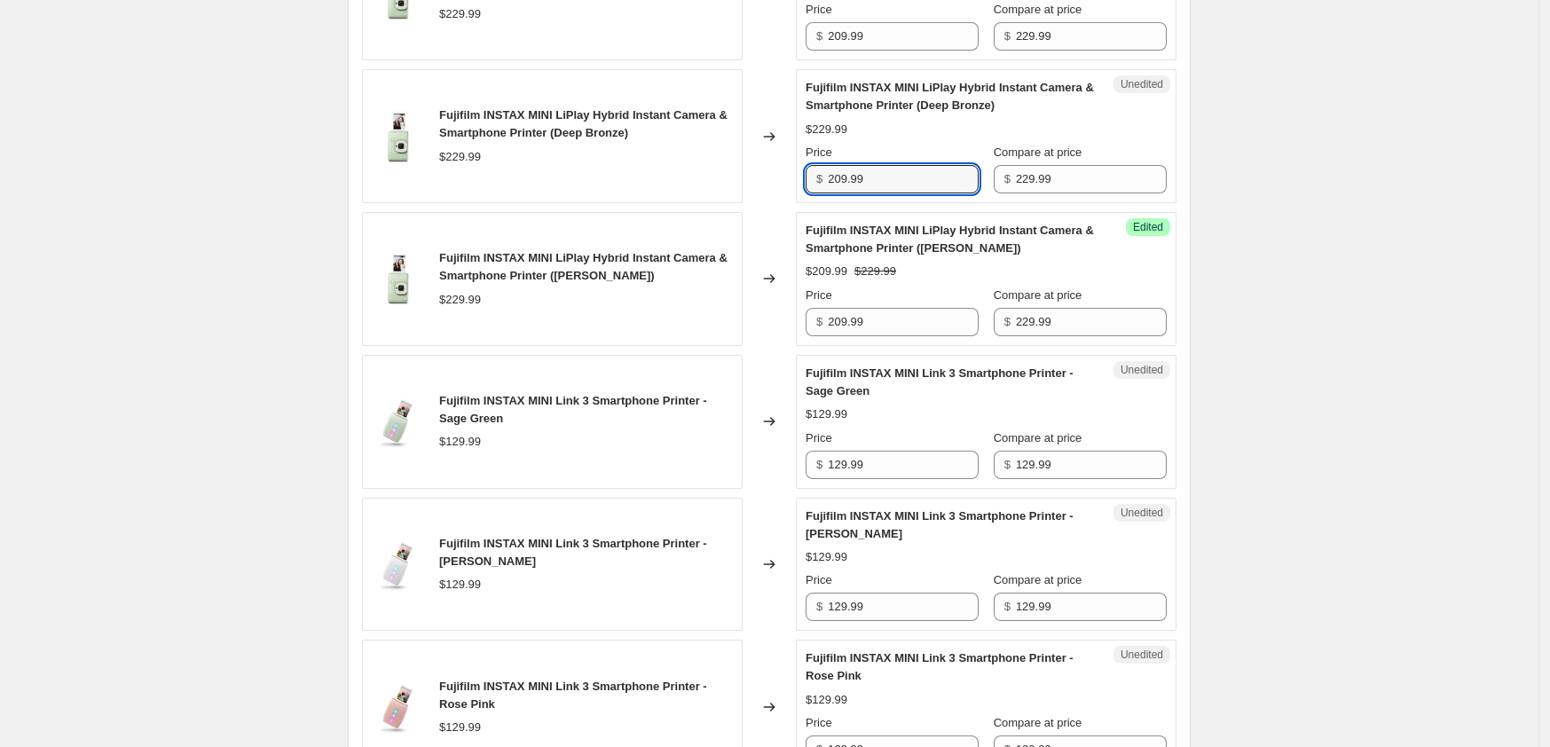
scroll to position [1393, 0]
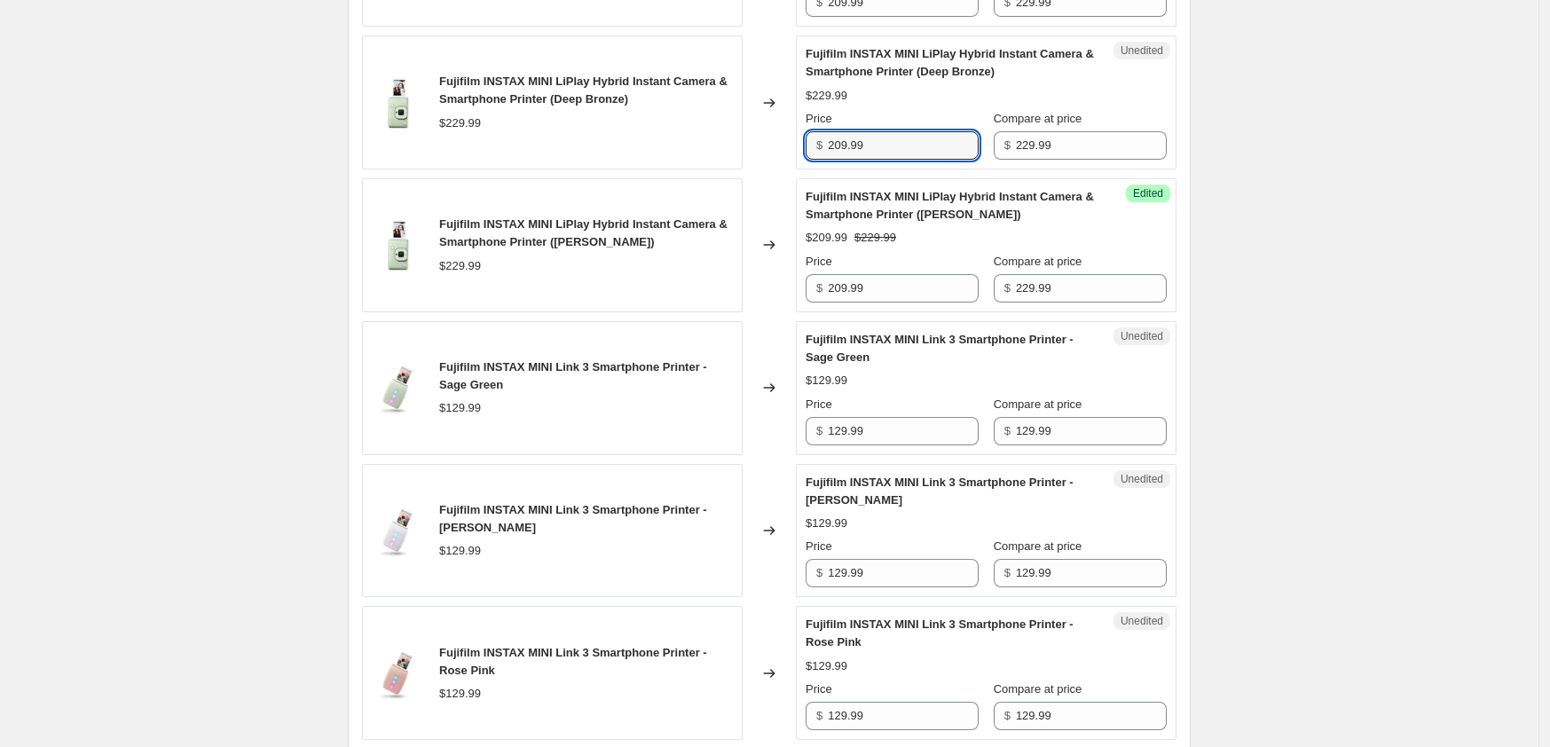
type input "209.99"
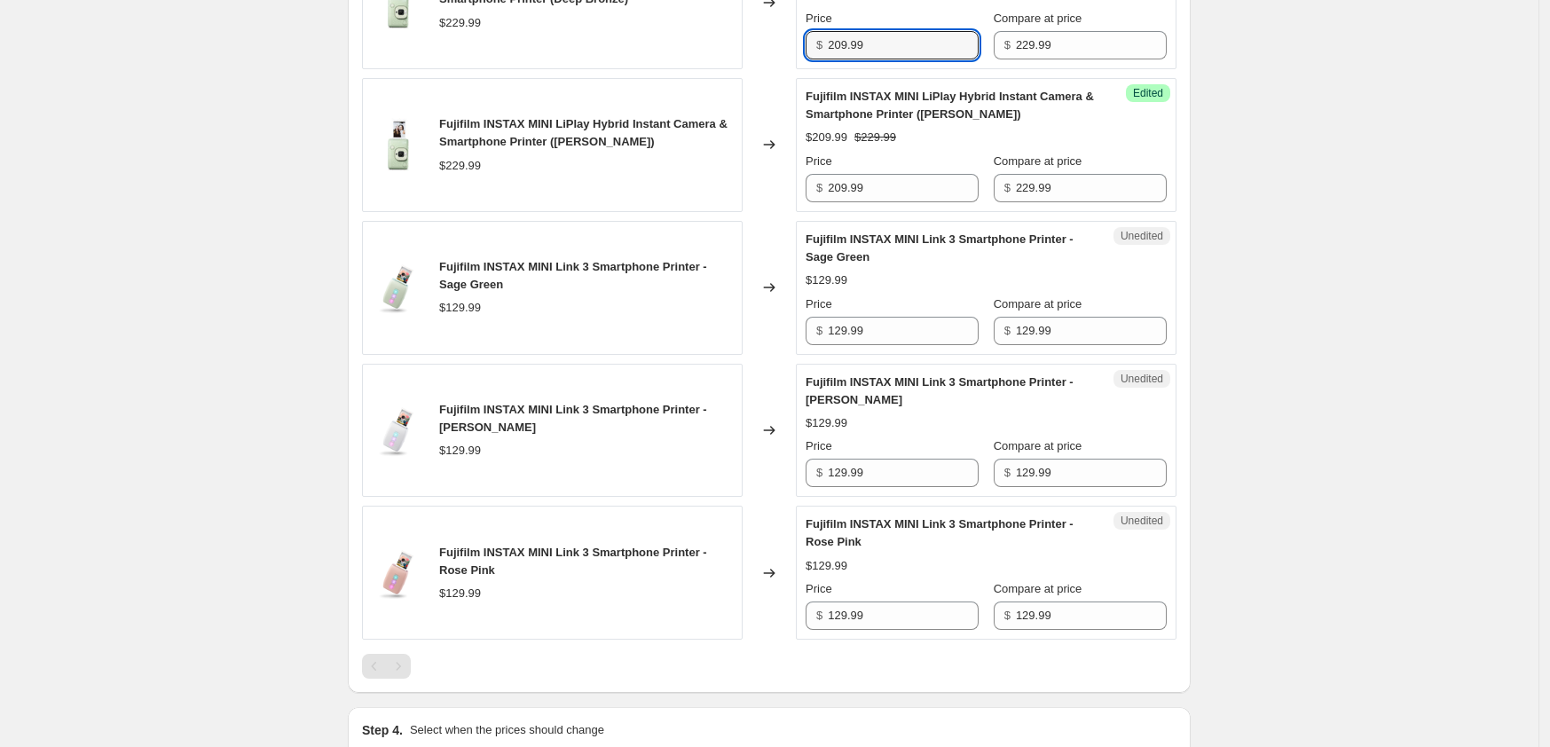
scroll to position [1503, 0]
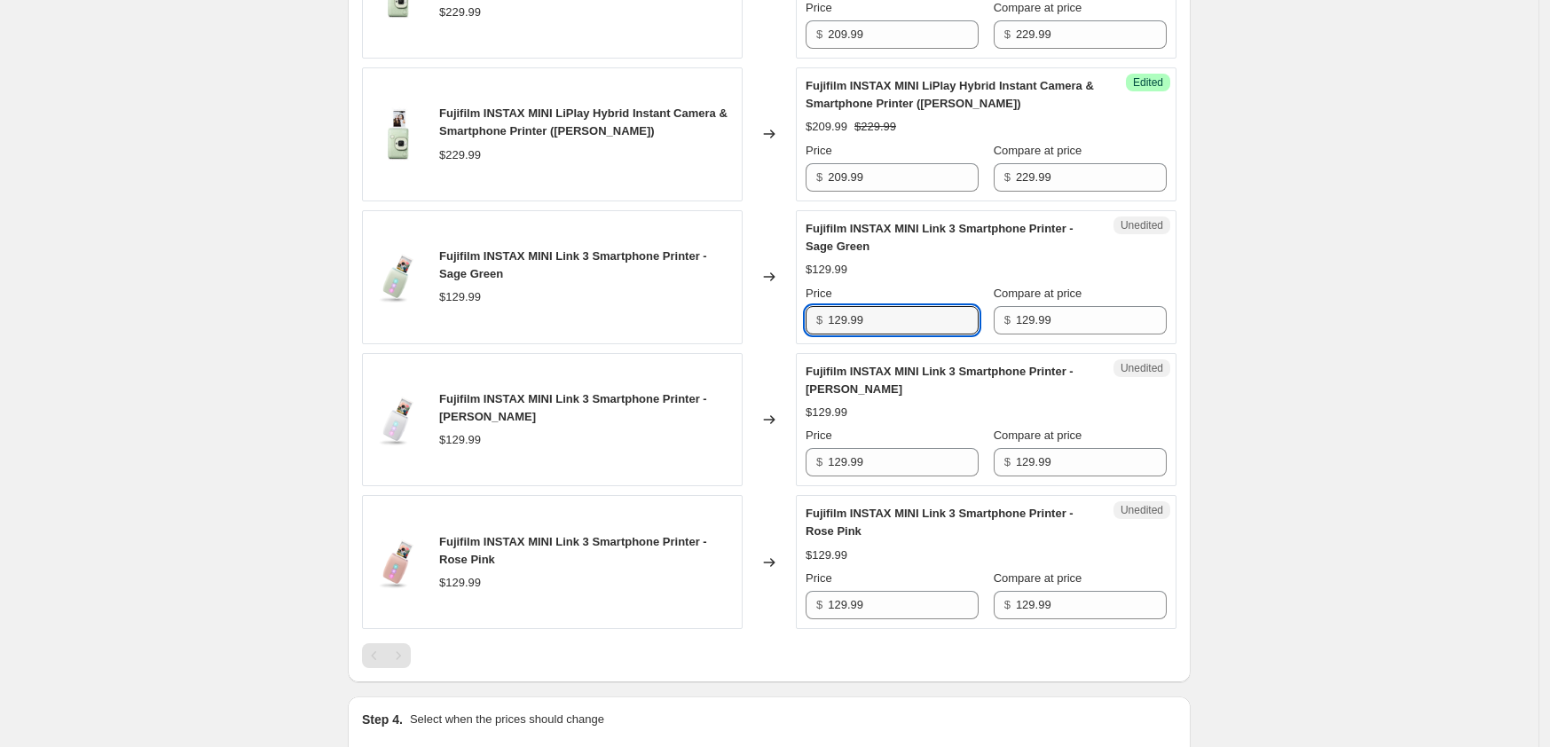
drag, startPoint x: 891, startPoint y: 334, endPoint x: 714, endPoint y: 335, distance: 177.4
click at [715, 334] on div "Fujifilm INSTAX MINI Link 3 Smartphone Printer - Sage Green $129.99 Changed to …" at bounding box center [769, 277] width 814 height 134
type input "109.99"
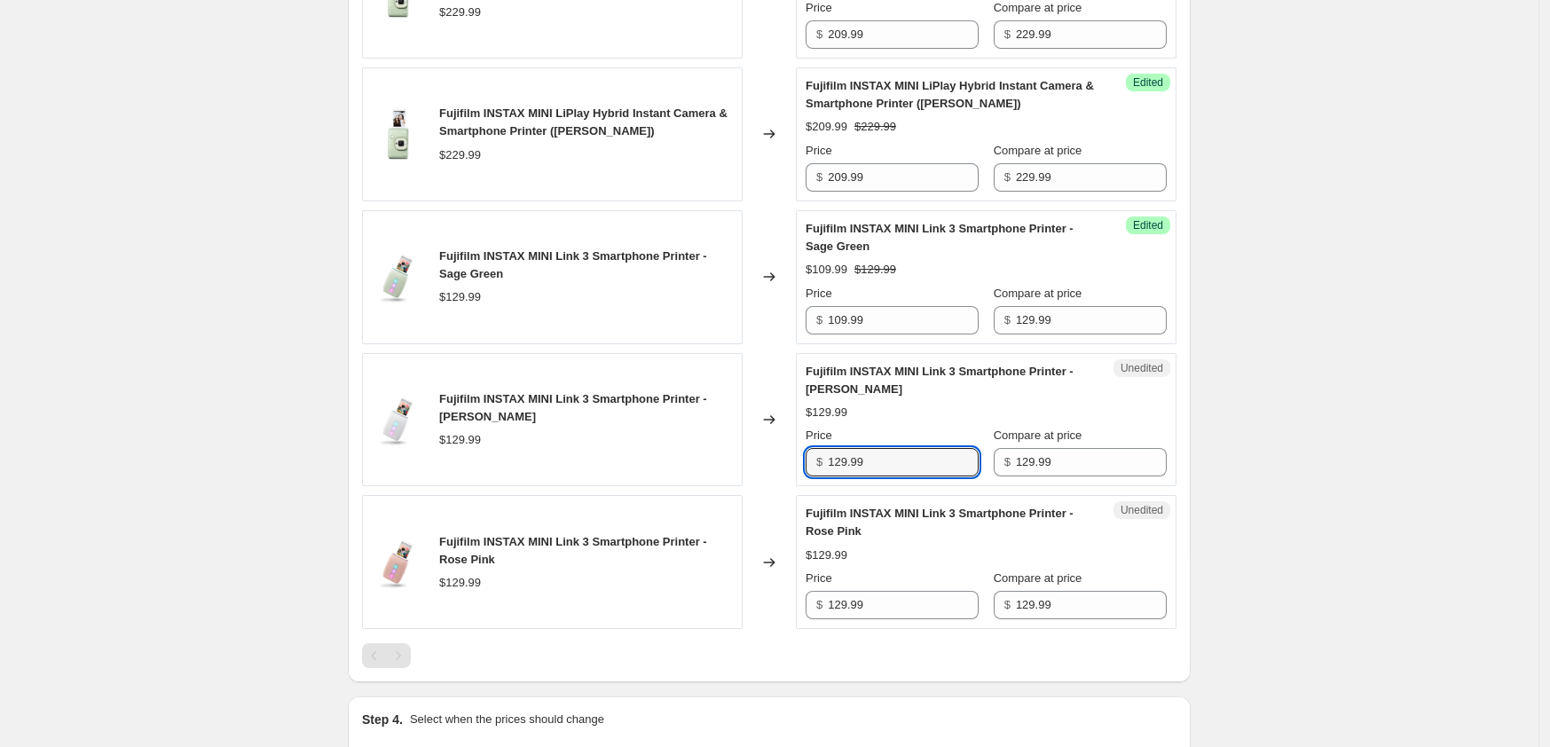
drag, startPoint x: 791, startPoint y: 479, endPoint x: 756, endPoint y: 488, distance: 36.6
click at [759, 484] on div "Fujifilm INSTAX MINI Link 3 Smartphone Printer - [PERSON_NAME] $129.99 Changed …" at bounding box center [769, 420] width 814 height 134
type input "109.99"
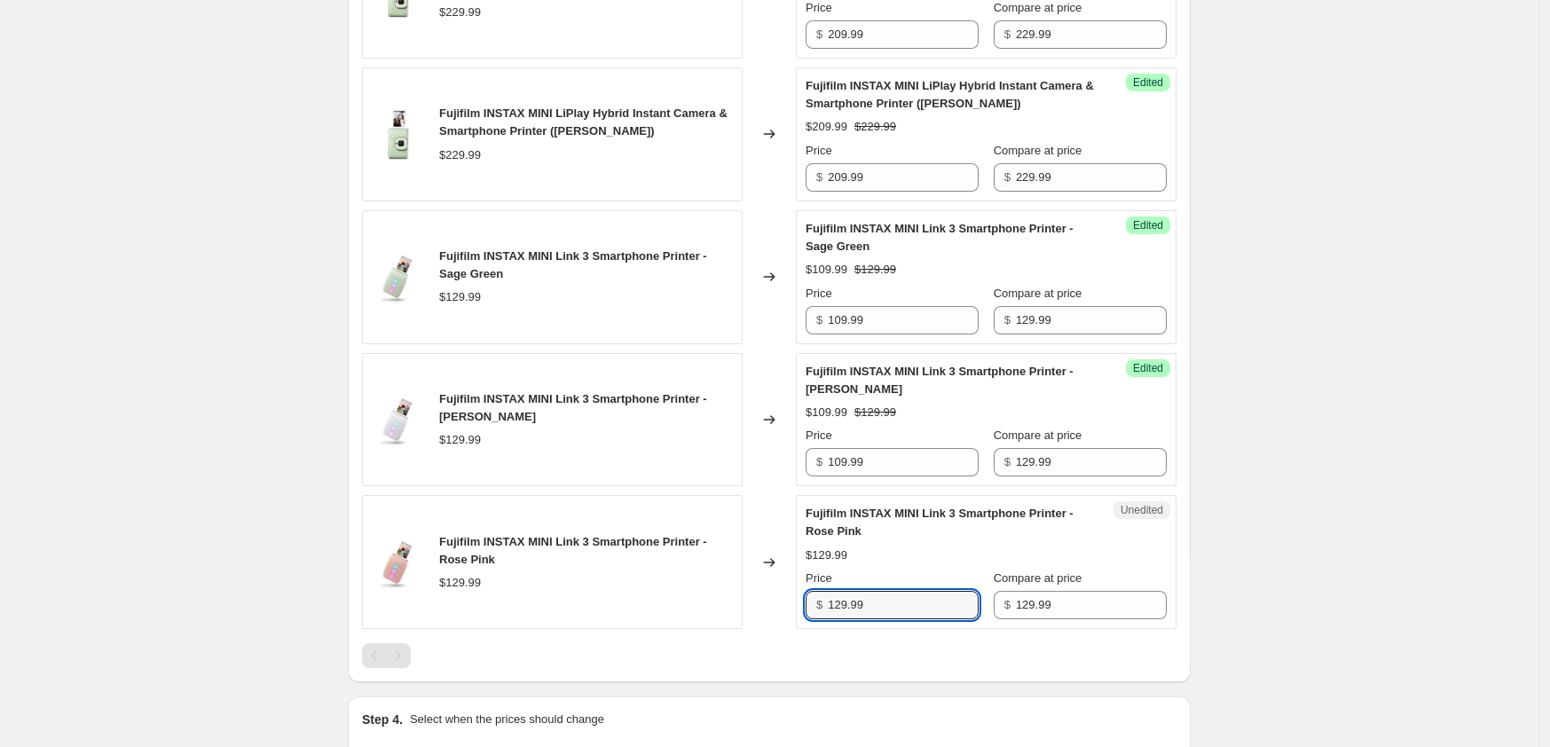
drag, startPoint x: 876, startPoint y: 630, endPoint x: 800, endPoint y: 635, distance: 76.5
click at [800, 629] on div "Unedited Fujifilm INSTAX MINI Link 3 Smartphone Printer - Rose Pink $129.99 Pri…" at bounding box center [986, 562] width 381 height 134
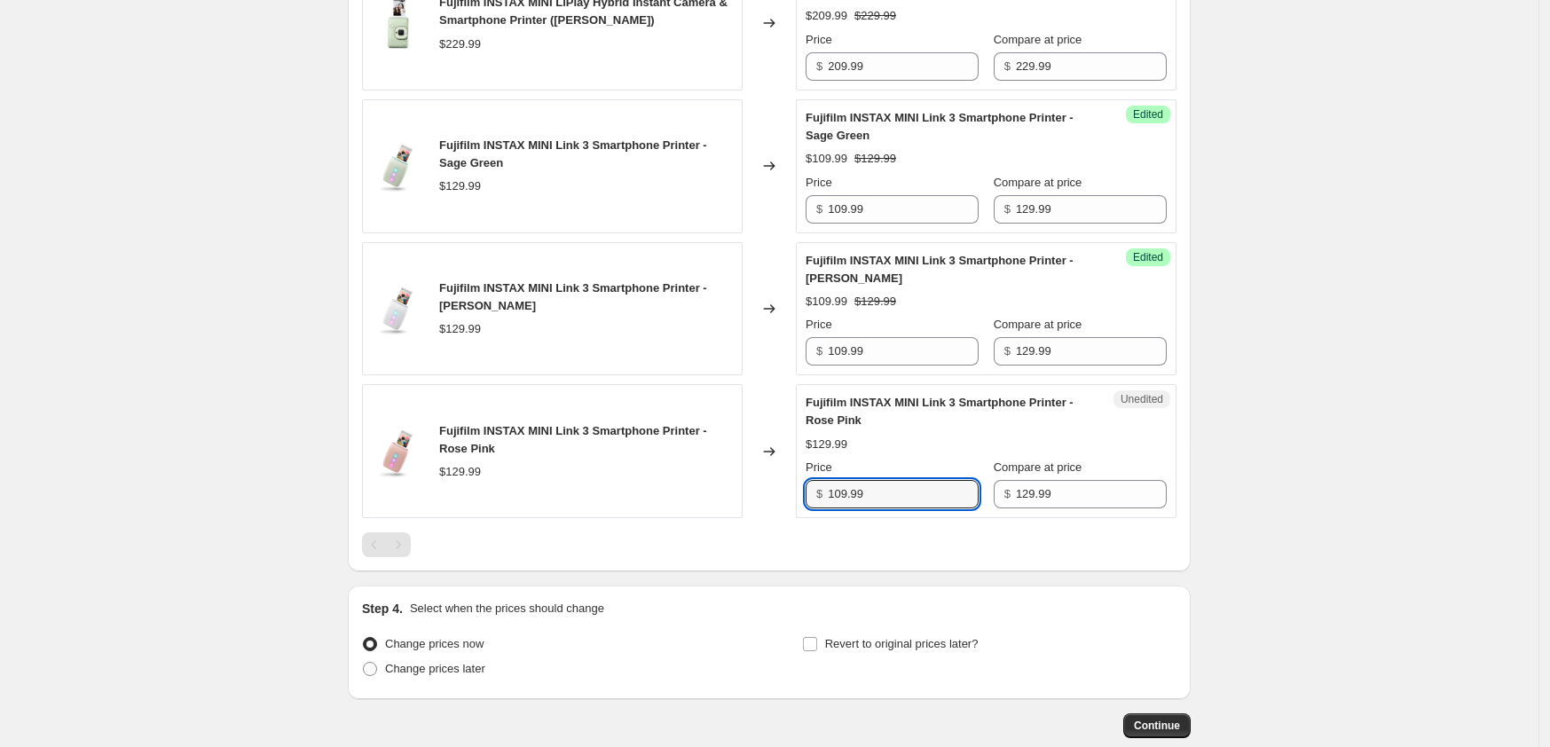
type input "109.99"
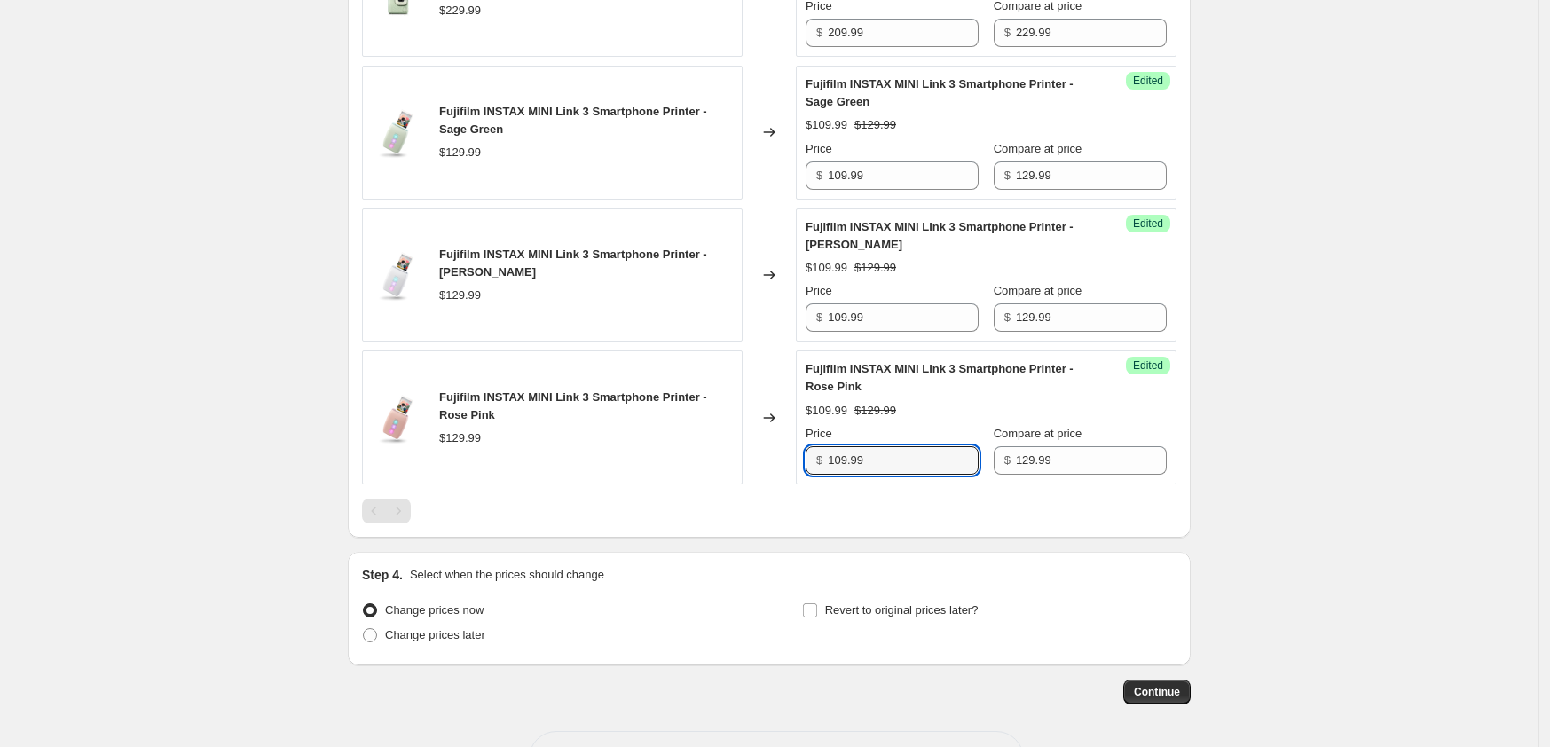
scroll to position [1725, 0]
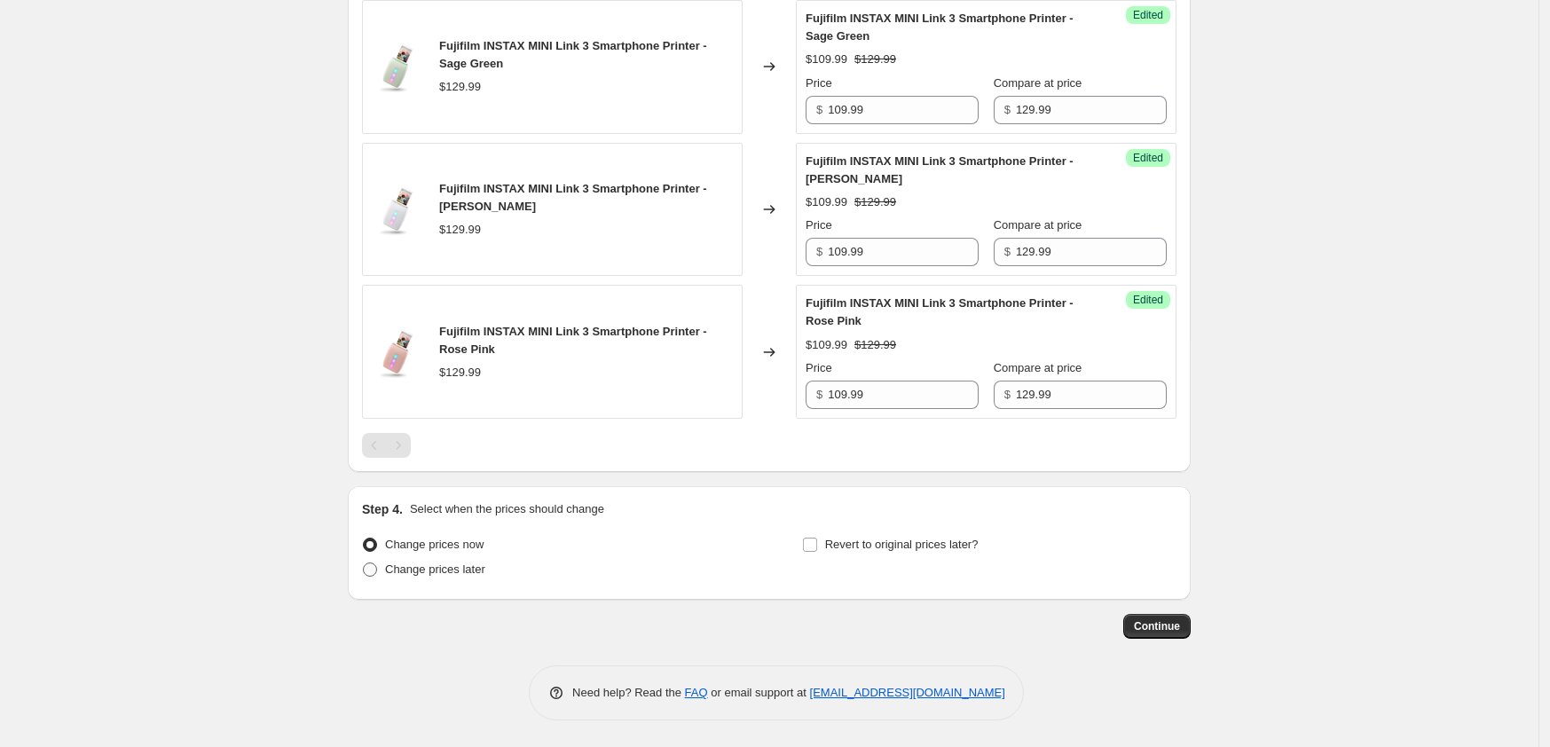
click at [377, 577] on span at bounding box center [370, 569] width 14 height 14
click at [364, 563] on input "Change prices later" at bounding box center [363, 562] width 1 height 1
radio input "true"
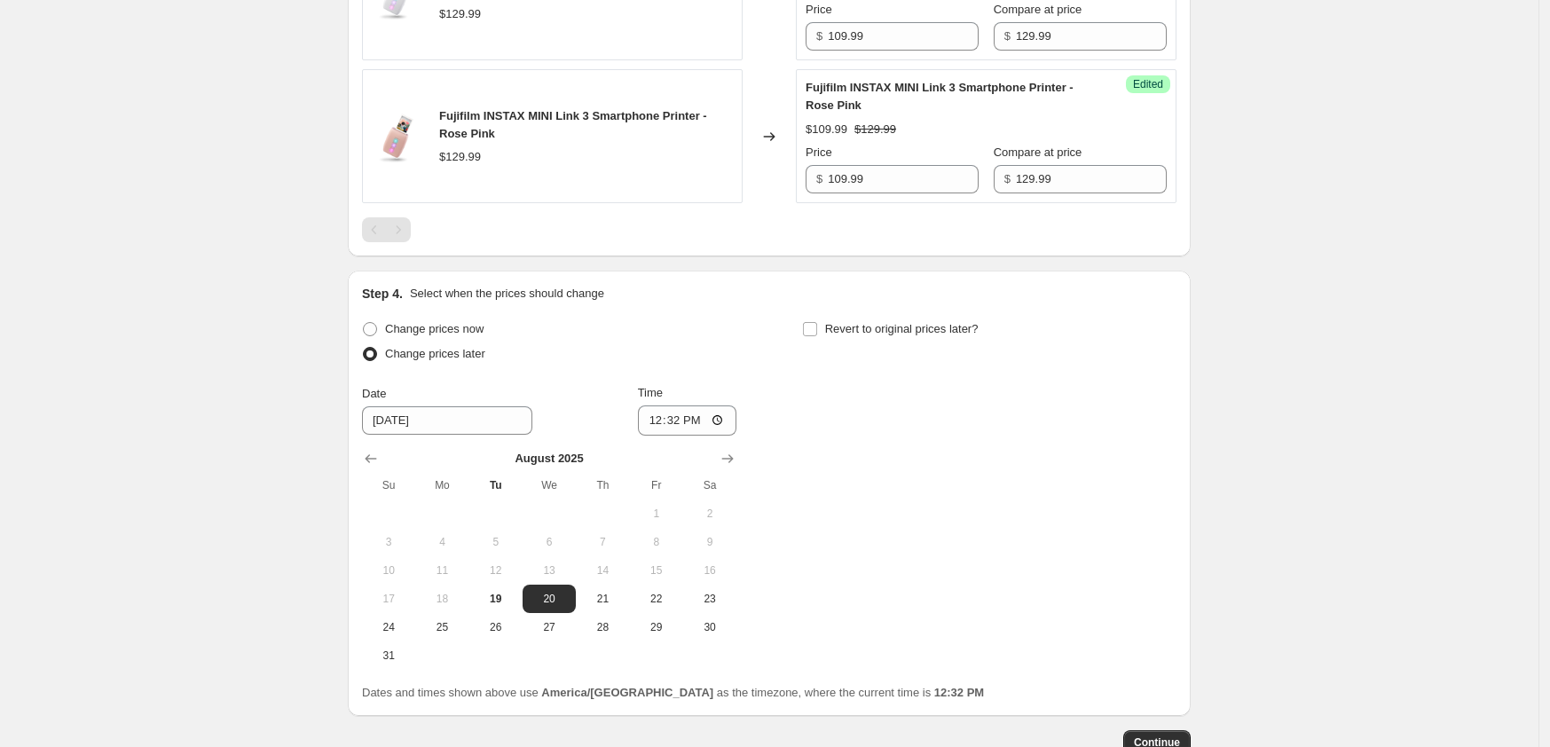
scroll to position [1947, 0]
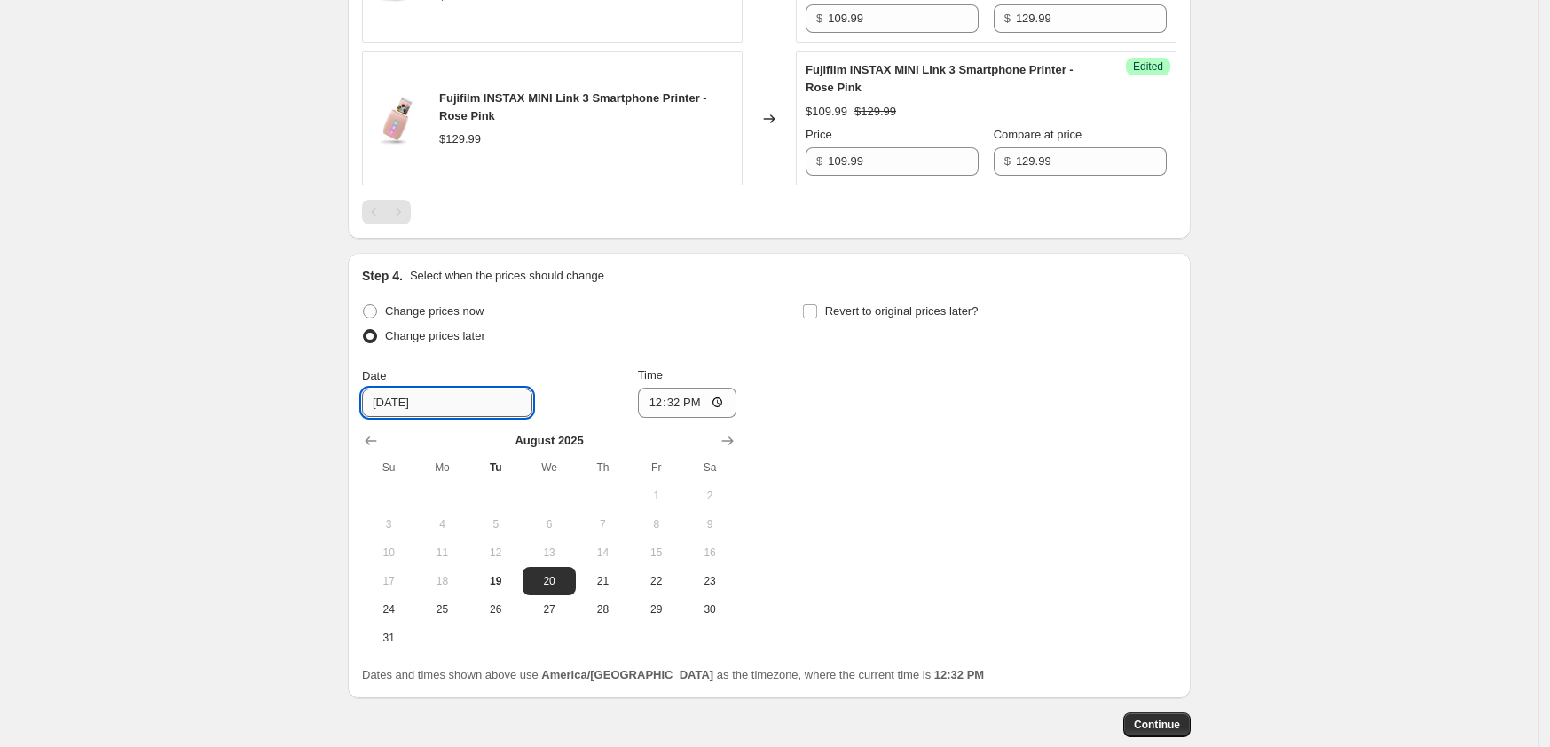
click at [399, 417] on input "[DATE]" at bounding box center [447, 403] width 170 height 28
type input "[DATE]"
click at [605, 588] on span "21" at bounding box center [602, 581] width 39 height 14
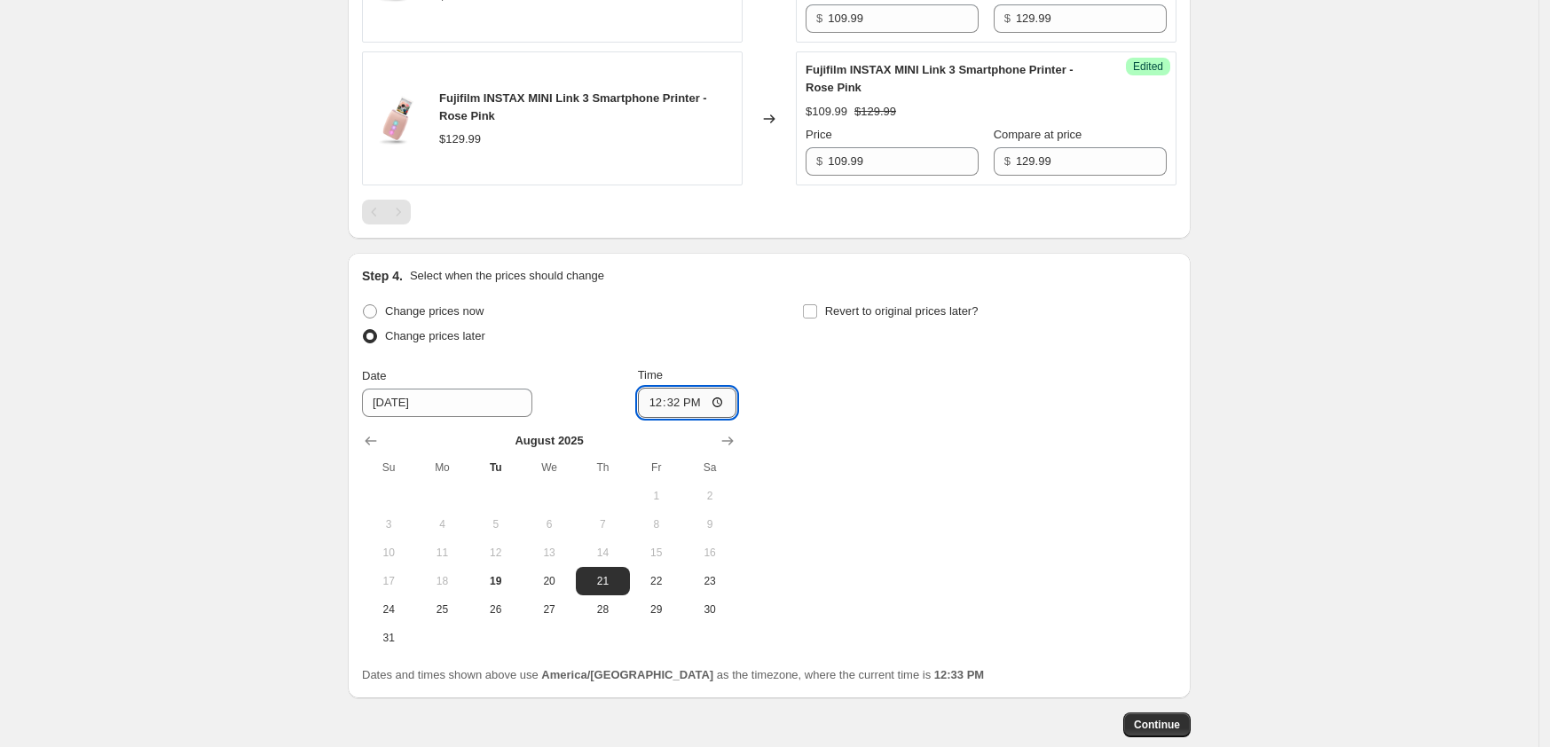
click at [697, 418] on input "12:32" at bounding box center [687, 403] width 99 height 30
click at [672, 418] on input "00:32" at bounding box center [687, 403] width 99 height 30
type input "00:05"
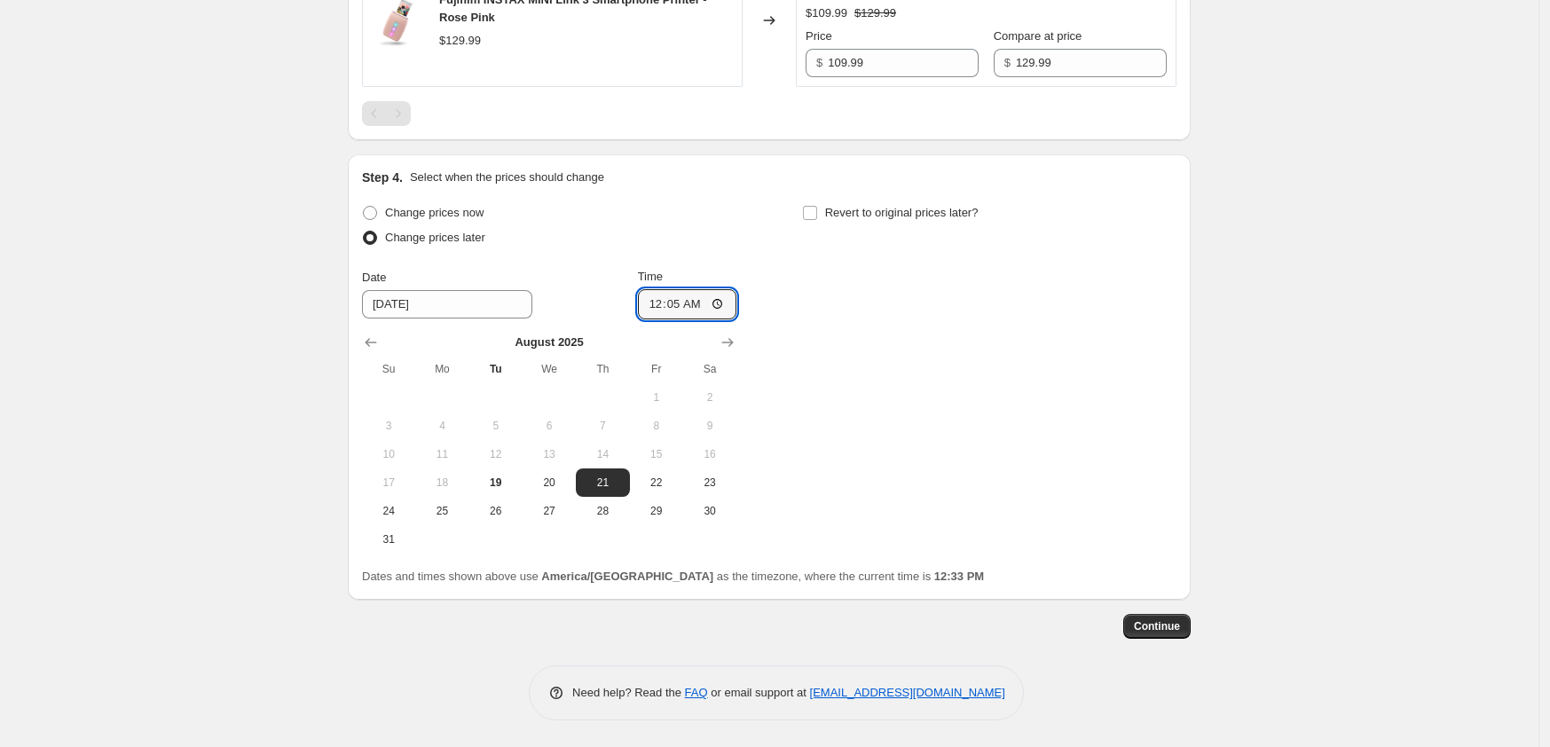
scroll to position [2068, 0]
click at [813, 209] on input "Revert to original prices later?" at bounding box center [810, 213] width 14 height 14
checkbox input "true"
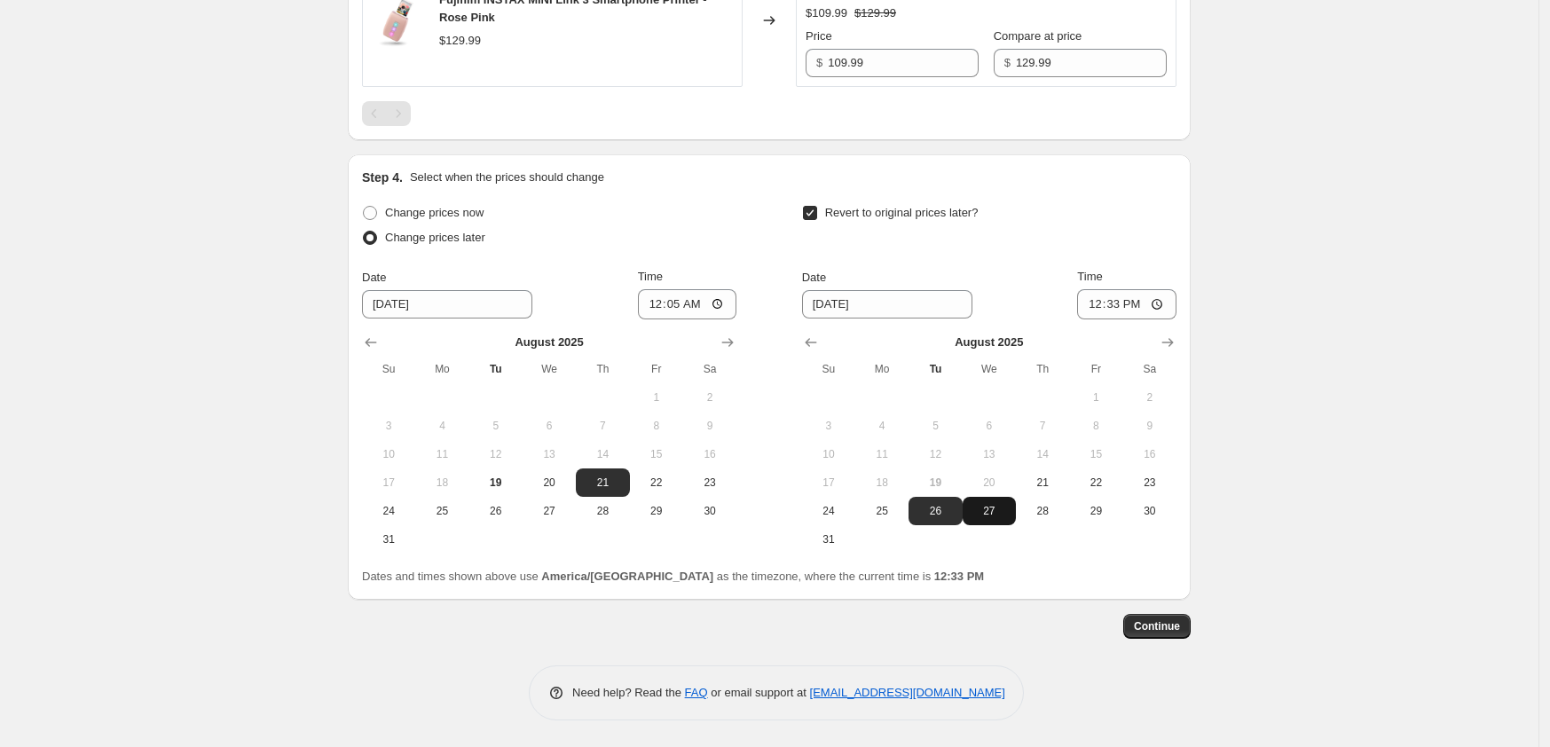
click at [998, 510] on span "27" at bounding box center [989, 511] width 39 height 14
type input "[DATE]"
click at [1100, 307] on input "12:33" at bounding box center [1126, 304] width 99 height 30
type input "23:57"
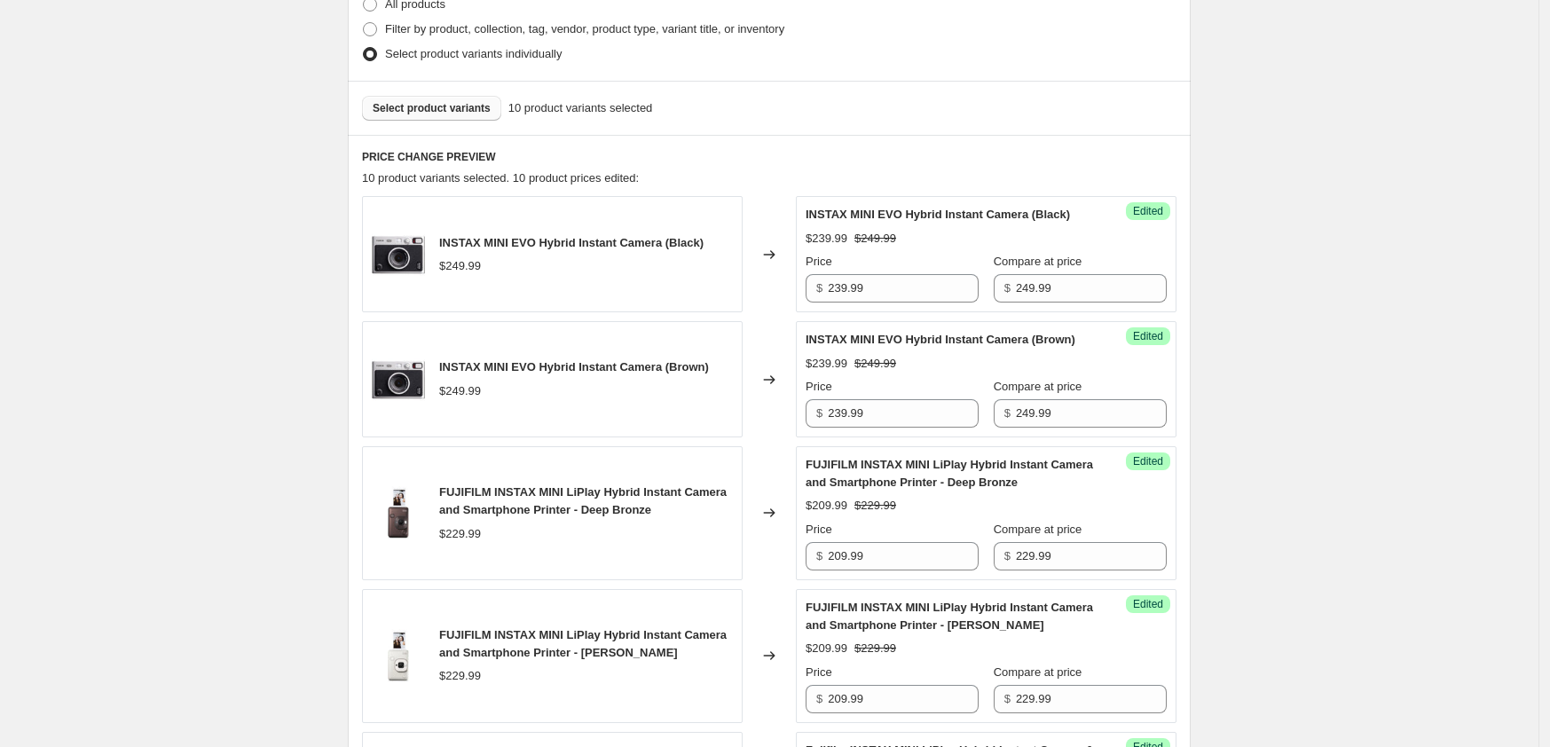
scroll to position [444, 0]
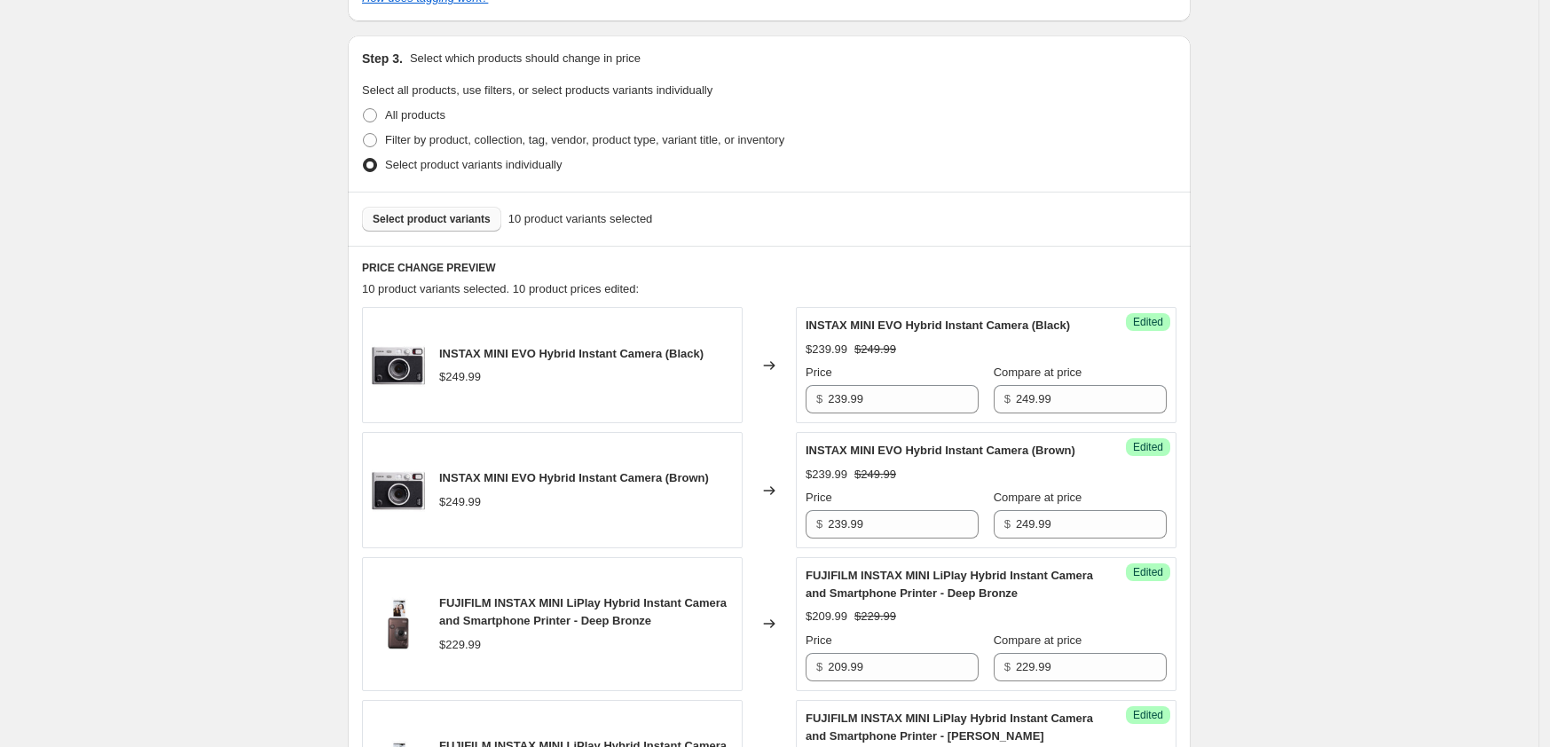
click at [418, 224] on span "Select product variants" at bounding box center [432, 219] width 118 height 14
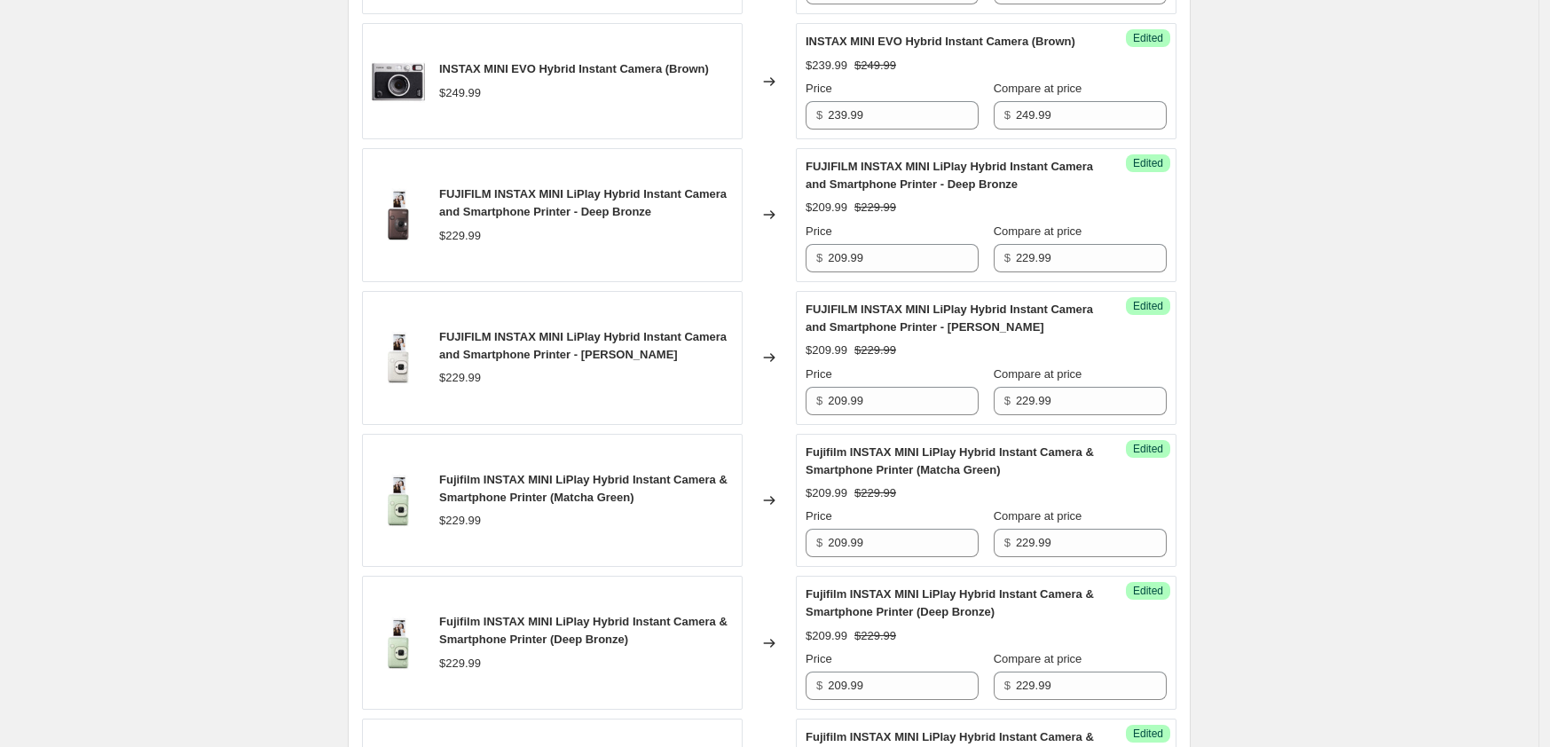
scroll to position [626, 0]
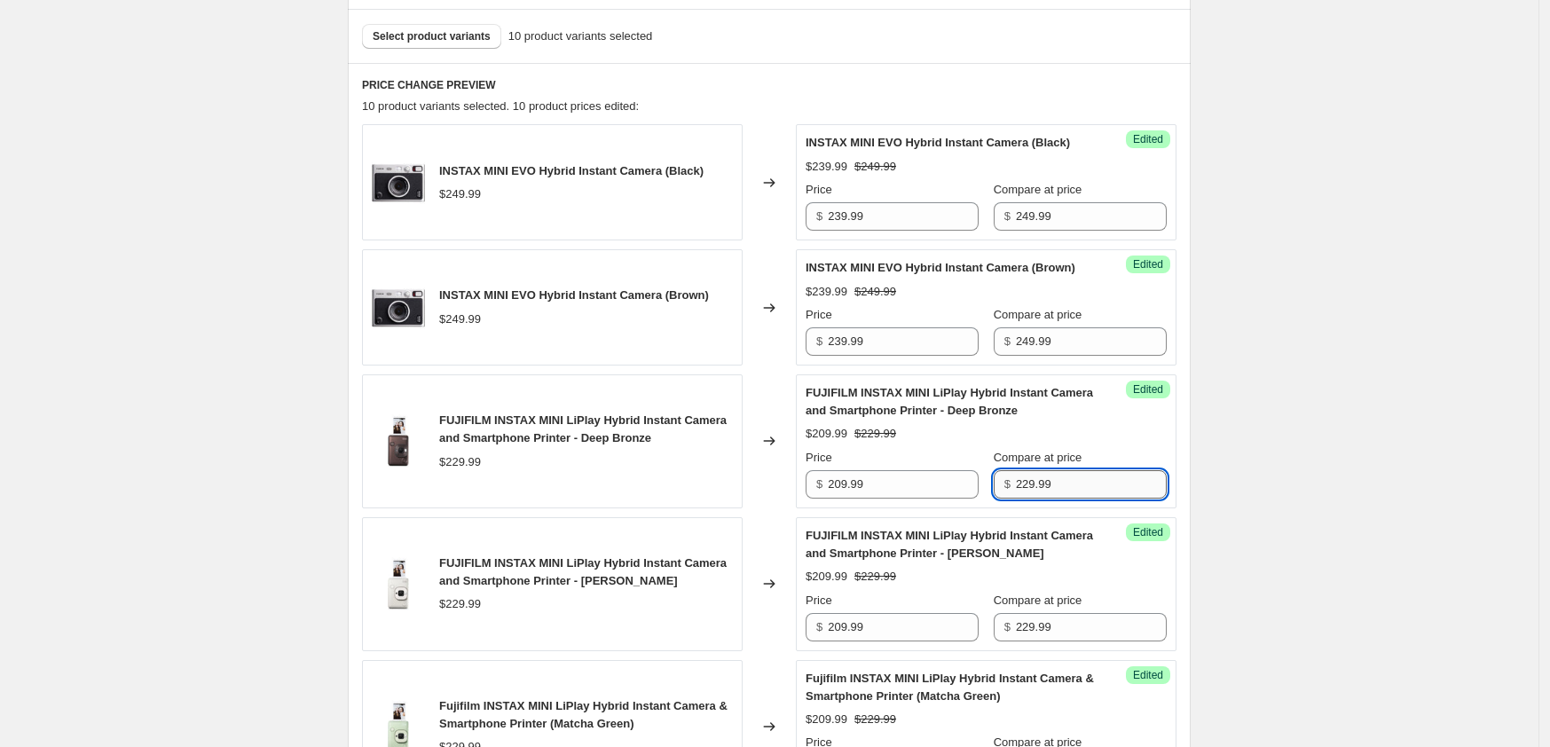
click at [1088, 498] on input "229.99" at bounding box center [1091, 484] width 151 height 28
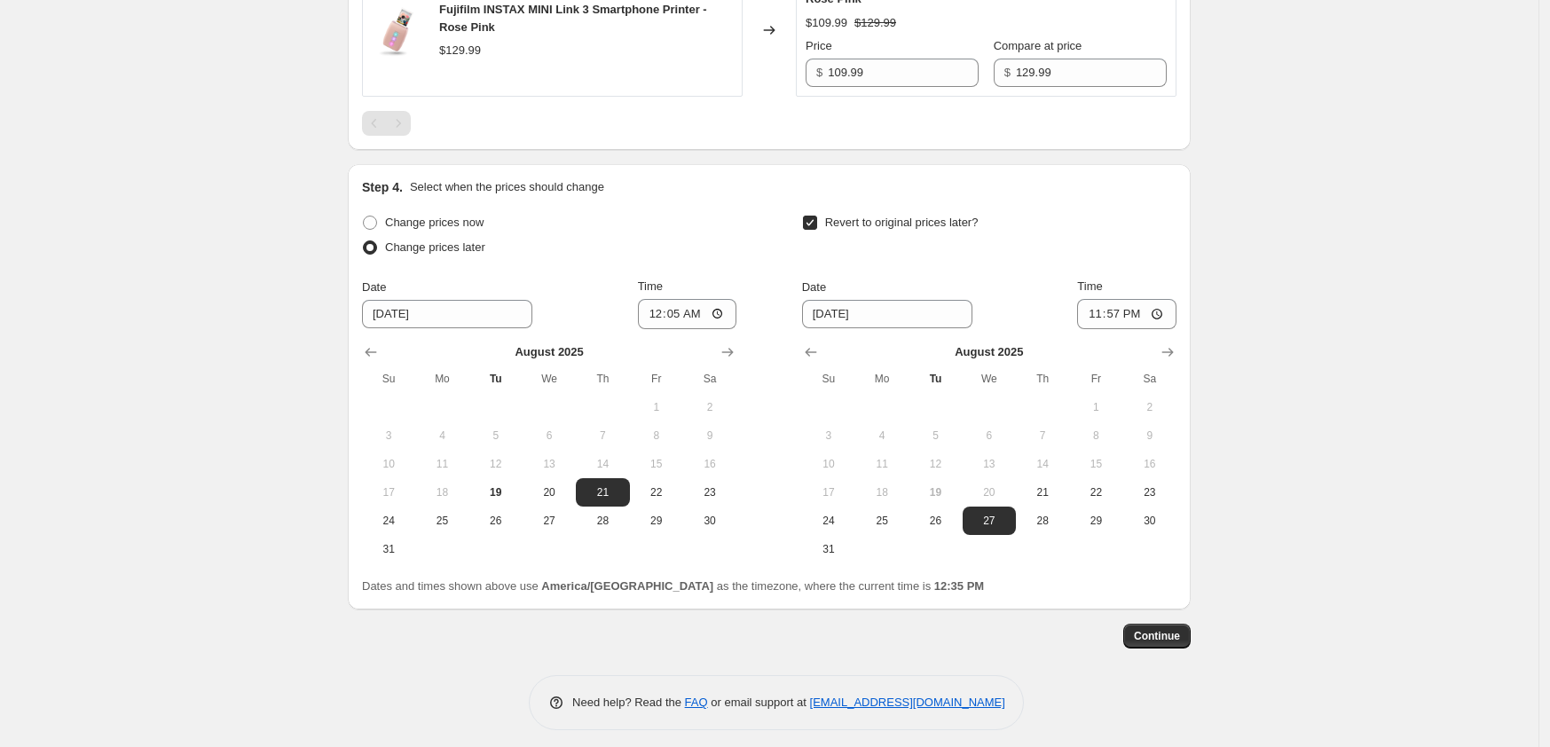
scroll to position [2068, 0]
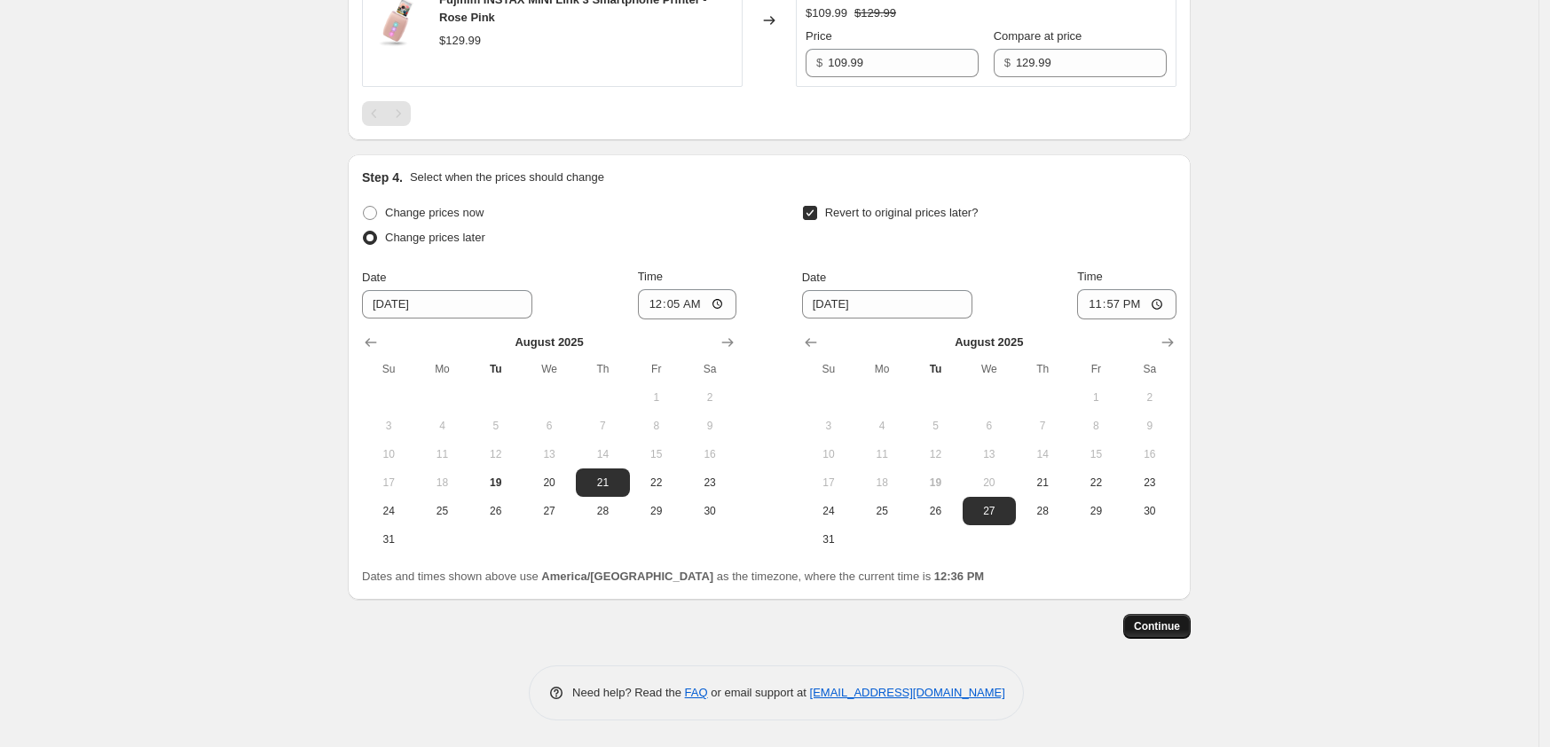
click at [1167, 626] on span "Continue" at bounding box center [1157, 626] width 46 height 14
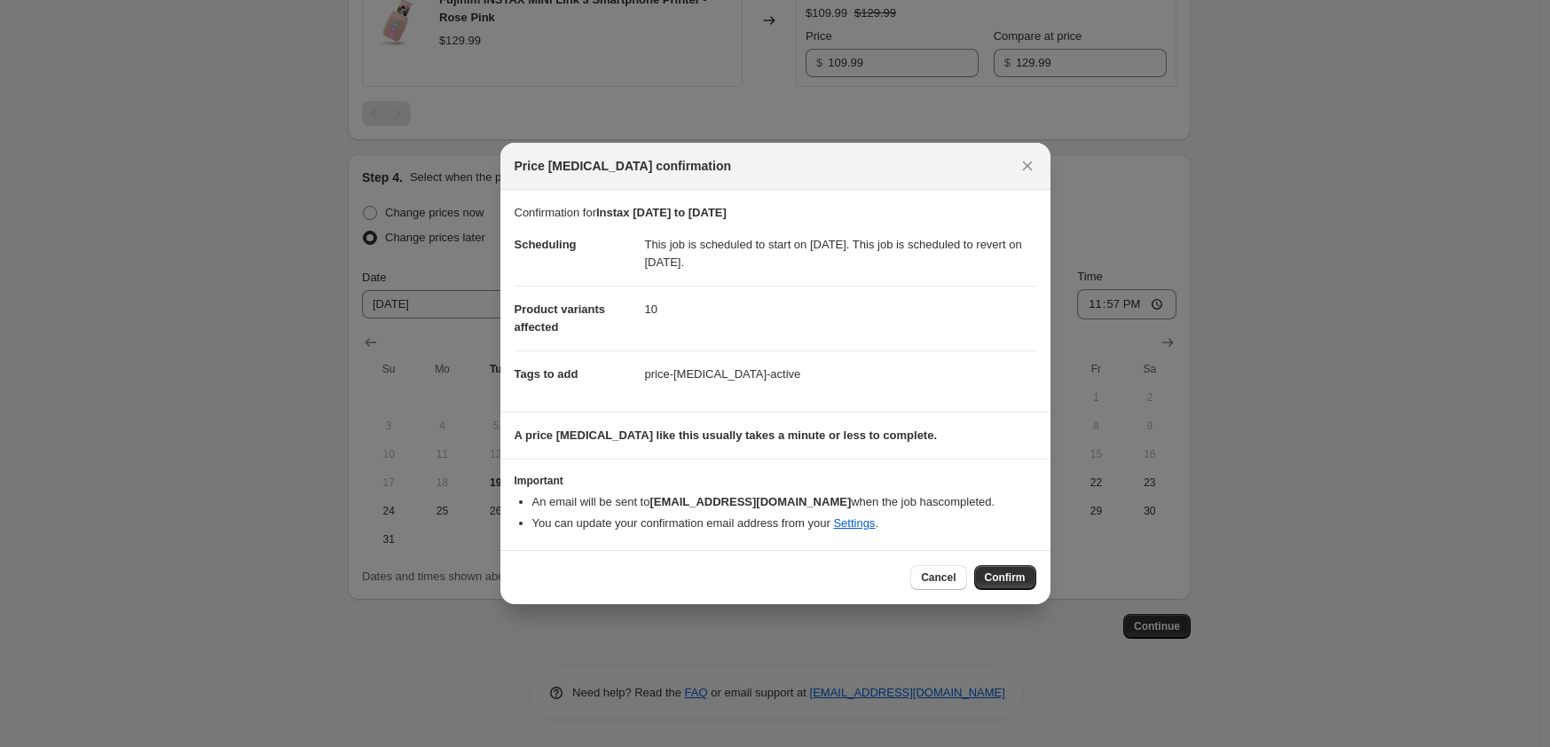
click at [1021, 577] on span "Confirm" at bounding box center [1005, 577] width 41 height 14
